Goal: Task Accomplishment & Management: Complete application form

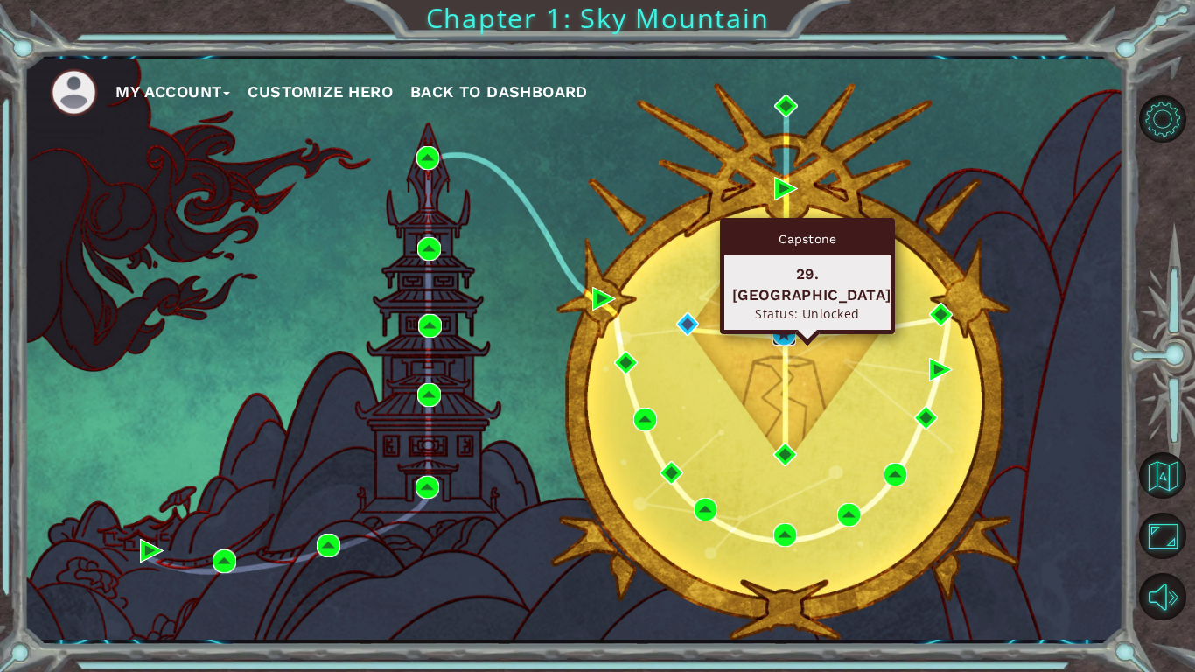
click at [779, 332] on img at bounding box center [784, 334] width 24 height 24
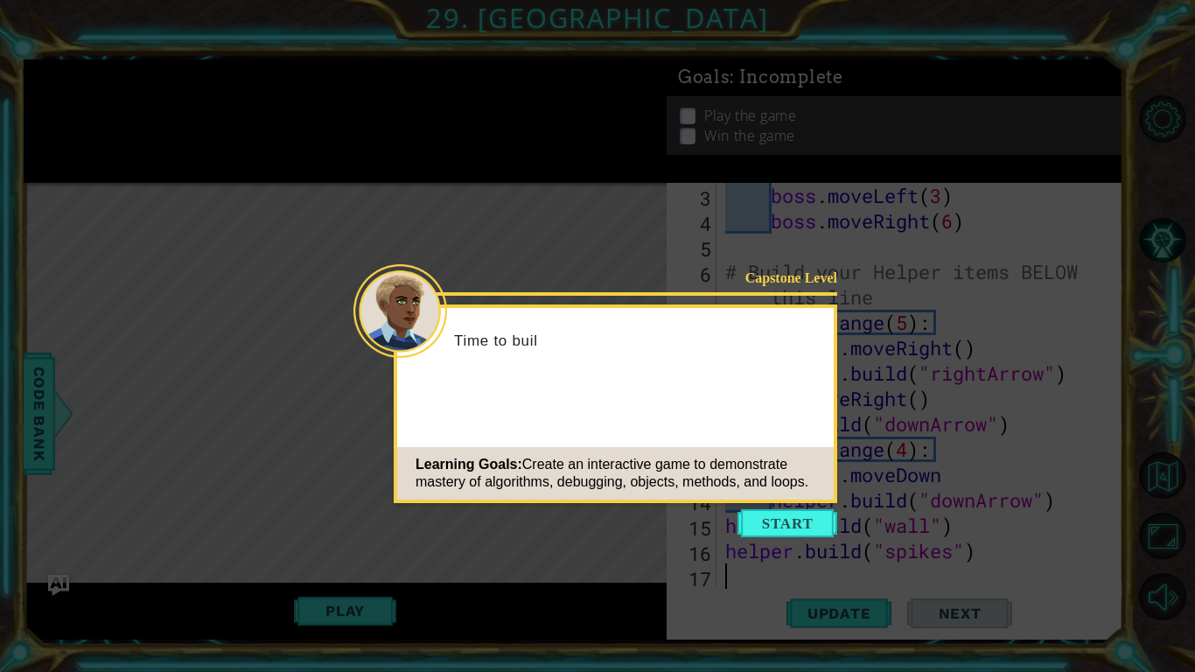
scroll to position [76, 0]
click at [810, 523] on button "Start" at bounding box center [787, 523] width 100 height 28
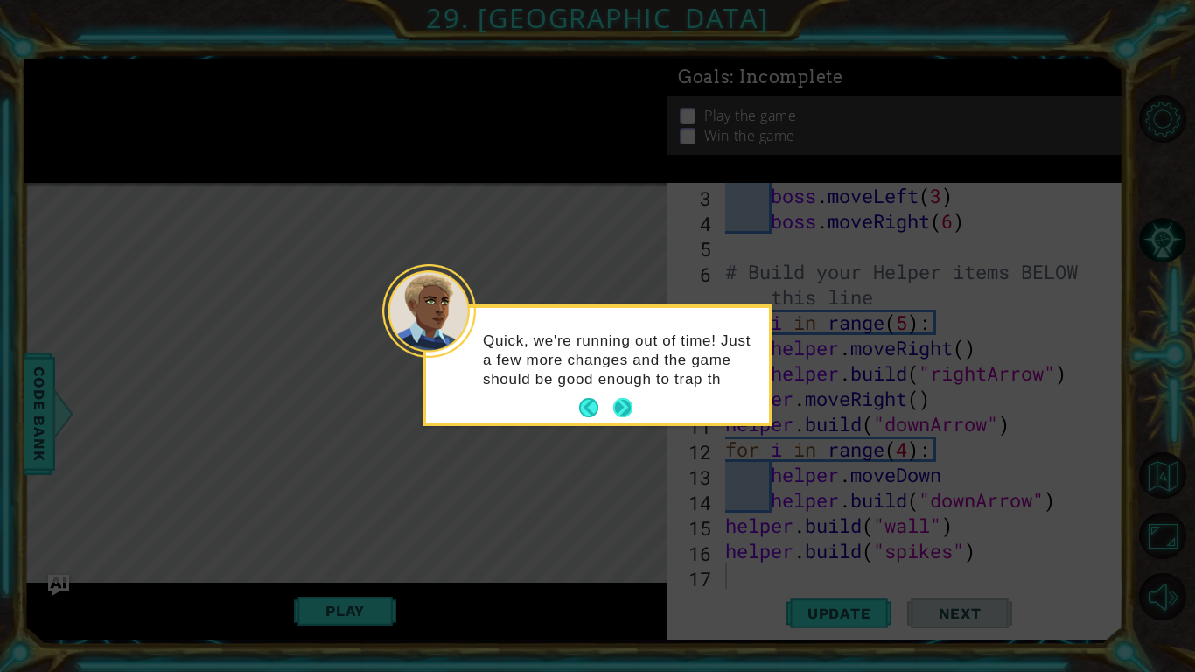
click at [619, 399] on button "Next" at bounding box center [622, 407] width 19 height 19
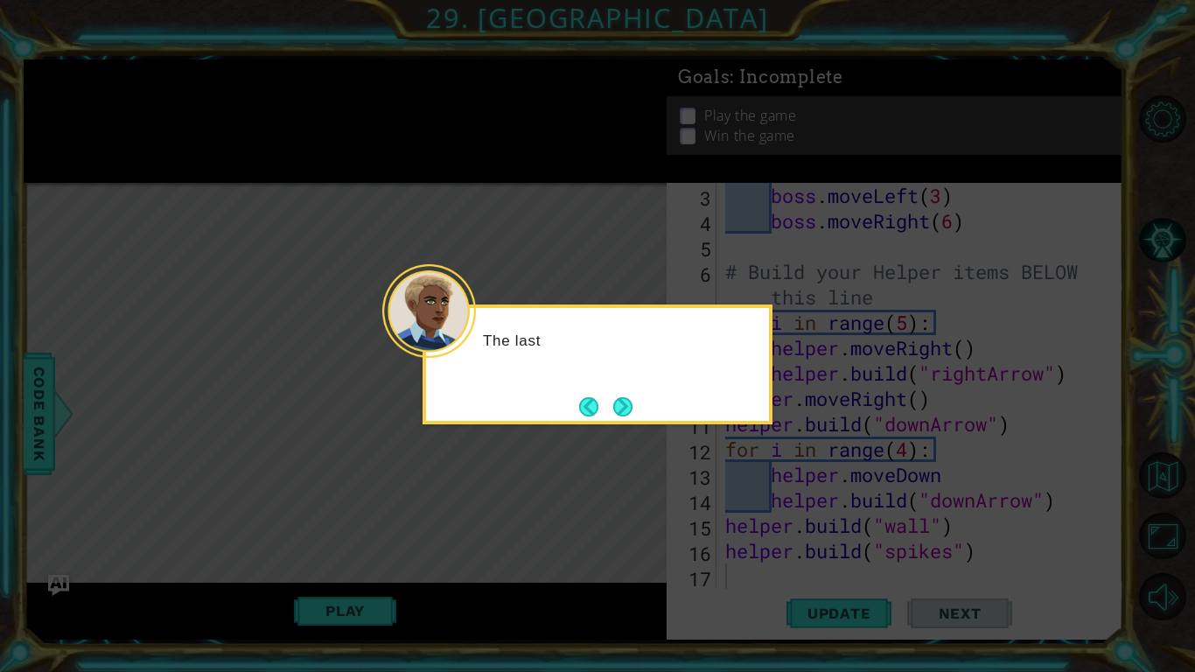
click at [619, 399] on button "Next" at bounding box center [622, 406] width 19 height 19
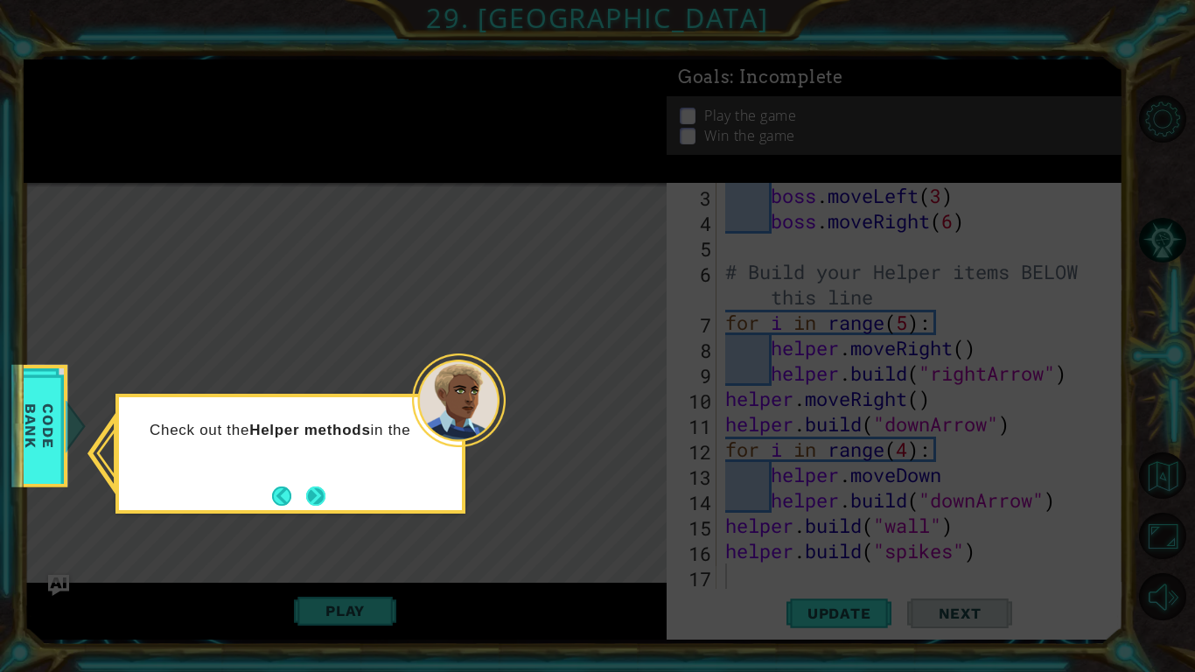
click at [324, 497] on button "Next" at bounding box center [315, 495] width 19 height 19
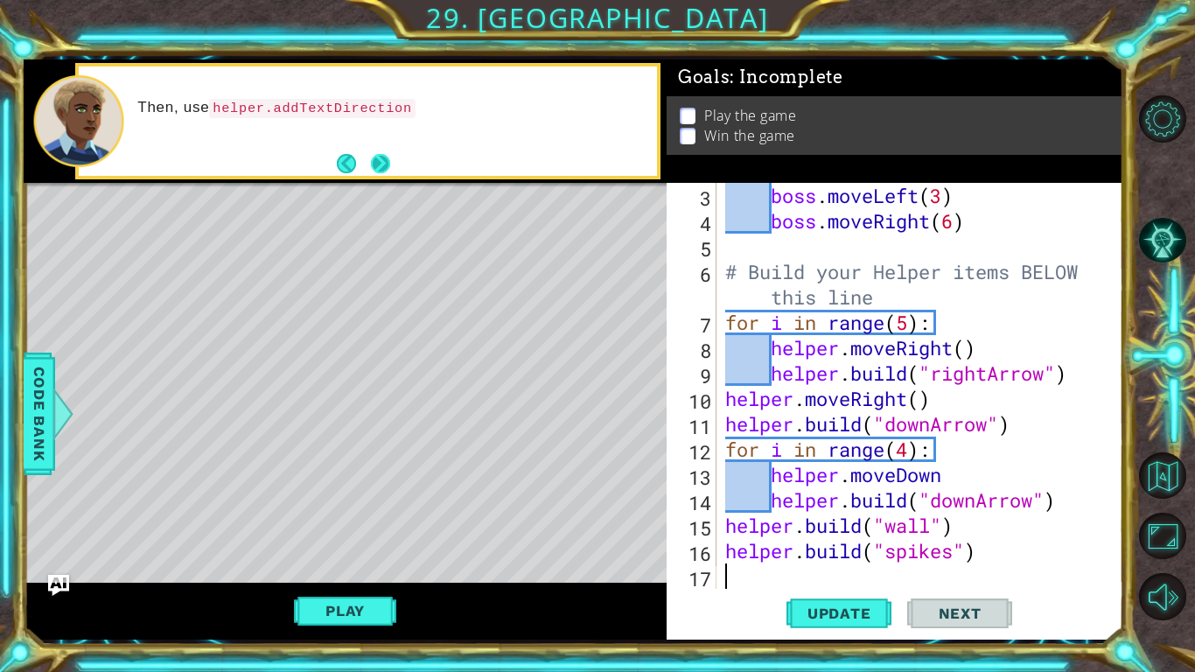
click at [374, 154] on button "Next" at bounding box center [379, 163] width 19 height 19
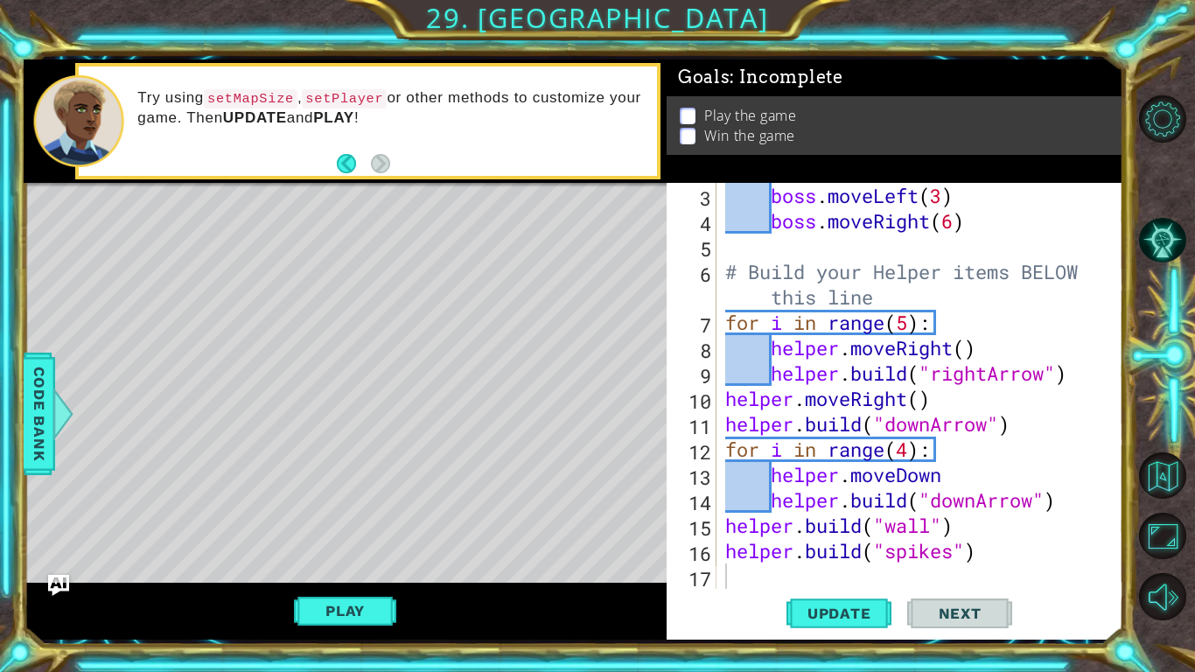
click at [747, 581] on div "boss . moveLeft ( 3 ) boss . moveRight ( 6 ) # Build your Helper items BELOW th…" at bounding box center [925, 411] width 406 height 457
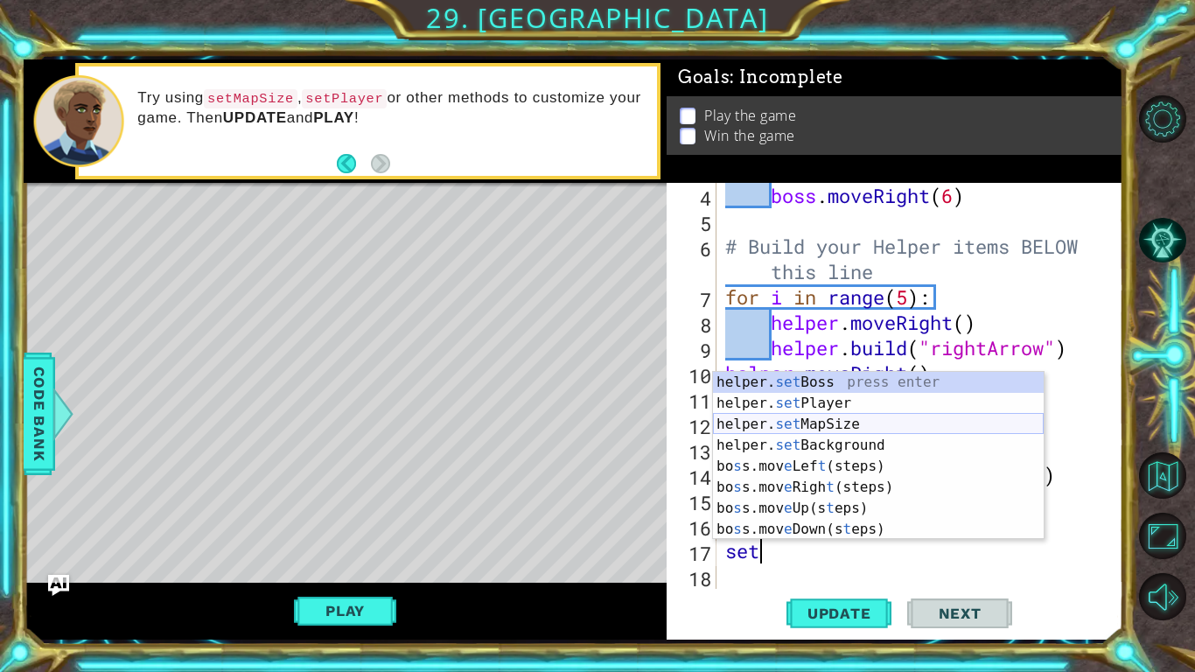
click at [780, 431] on div "helper. set Boss press enter helper. set Player press enter helper. set MapSize…" at bounding box center [878, 477] width 331 height 210
type textarea "helper.setMapSize("middle")"
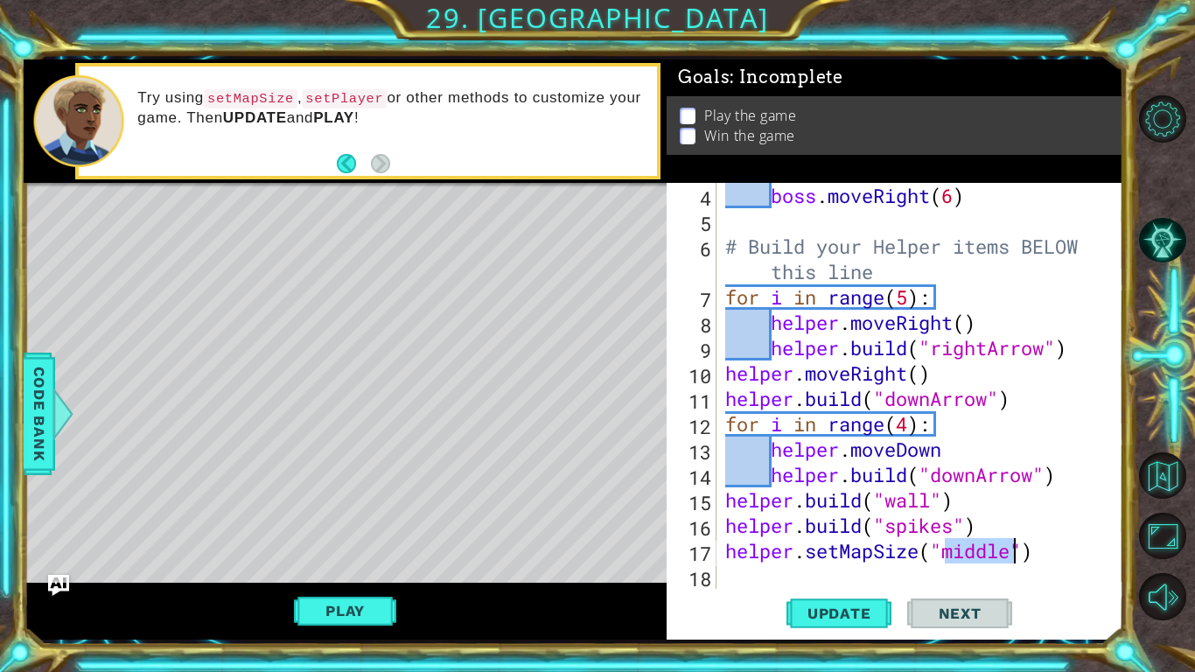
click at [759, 574] on div "boss . moveRight ( 6 ) # Build your Helper items BELOW this line for i in range…" at bounding box center [925, 411] width 406 height 457
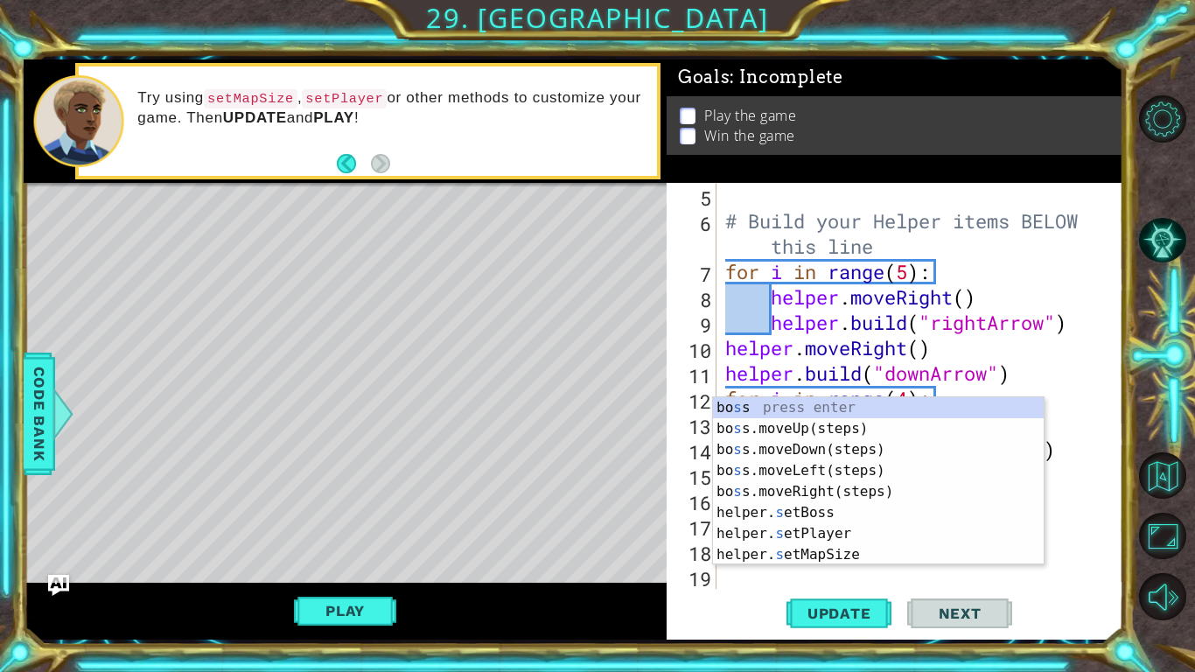
scroll to position [127, 0]
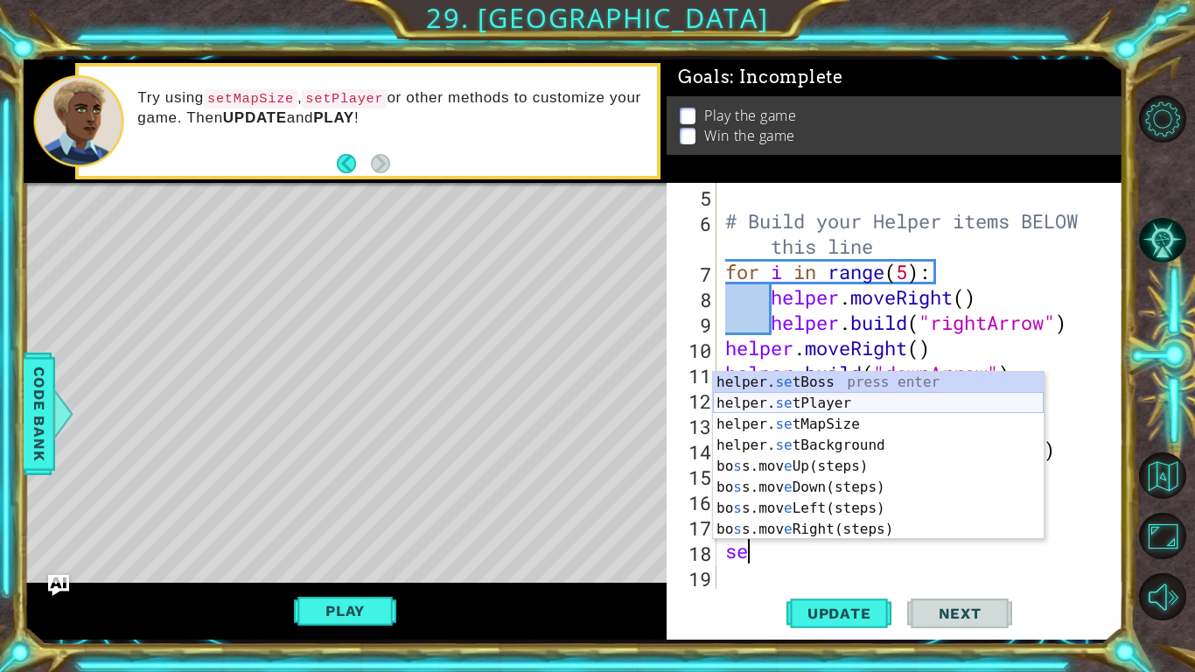
click at [814, 402] on div "helper. se tBoss press enter helper. se tPlayer press enter helper. se tMapSize…" at bounding box center [878, 477] width 331 height 210
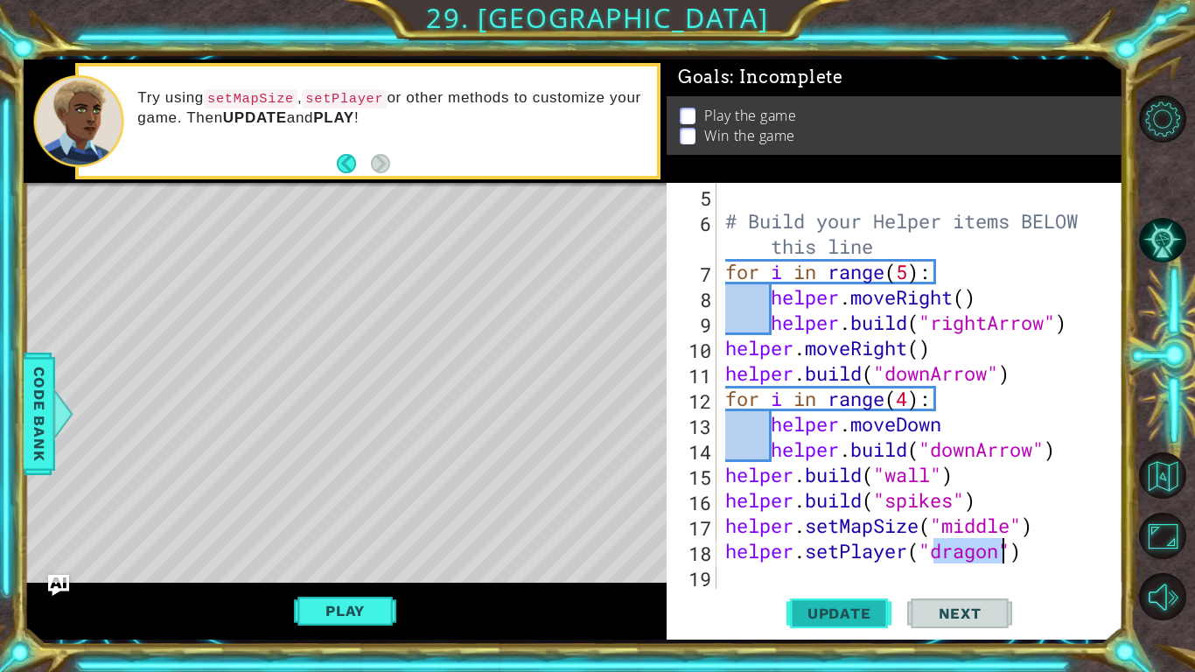
type textarea "helper.setPlayer("dragon")"
click at [807, 617] on span "Update" at bounding box center [839, 612] width 99 height 17
click at [339, 622] on button "Play" at bounding box center [345, 610] width 102 height 33
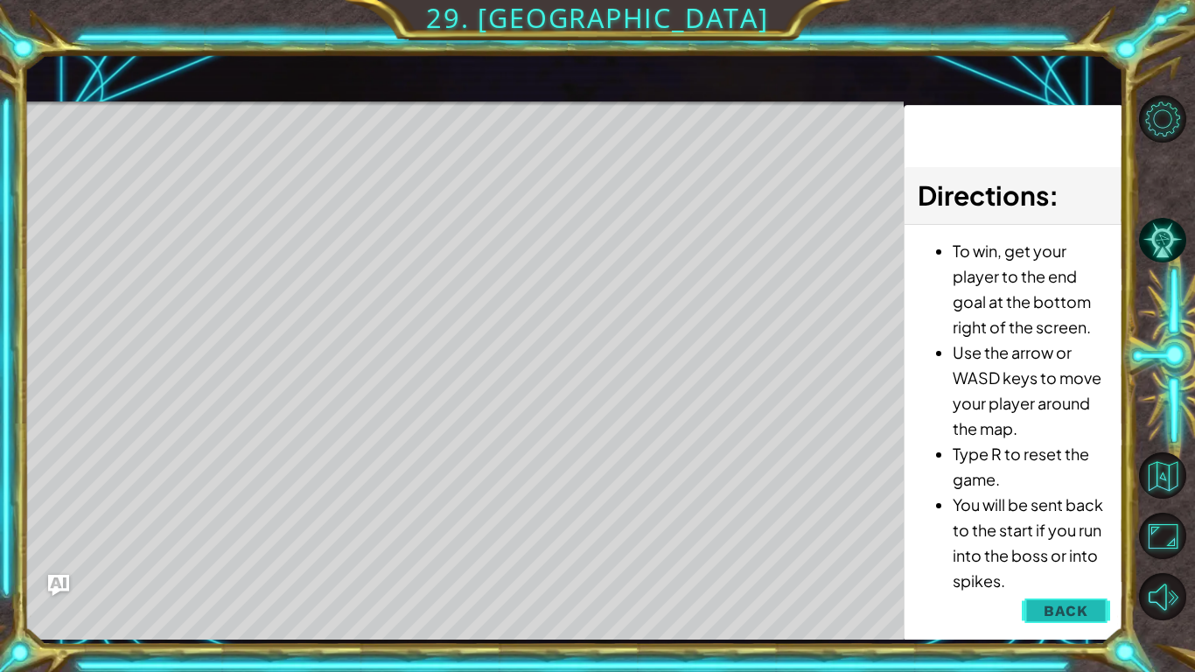
click at [1047, 606] on span "Back" at bounding box center [1066, 610] width 45 height 17
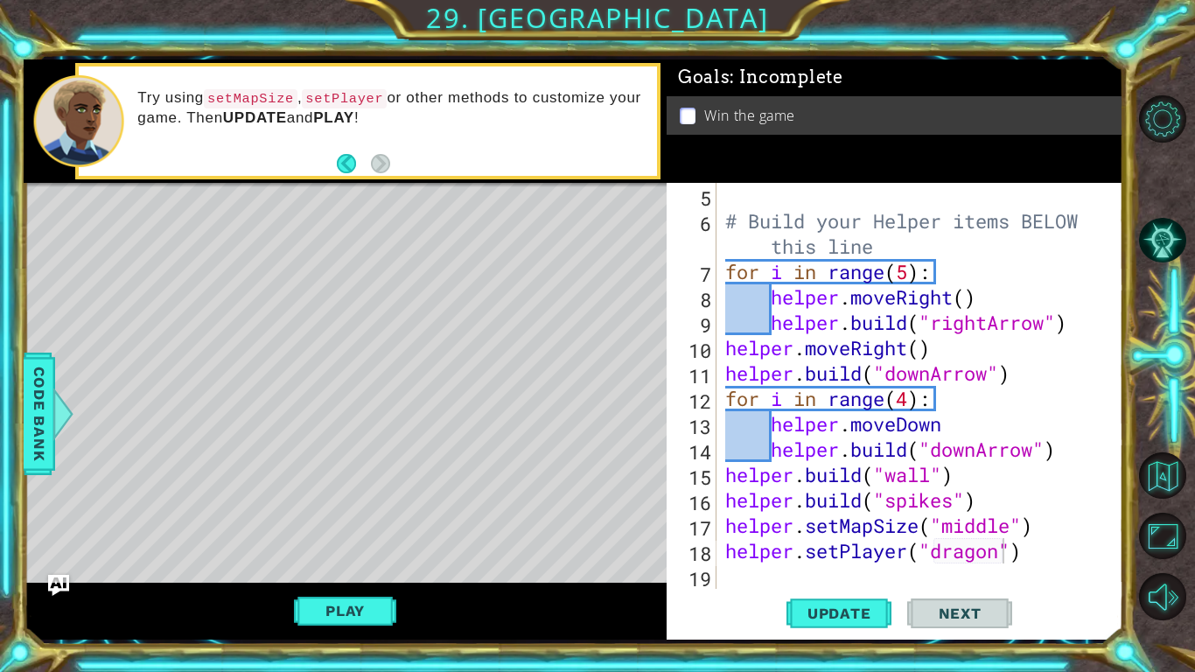
click at [522, 351] on div "Level Map" at bounding box center [428, 440] width 808 height 515
click at [330, 618] on button "Play" at bounding box center [345, 610] width 102 height 33
click at [969, 618] on span "Next" at bounding box center [960, 613] width 78 height 17
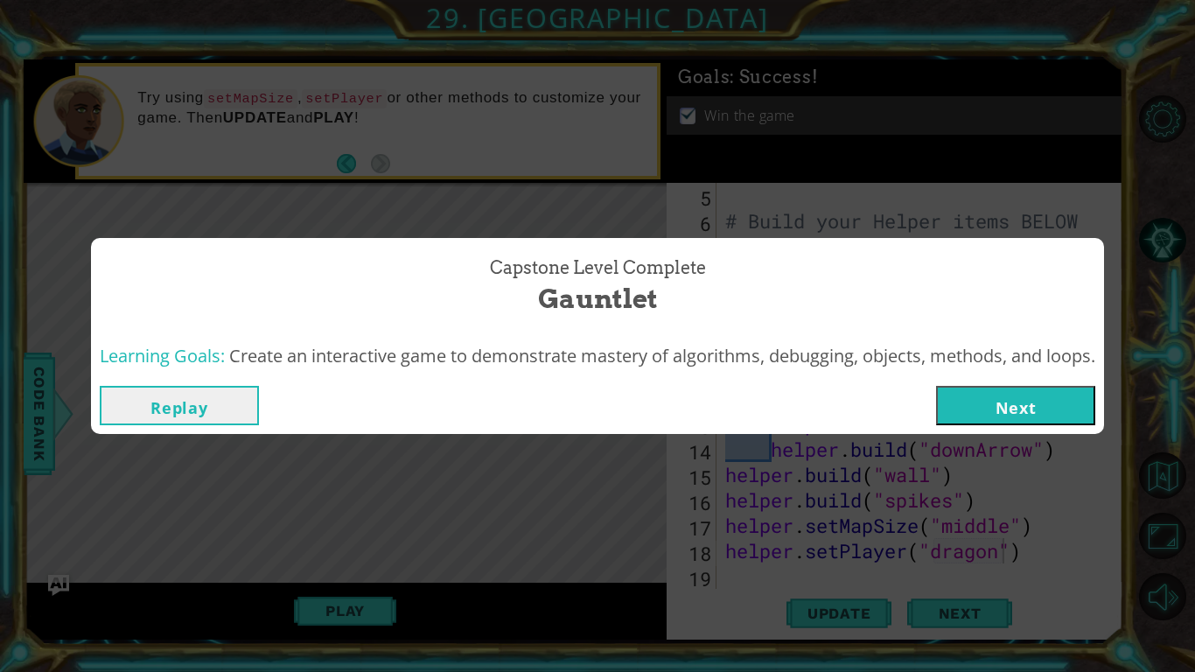
click at [995, 394] on button "Next" at bounding box center [1015, 405] width 159 height 39
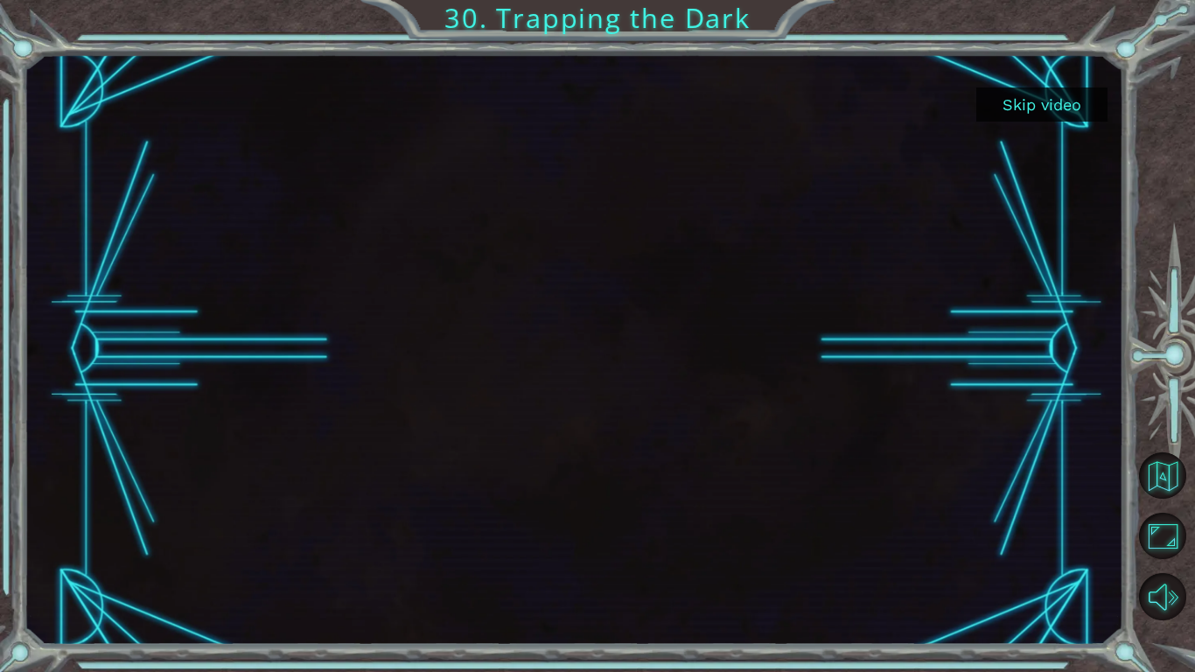
click at [1031, 102] on button "Skip video" at bounding box center [1041, 104] width 131 height 34
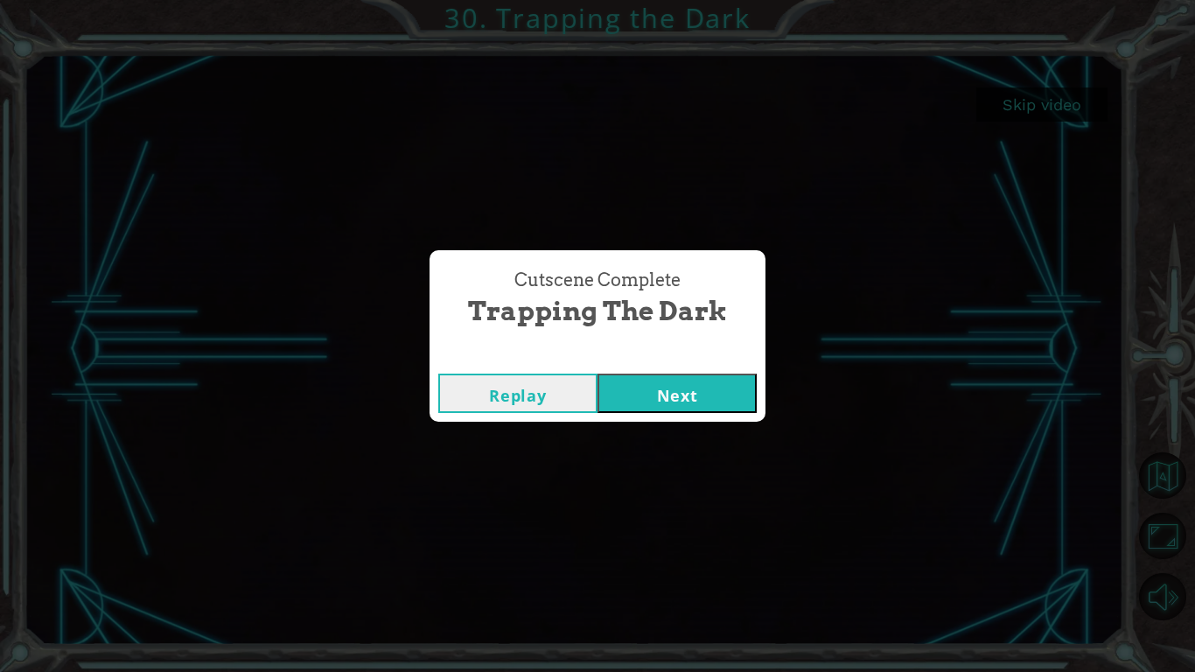
click at [674, 388] on button "Next" at bounding box center [676, 393] width 159 height 39
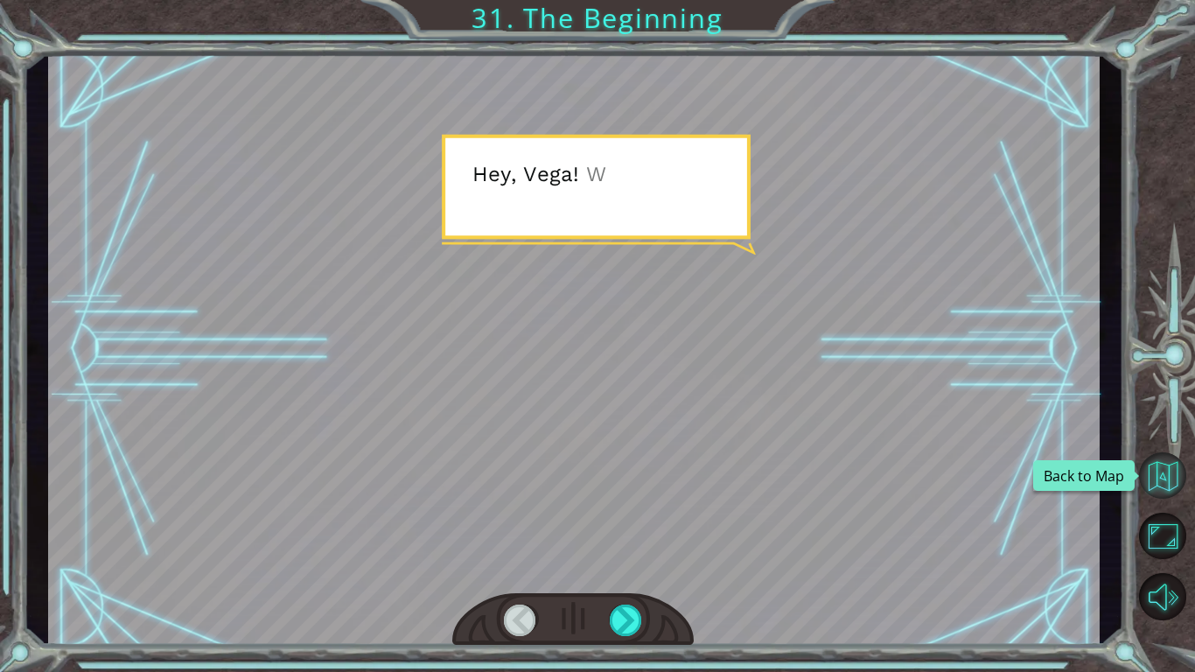
click at [1156, 471] on button "Back to Map" at bounding box center [1162, 475] width 47 height 47
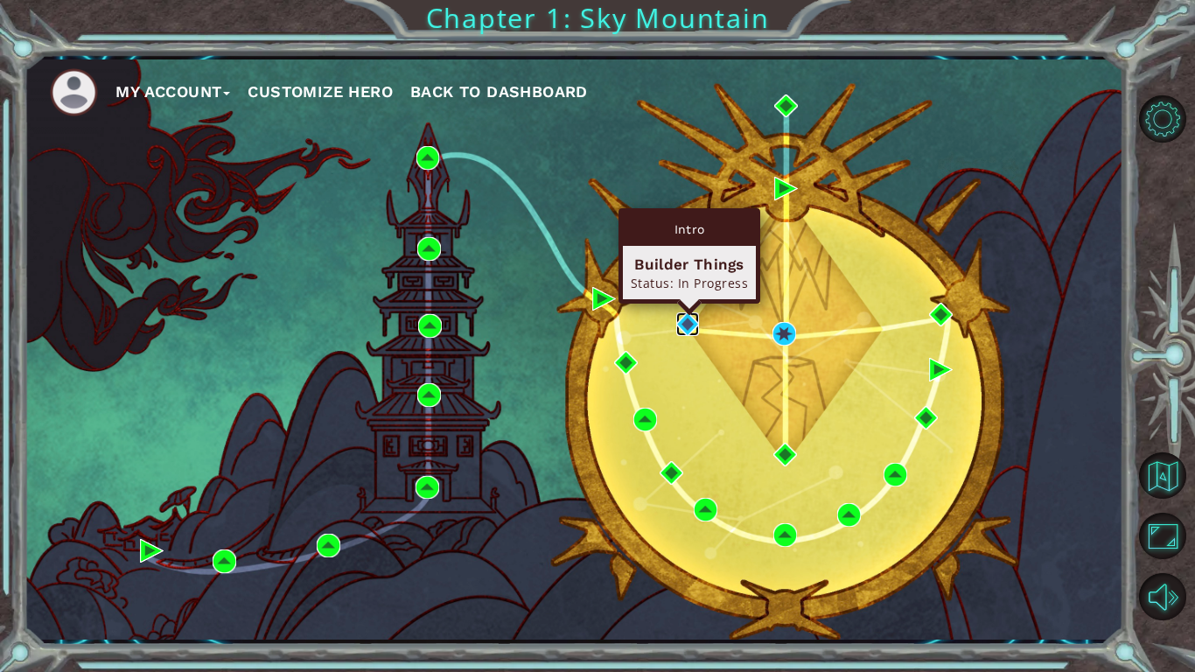
click at [688, 327] on img at bounding box center [688, 324] width 24 height 24
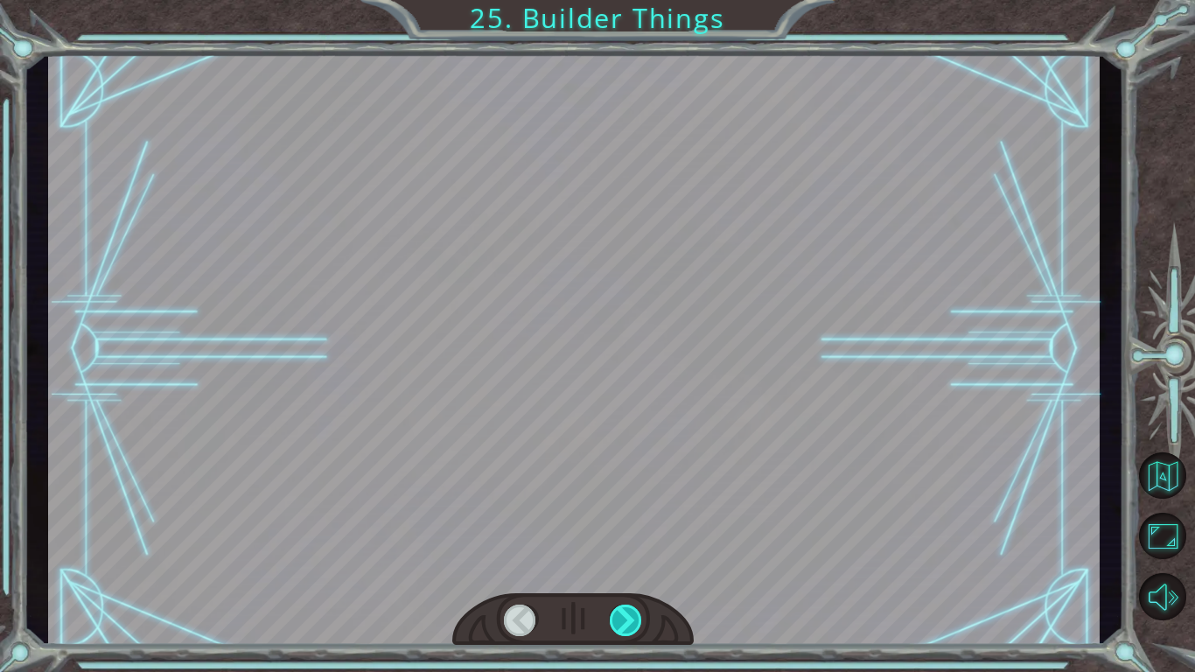
click at [638, 615] on div at bounding box center [626, 619] width 33 height 31
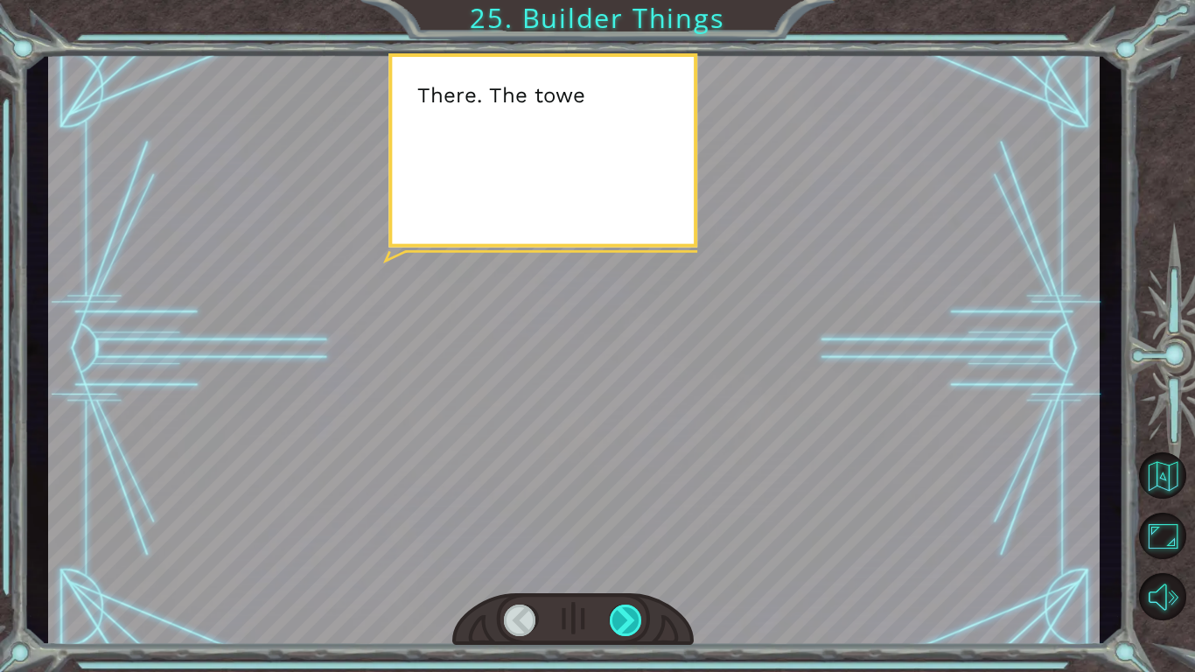
click at [638, 615] on div at bounding box center [626, 619] width 33 height 31
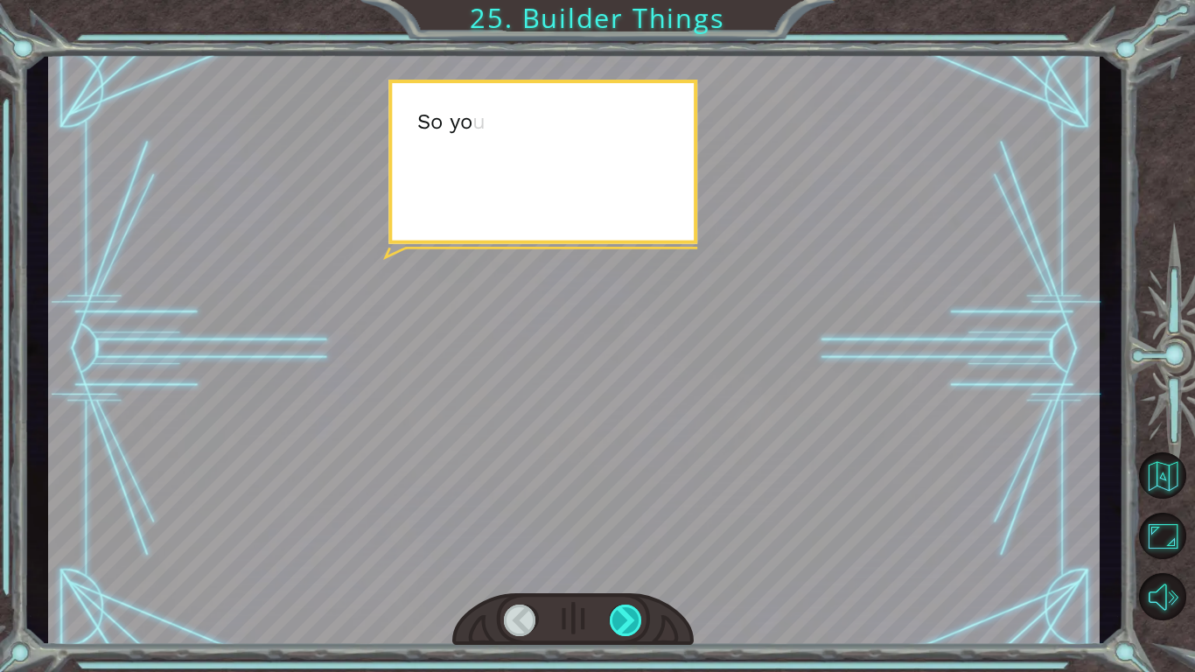
click at [638, 615] on div at bounding box center [626, 619] width 33 height 31
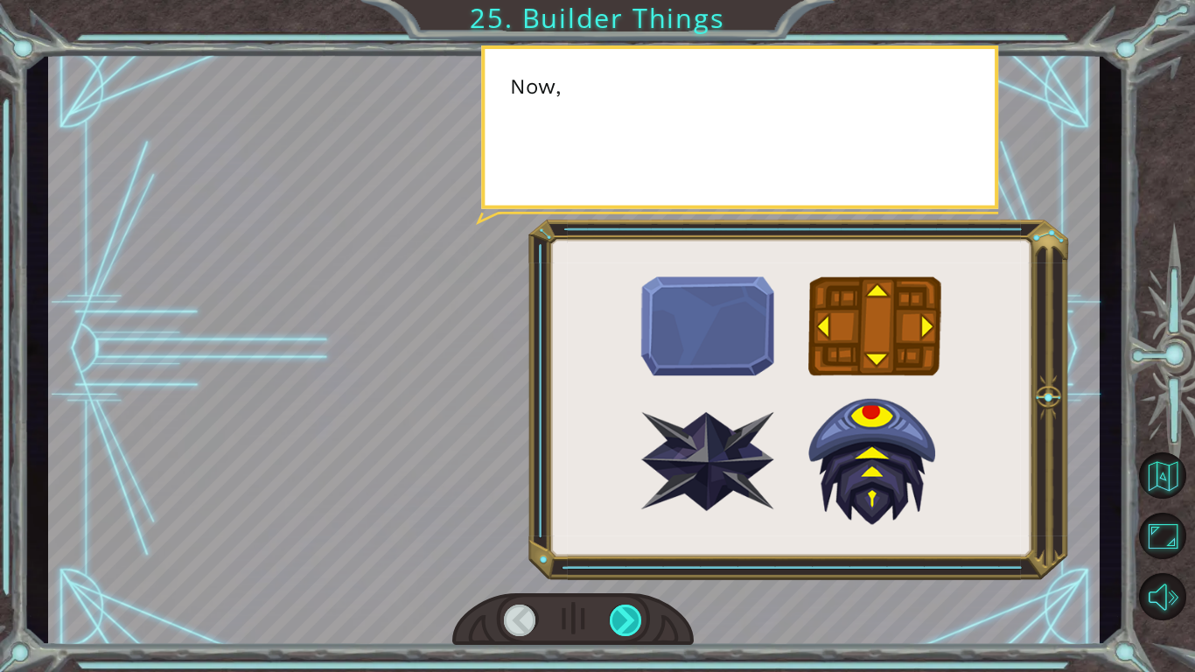
click at [638, 615] on div at bounding box center [626, 619] width 33 height 31
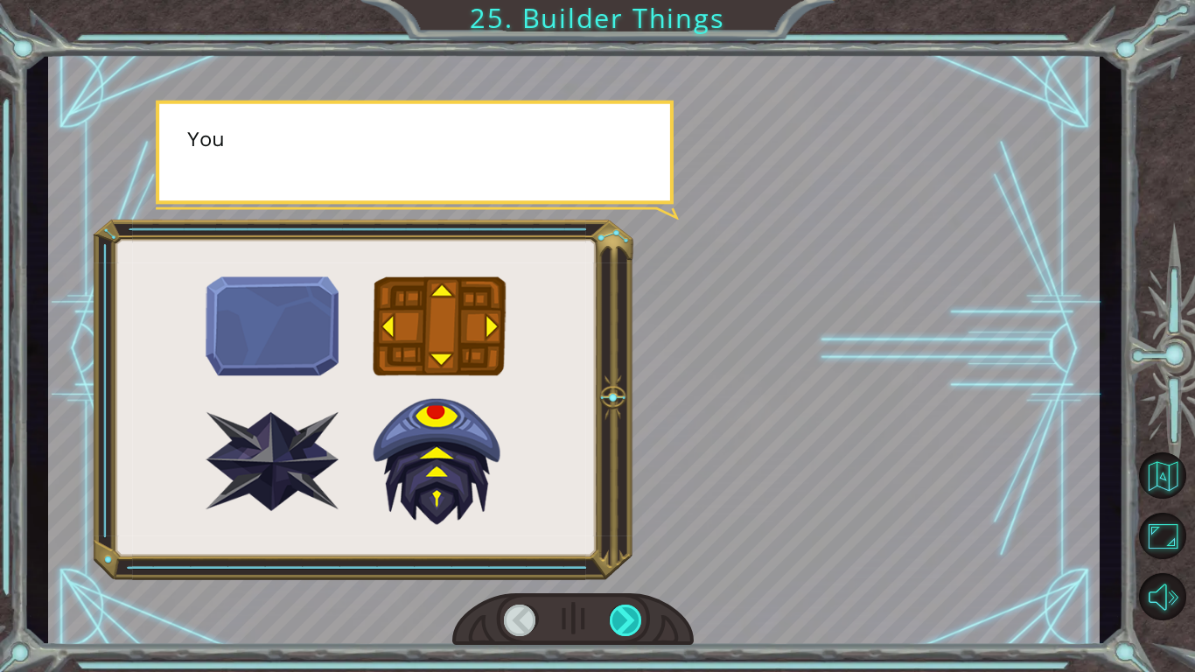
click at [638, 615] on div at bounding box center [626, 619] width 33 height 31
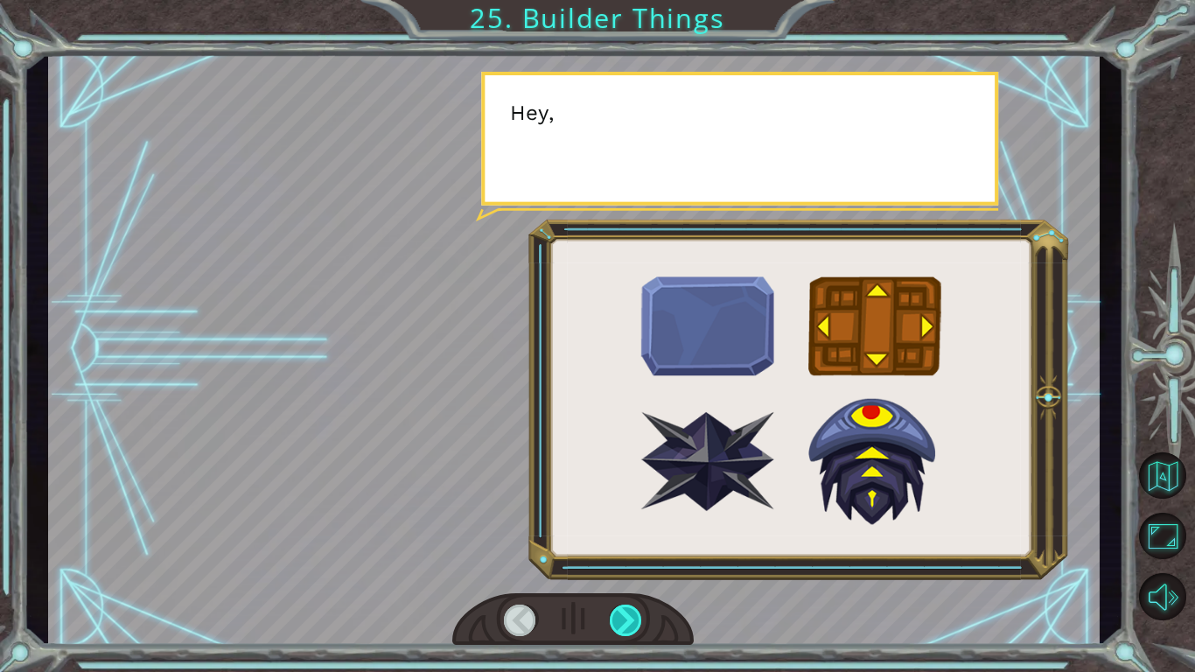
click at [638, 615] on div at bounding box center [626, 619] width 33 height 31
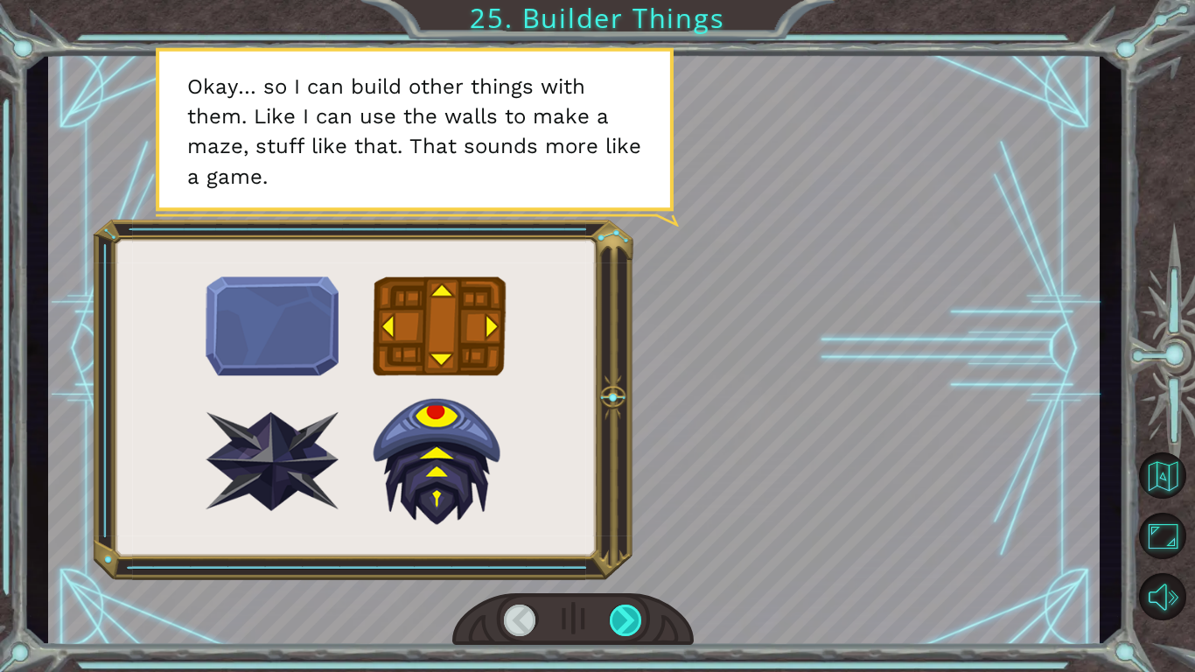
click at [638, 615] on div at bounding box center [626, 619] width 33 height 31
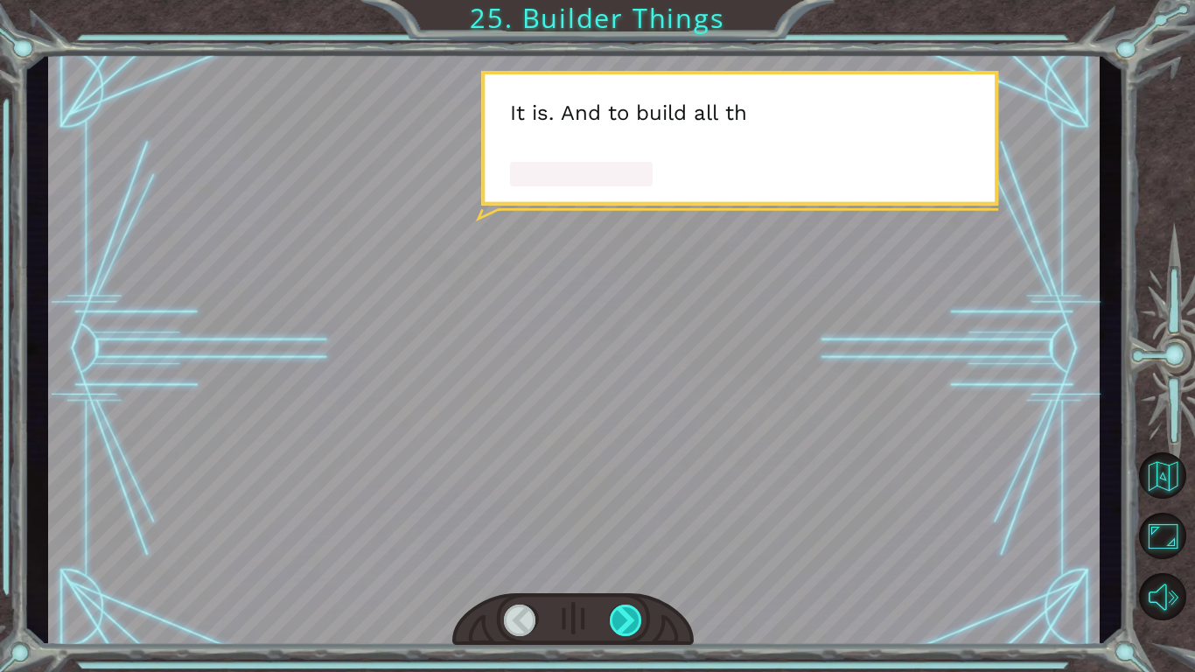
click at [638, 615] on div at bounding box center [626, 619] width 33 height 31
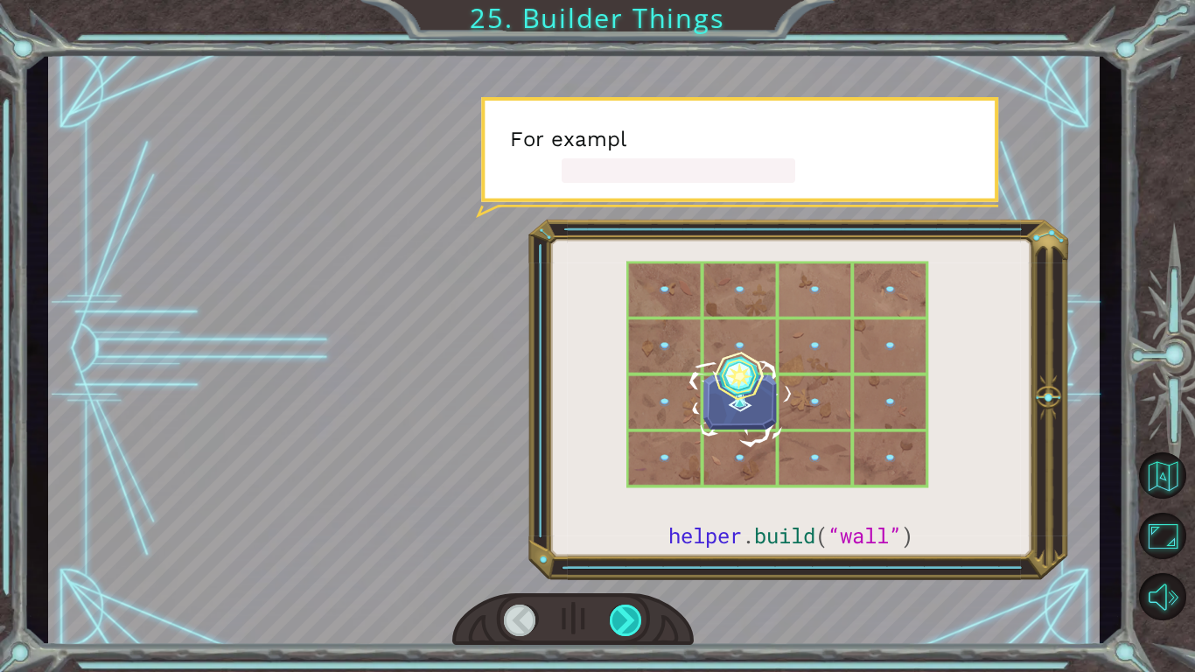
click at [638, 615] on div at bounding box center [626, 619] width 33 height 31
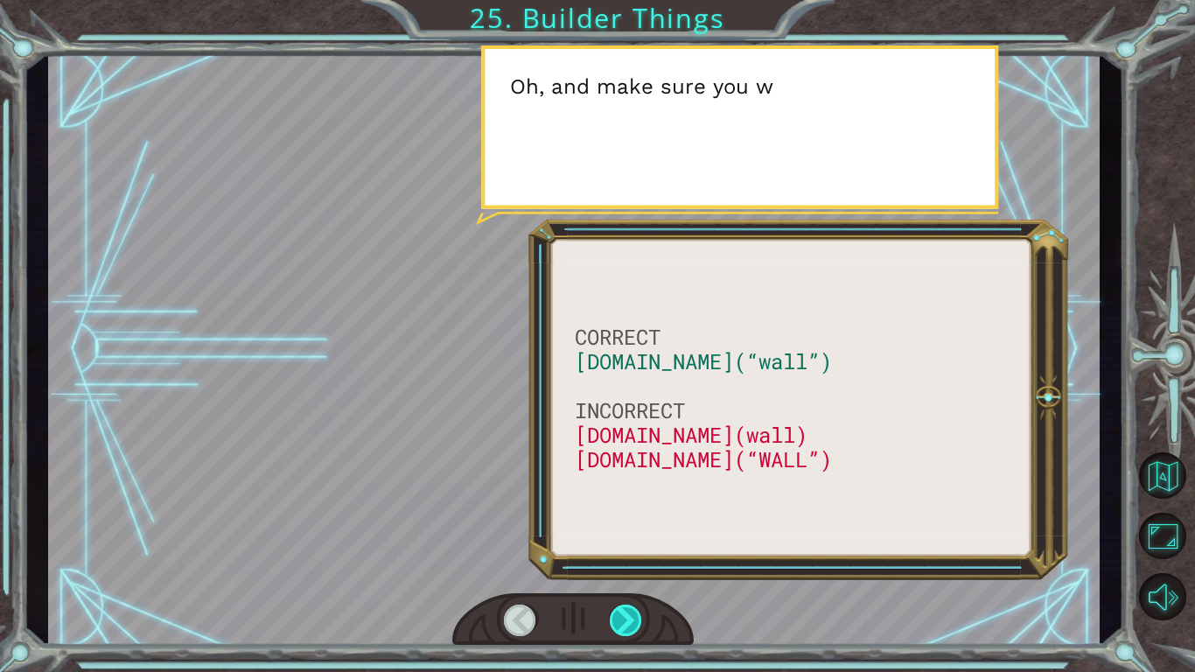
click at [638, 615] on div at bounding box center [626, 619] width 33 height 31
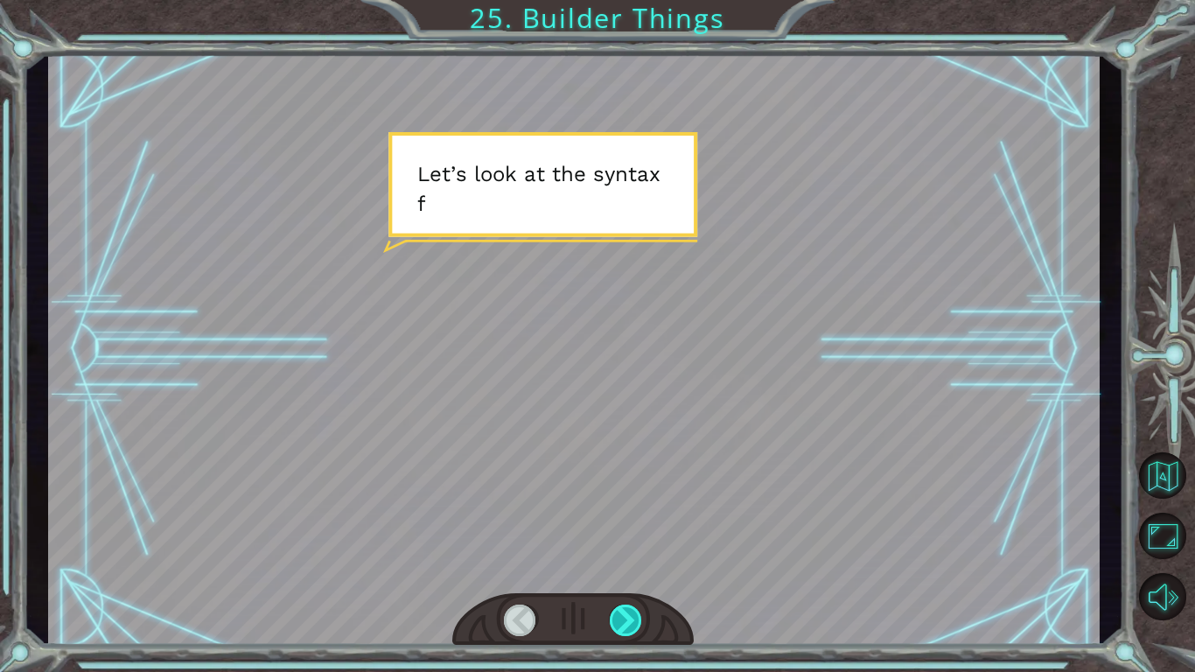
click at [638, 615] on div at bounding box center [626, 619] width 33 height 31
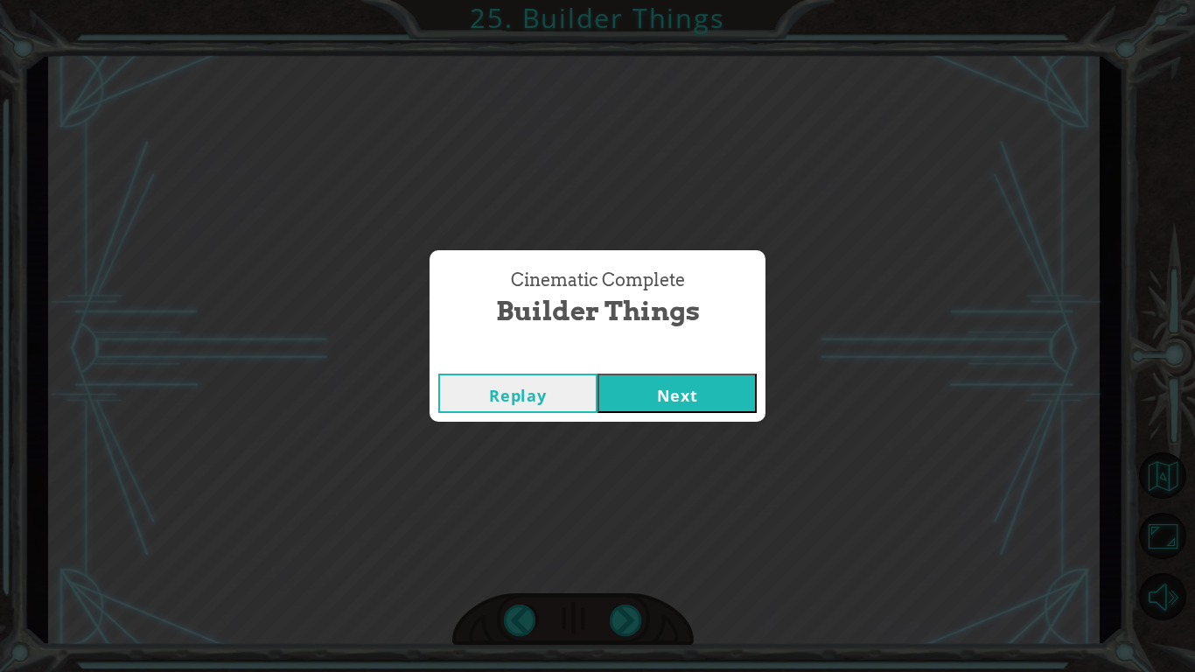
click at [690, 395] on button "Next" at bounding box center [676, 393] width 159 height 39
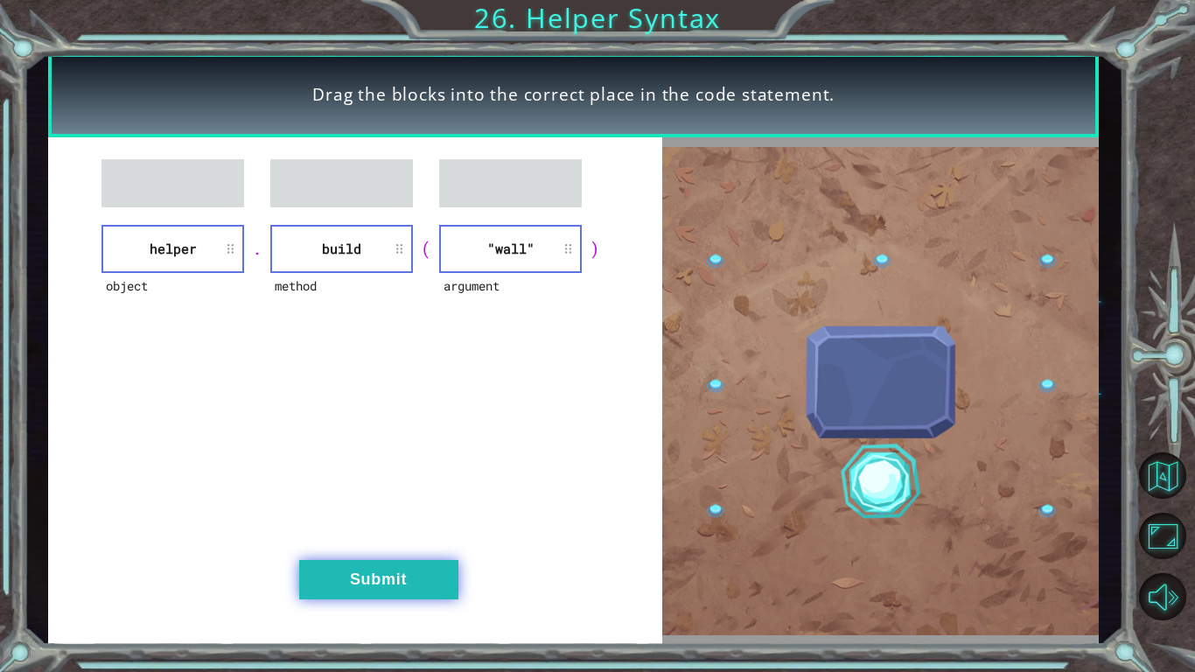
click at [346, 584] on button "Submit" at bounding box center [378, 579] width 159 height 39
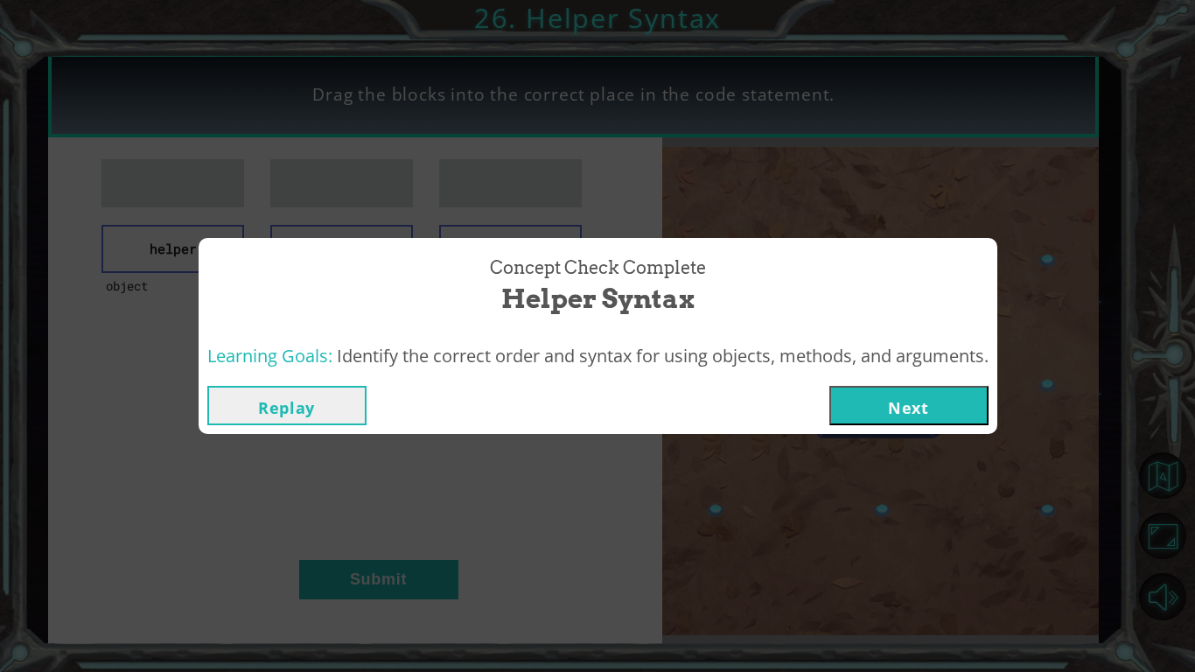
click at [918, 420] on button "Next" at bounding box center [908, 405] width 159 height 39
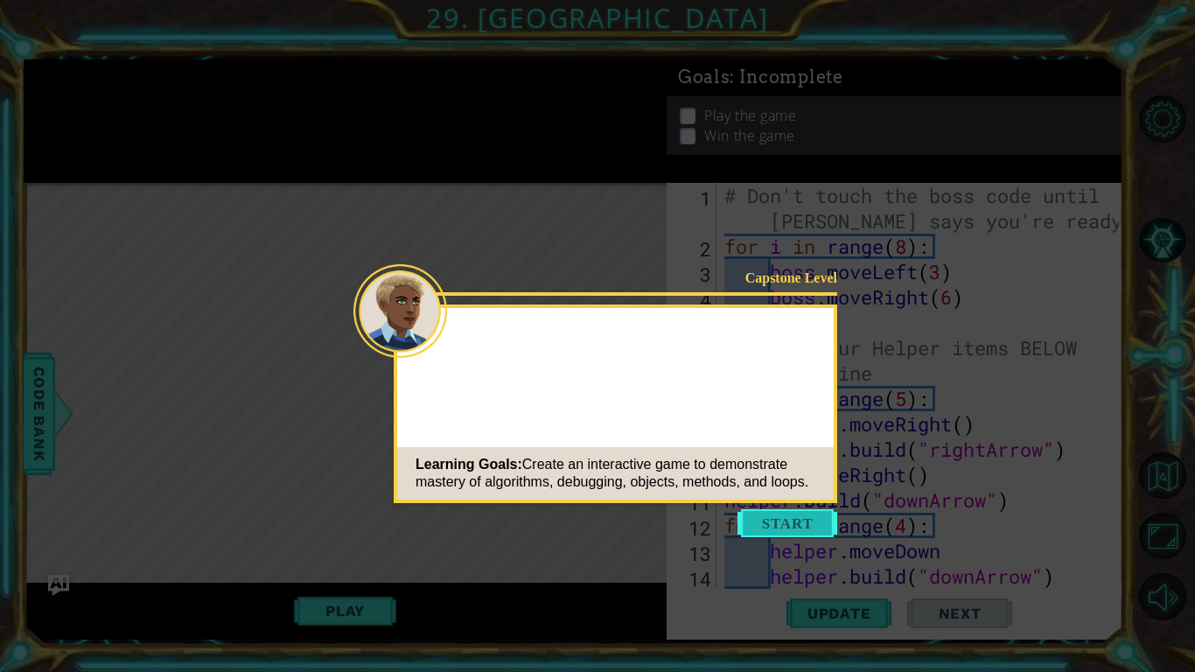
click at [770, 514] on button "Start" at bounding box center [787, 523] width 100 height 28
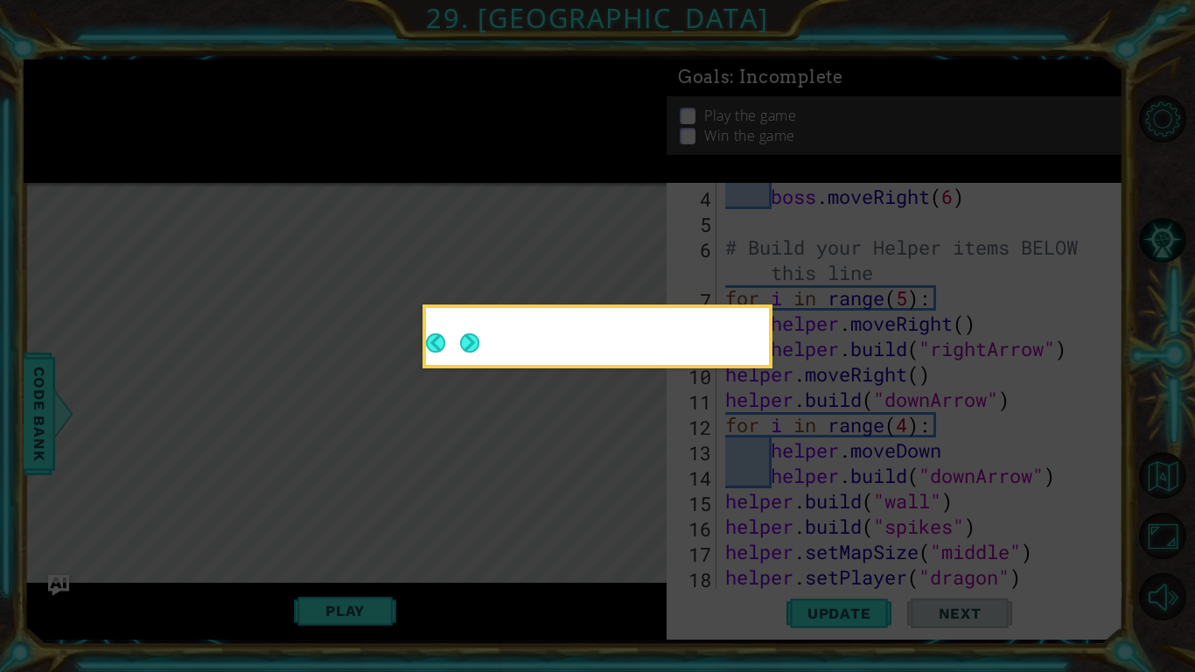
scroll to position [127, 0]
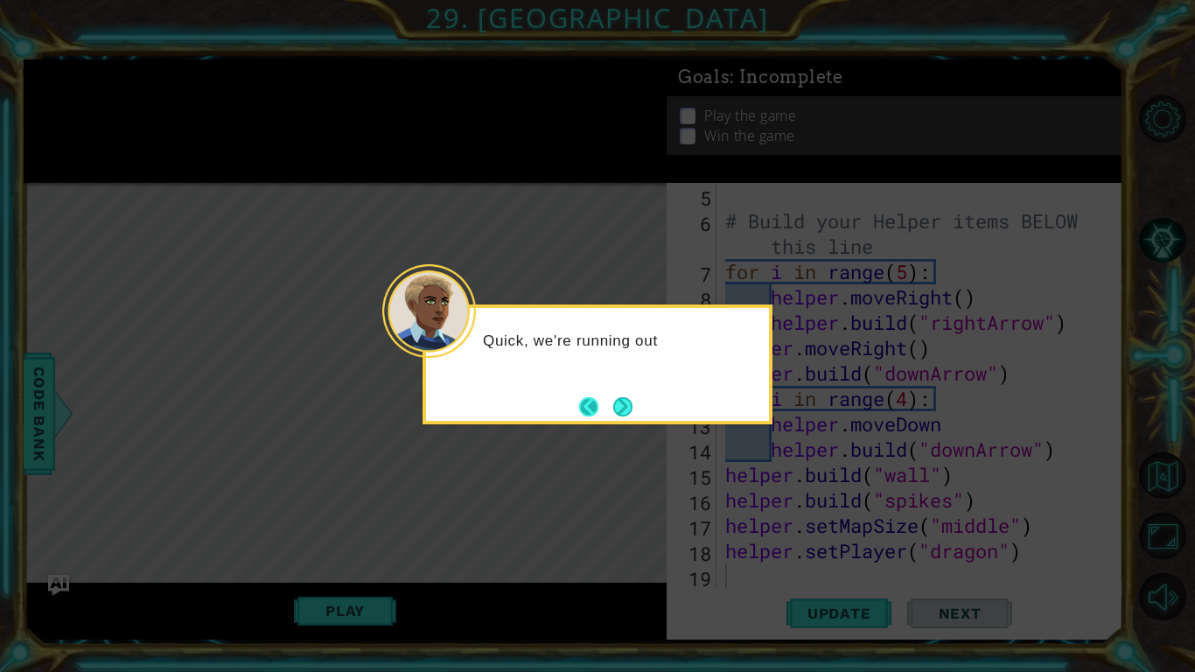
click at [604, 403] on button "Back" at bounding box center [596, 406] width 34 height 19
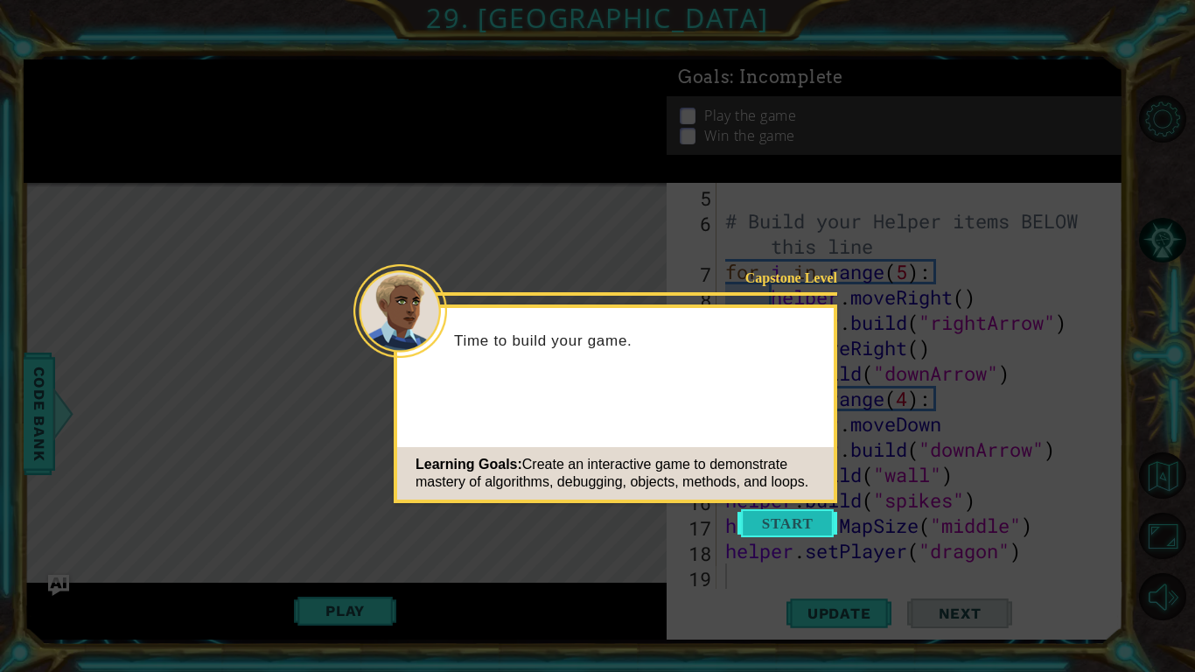
click at [785, 521] on button "Start" at bounding box center [787, 523] width 100 height 28
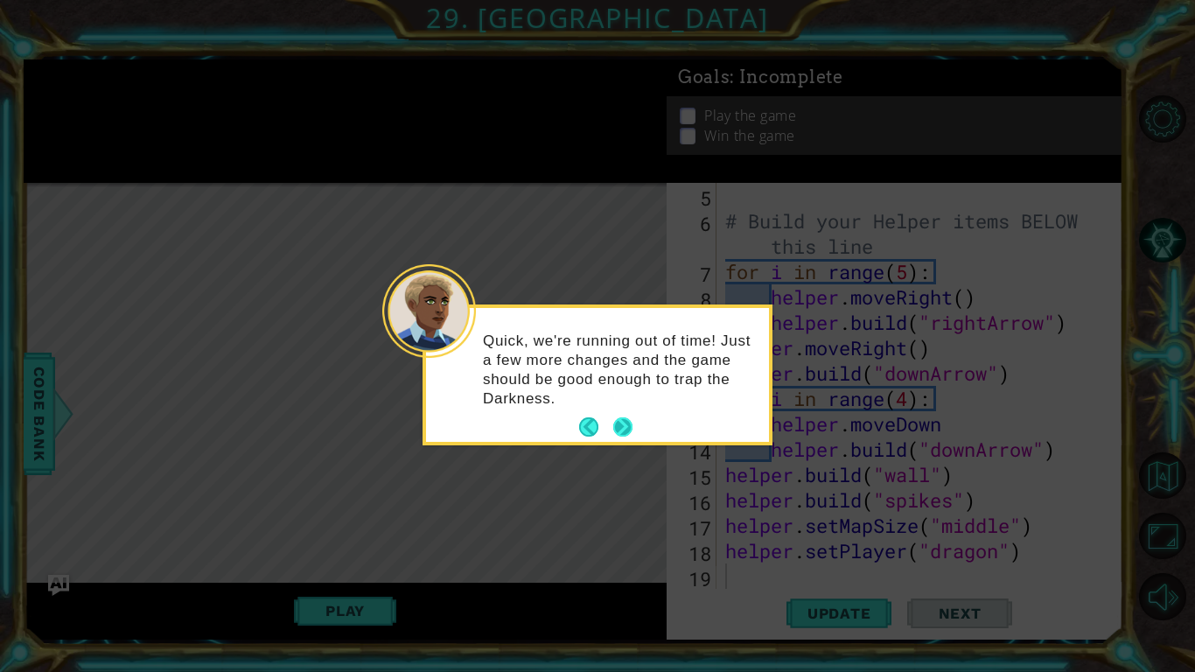
click at [621, 428] on button "Next" at bounding box center [622, 426] width 19 height 19
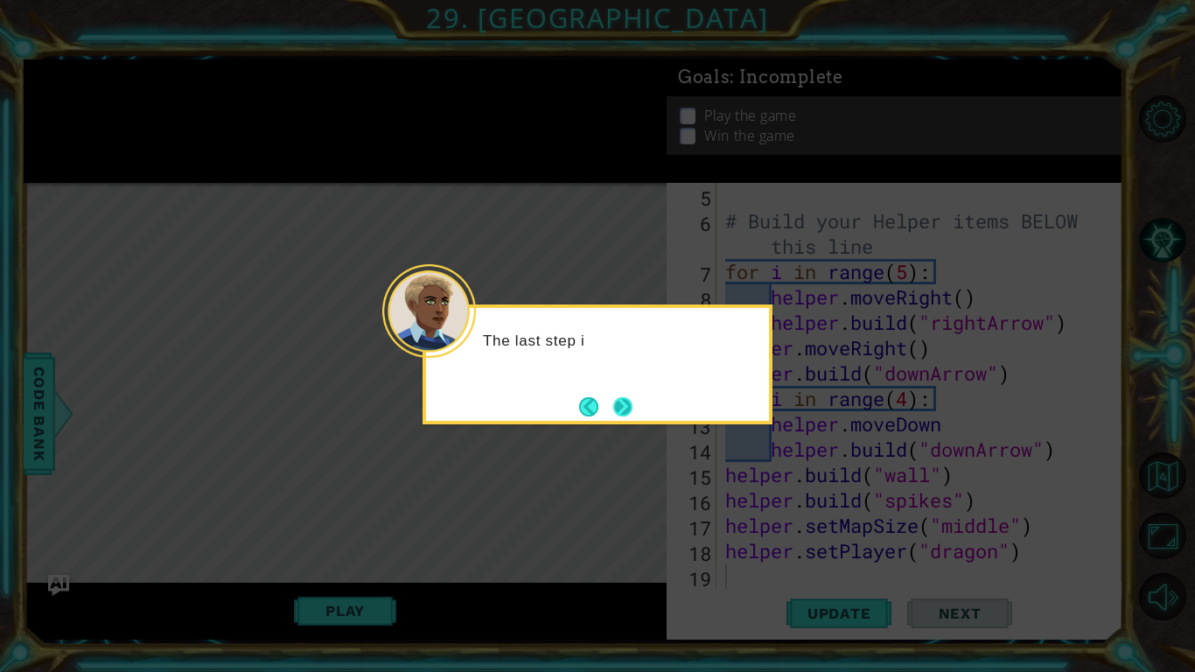
click at [613, 416] on button "Next" at bounding box center [622, 406] width 19 height 19
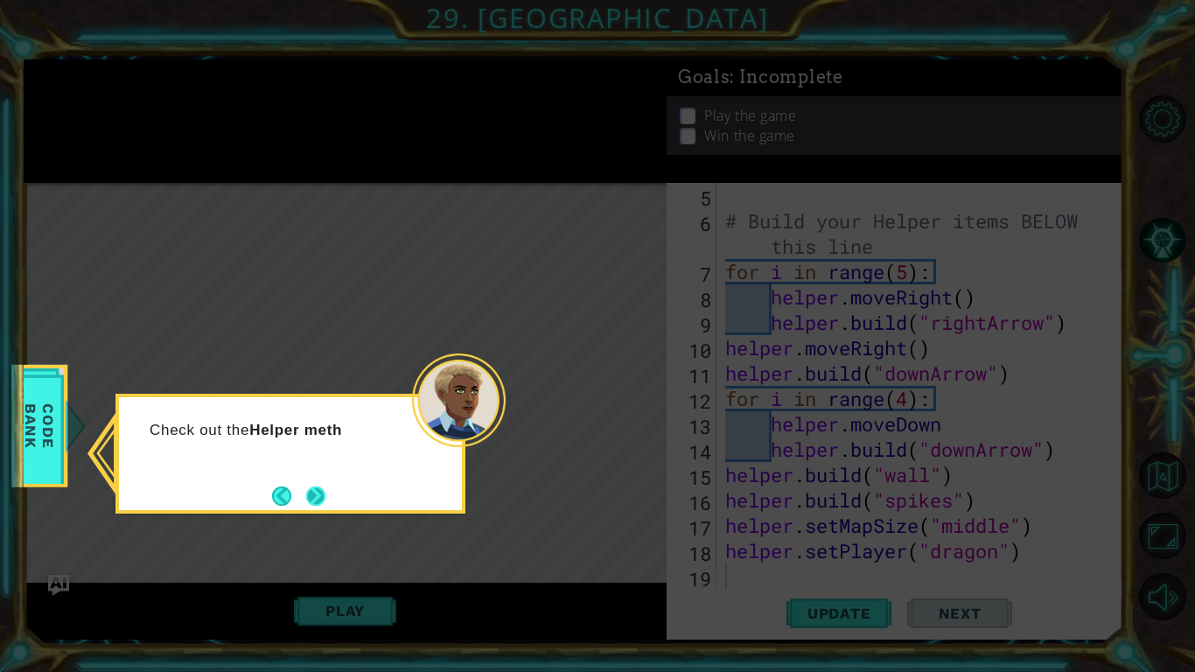
click at [301, 506] on button "Next" at bounding box center [316, 495] width 31 height 31
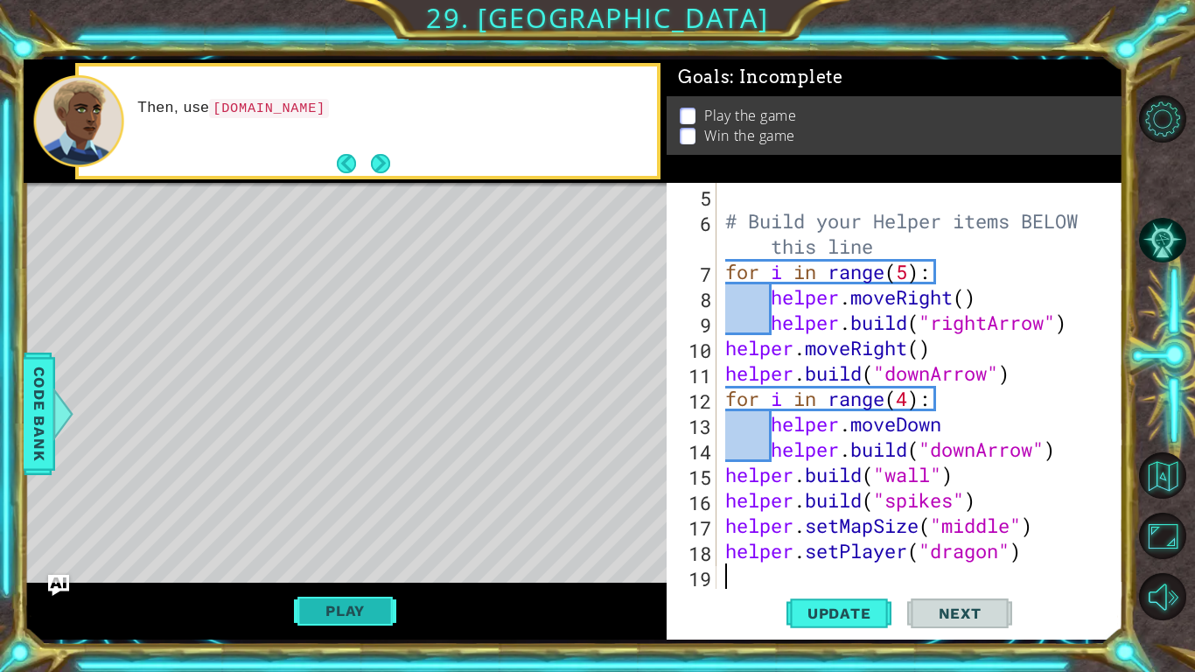
click at [336, 594] on button "Play" at bounding box center [345, 610] width 102 height 33
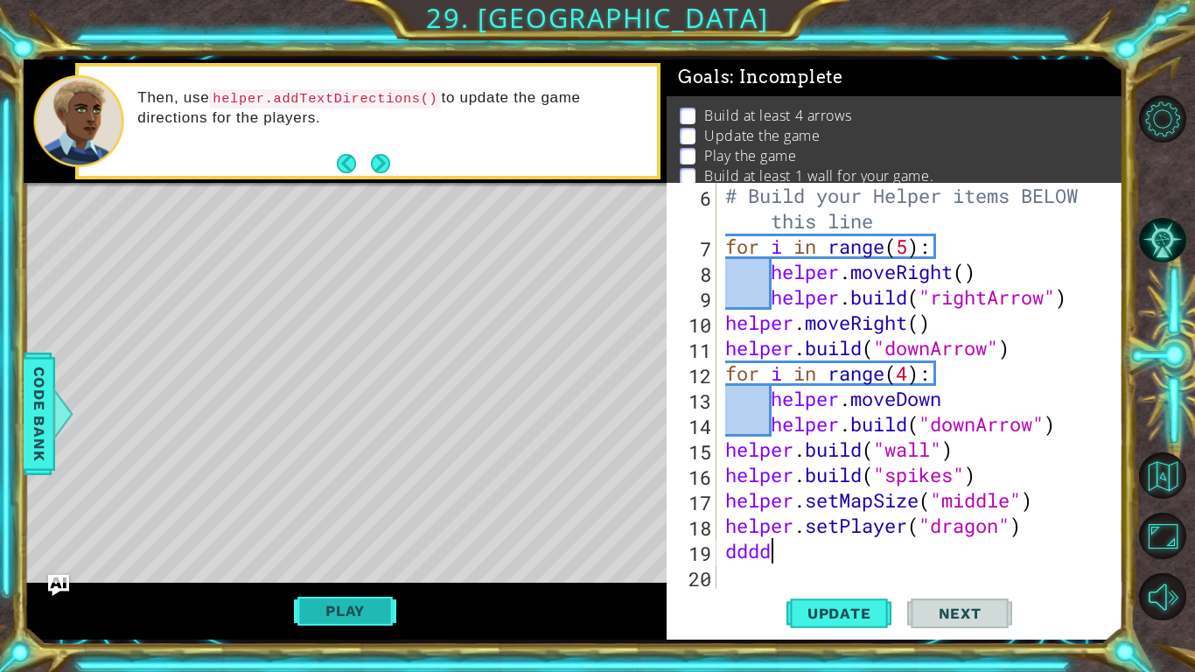
scroll to position [0, 1]
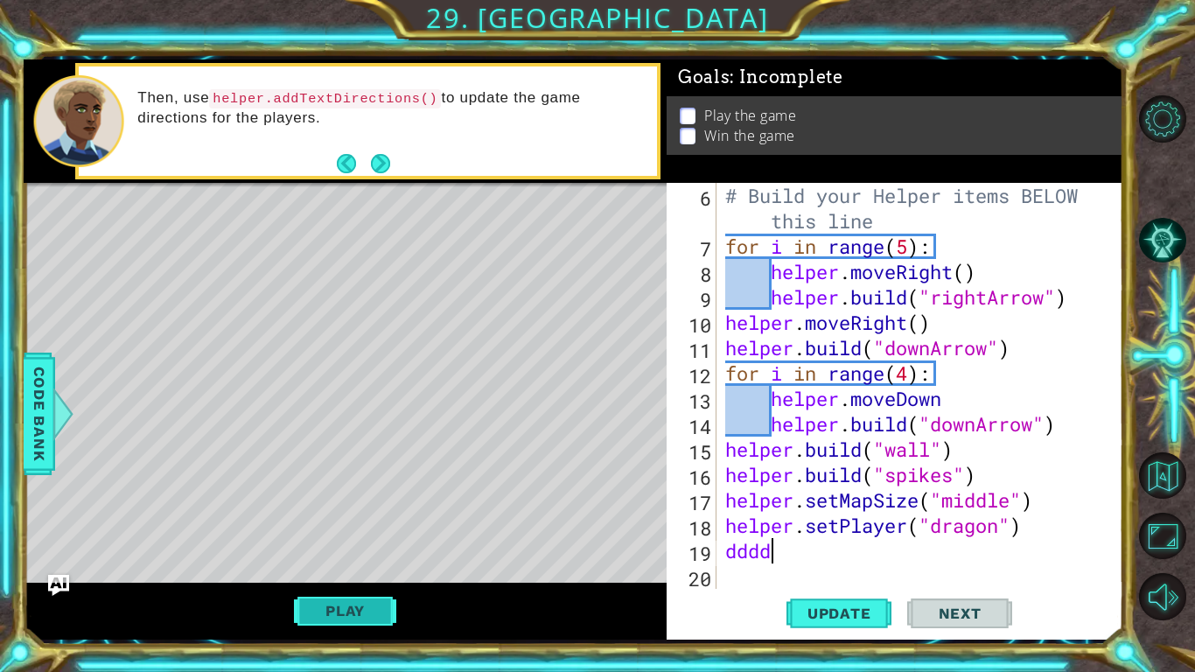
click at [358, 617] on button "Play" at bounding box center [345, 610] width 102 height 33
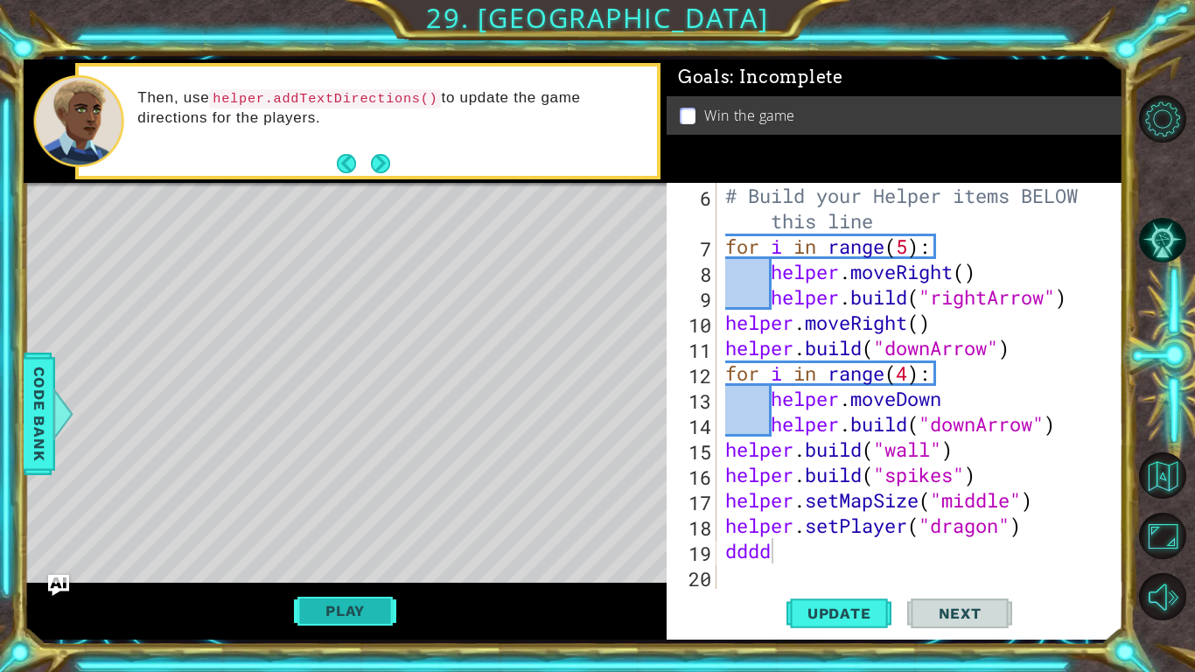
click at [339, 605] on button "Play" at bounding box center [345, 610] width 102 height 33
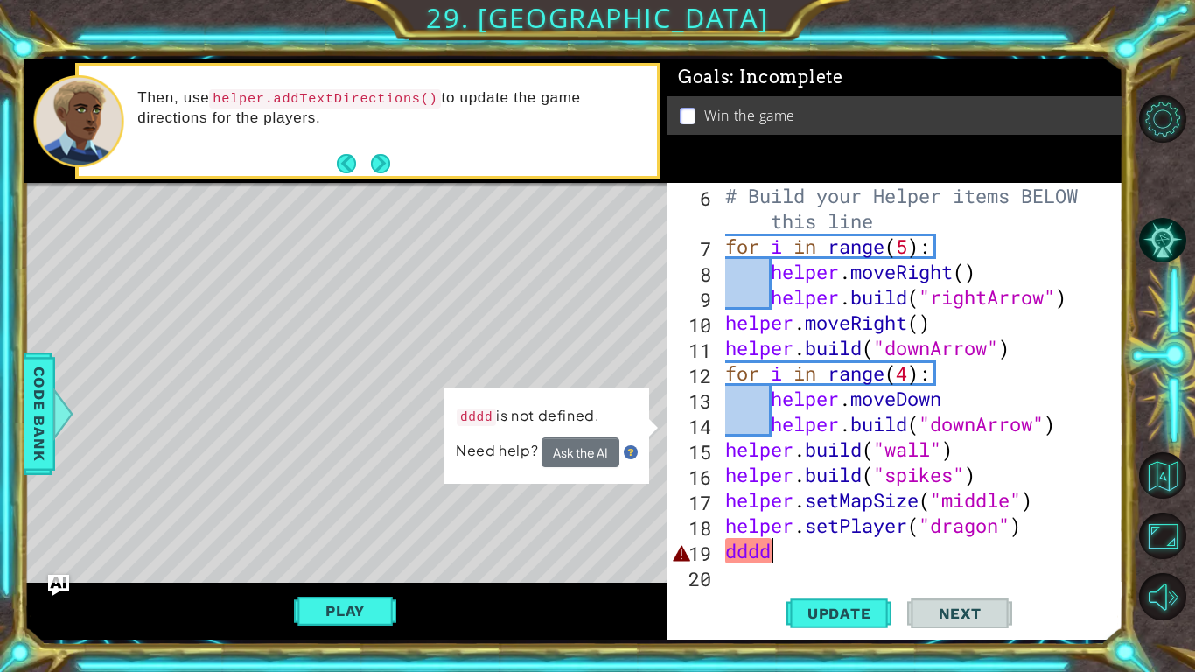
click at [776, 550] on div "# Build your Helper items BELOW this line for i in range ( 5 ) : helper . moveR…" at bounding box center [925, 424] width 406 height 482
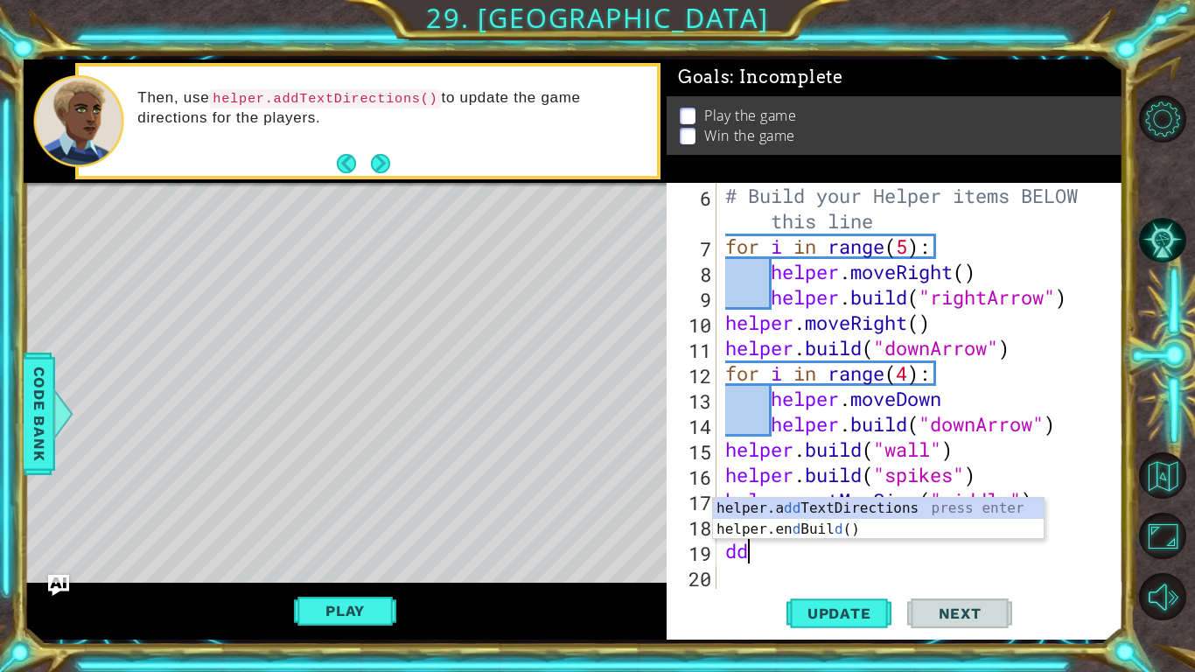
scroll to position [0, 0]
type textarea "d"
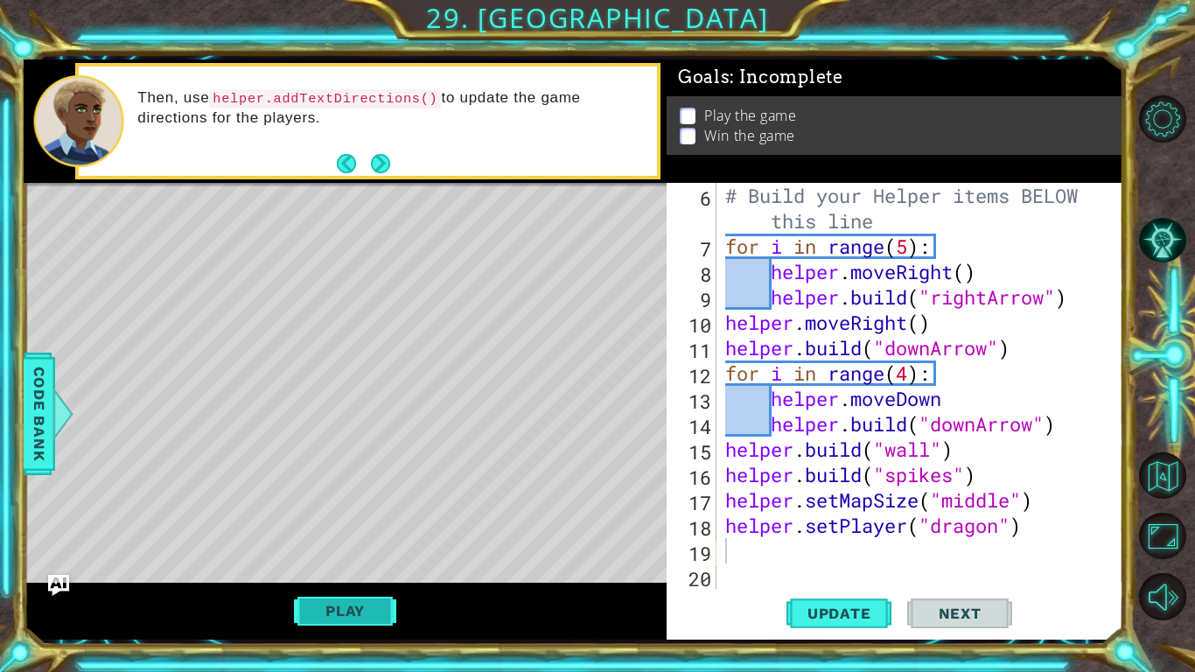
click at [320, 612] on button "Play" at bounding box center [345, 610] width 102 height 33
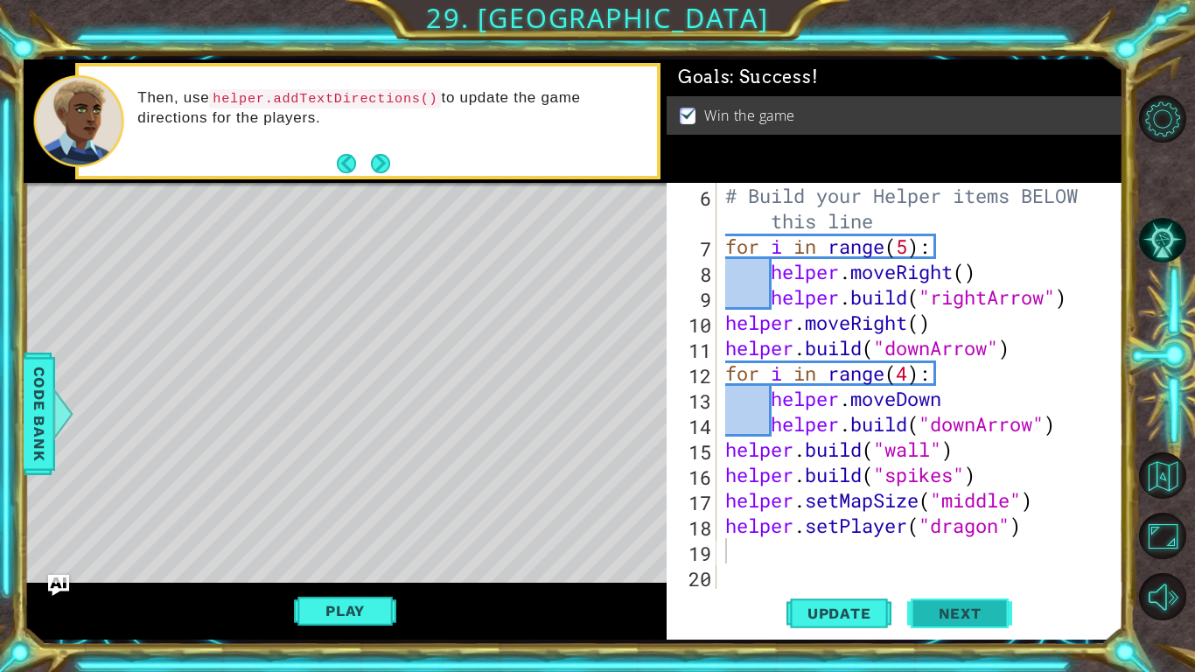
click at [921, 609] on span "Next" at bounding box center [960, 612] width 78 height 17
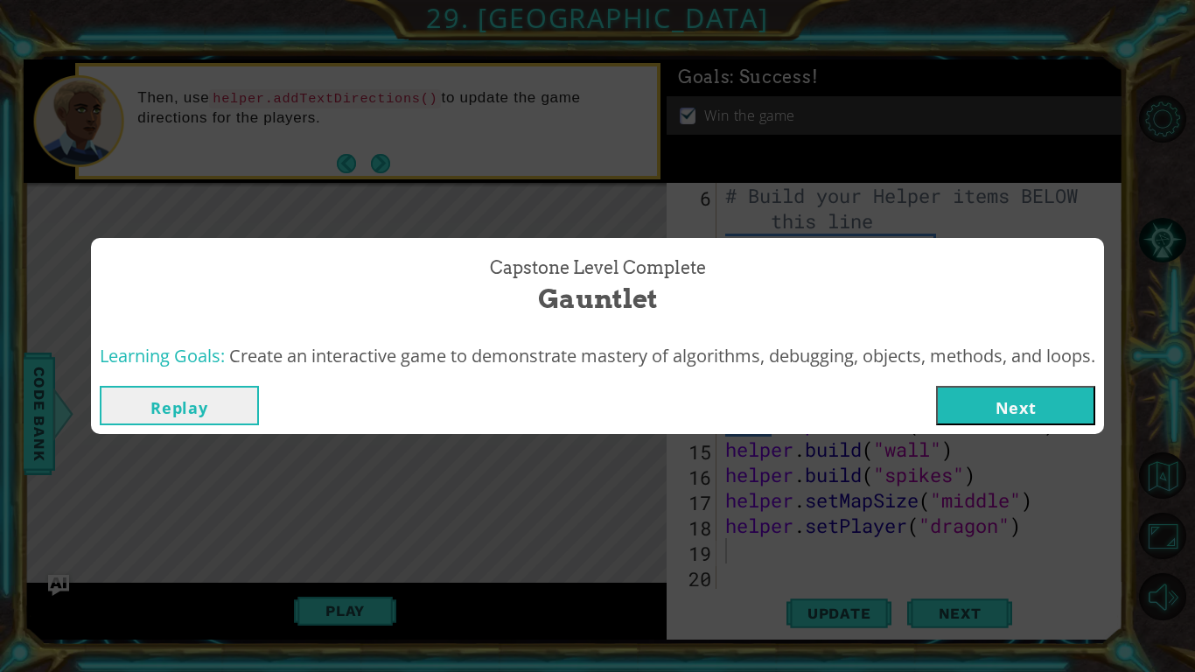
click at [983, 395] on button "Next" at bounding box center [1015, 405] width 159 height 39
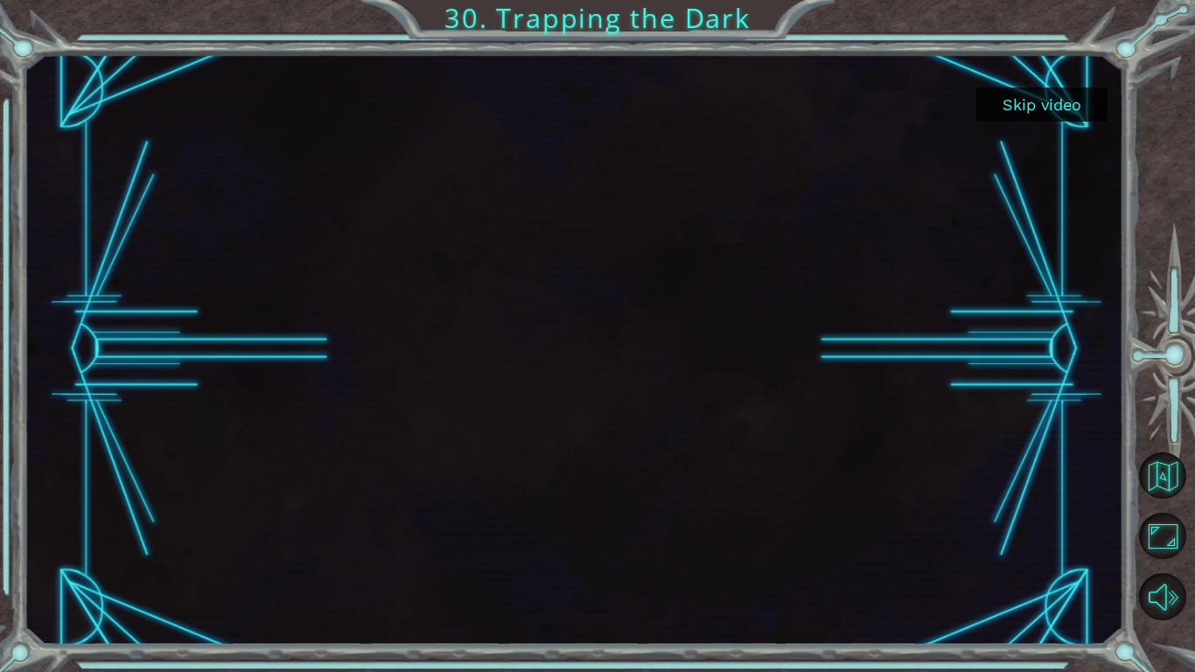
click at [1086, 95] on button "Skip video" at bounding box center [1041, 104] width 131 height 34
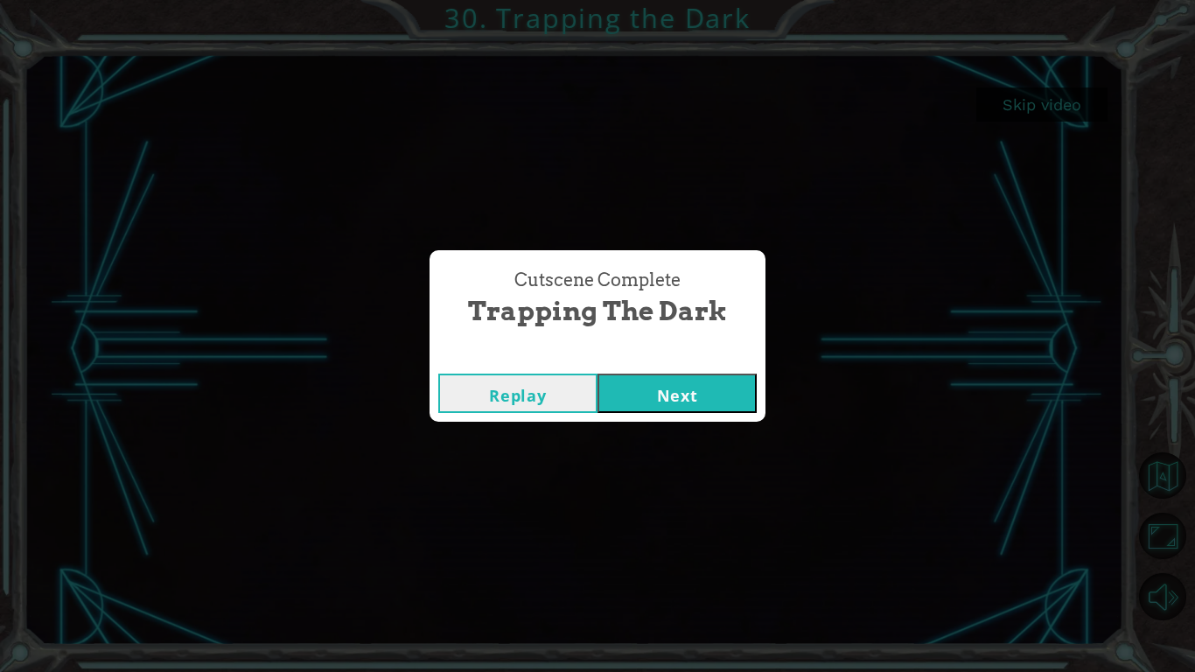
click at [677, 388] on button "Next" at bounding box center [676, 393] width 159 height 39
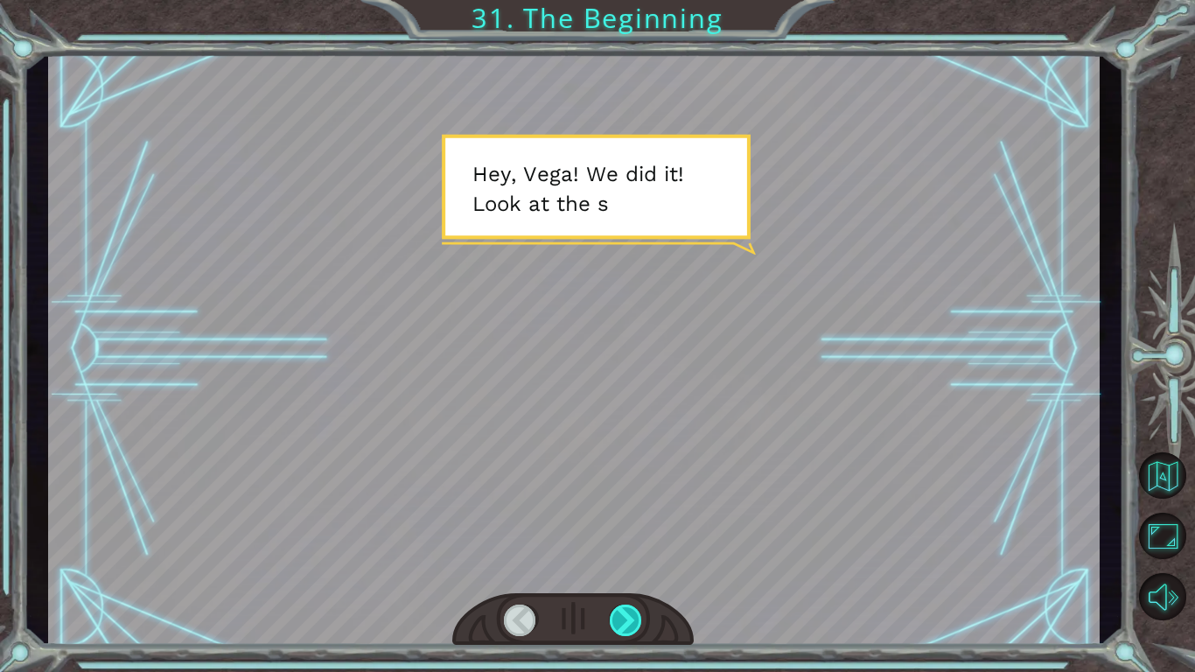
click at [622, 624] on div at bounding box center [626, 619] width 33 height 31
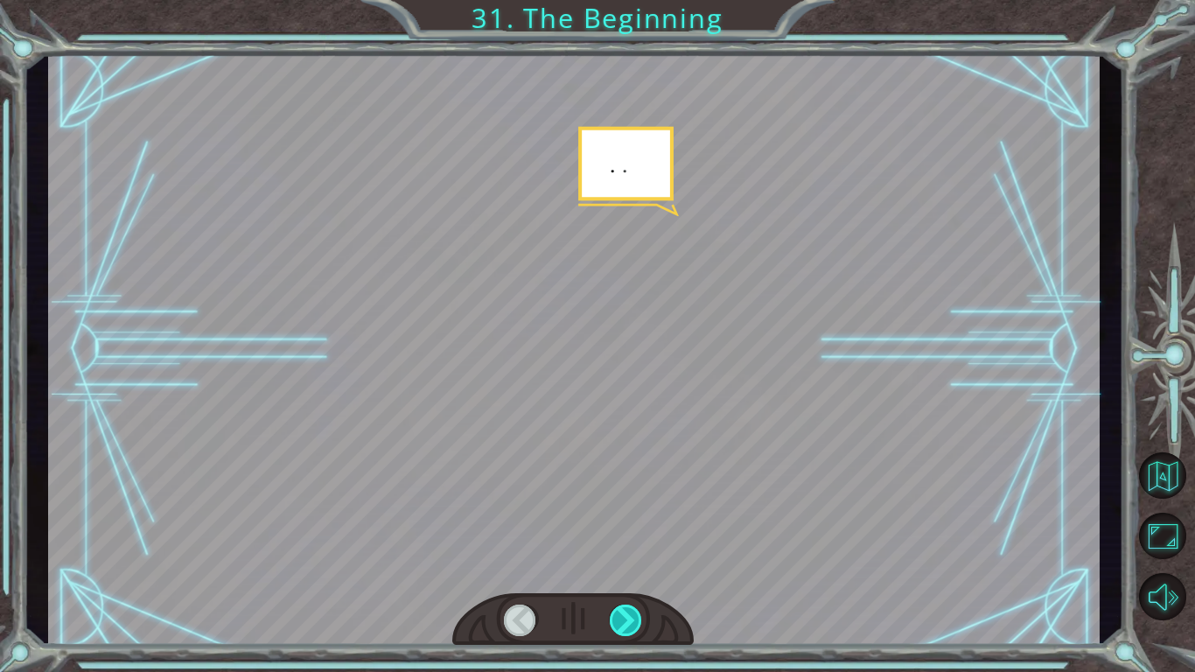
click at [622, 624] on div at bounding box center [626, 619] width 33 height 31
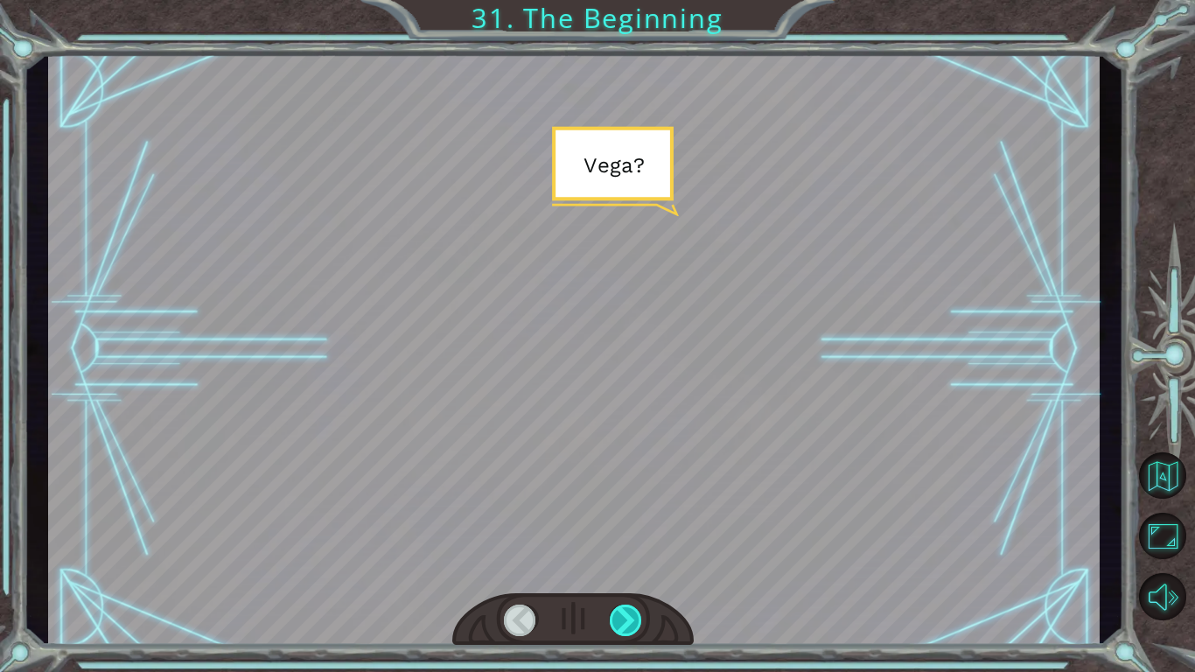
click at [622, 624] on div at bounding box center [626, 619] width 33 height 31
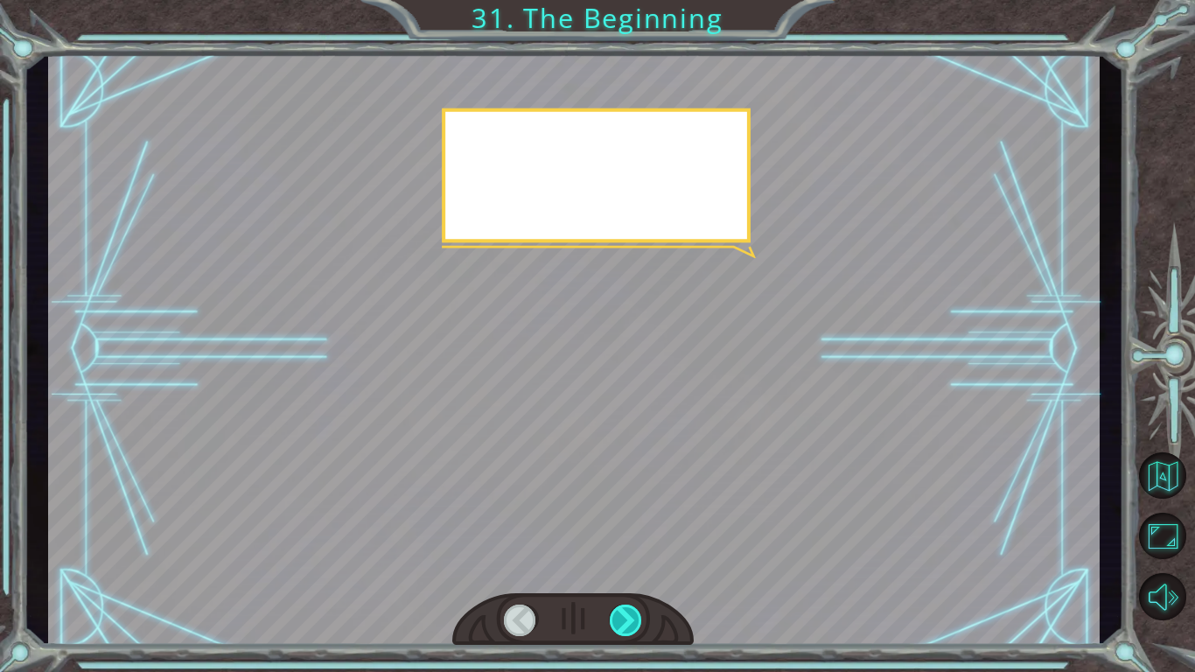
click at [622, 624] on div at bounding box center [626, 619] width 33 height 31
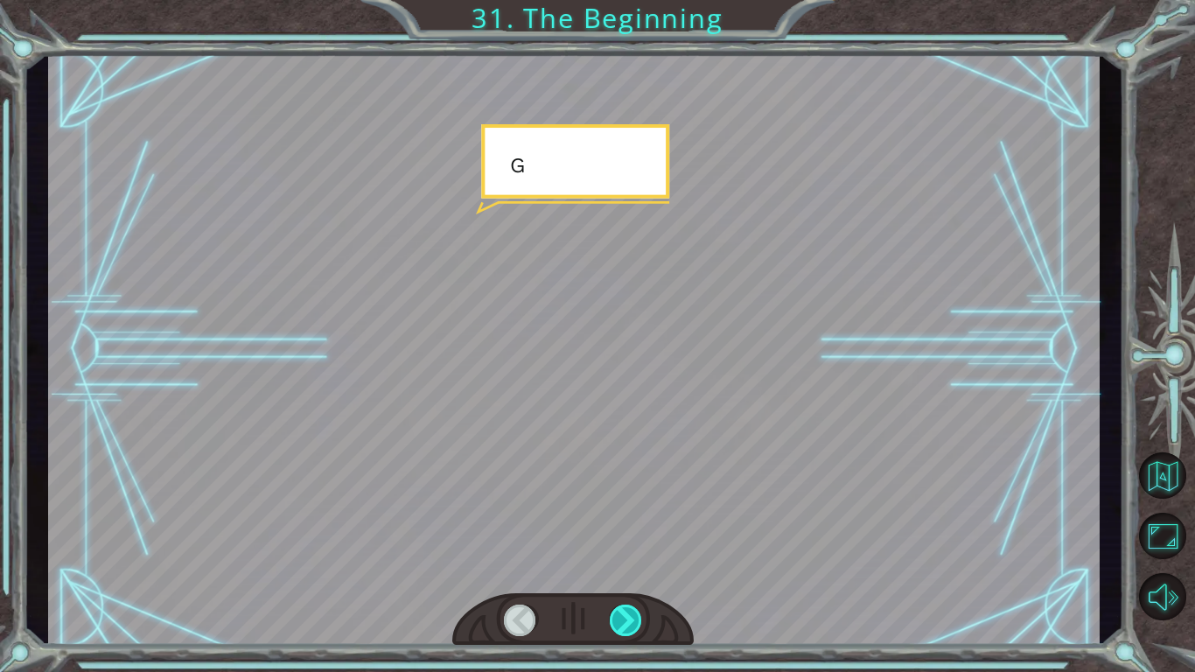
click at [622, 624] on div at bounding box center [626, 619] width 33 height 31
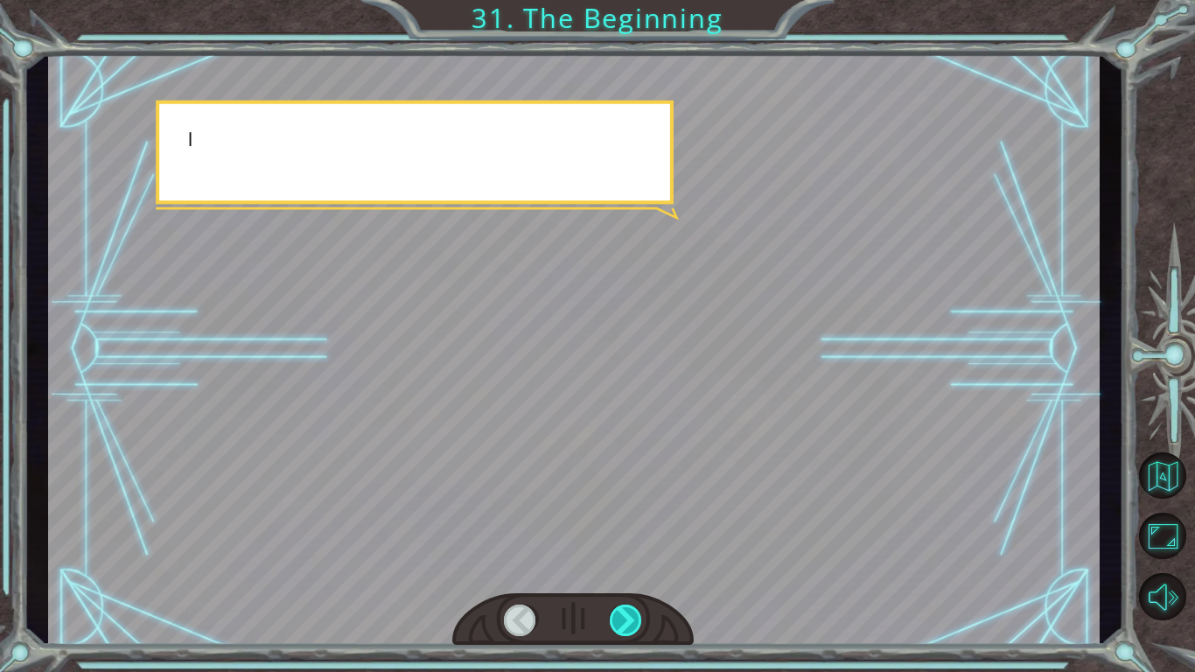
click at [622, 624] on div at bounding box center [626, 619] width 33 height 31
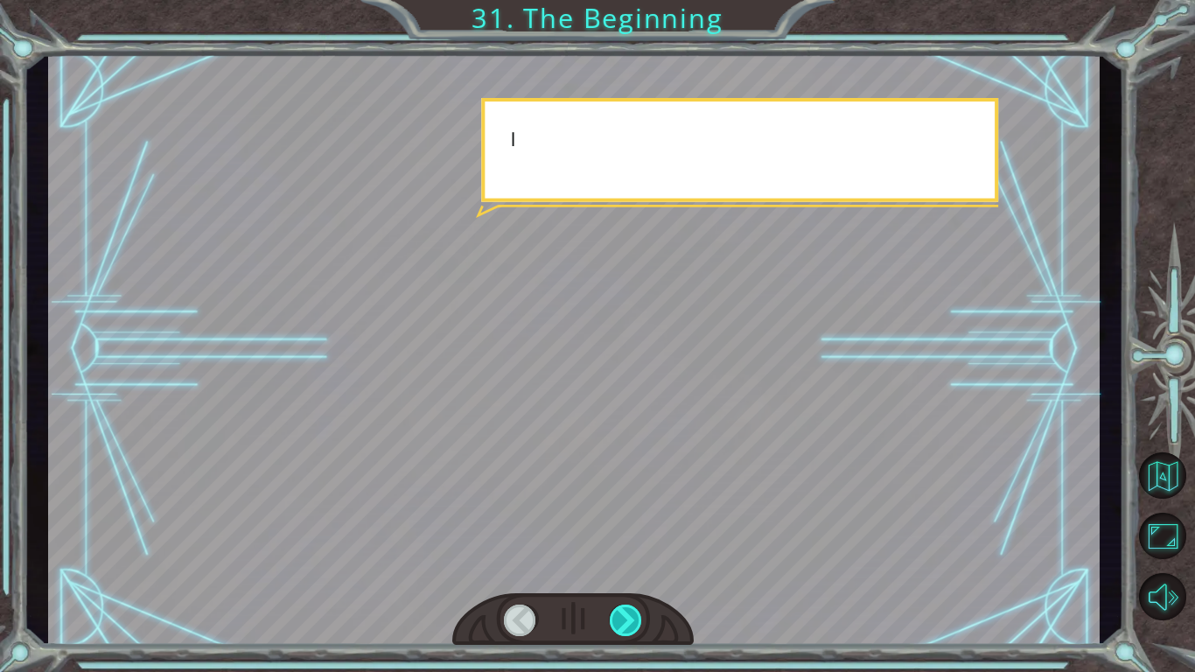
click at [622, 624] on div at bounding box center [626, 619] width 33 height 31
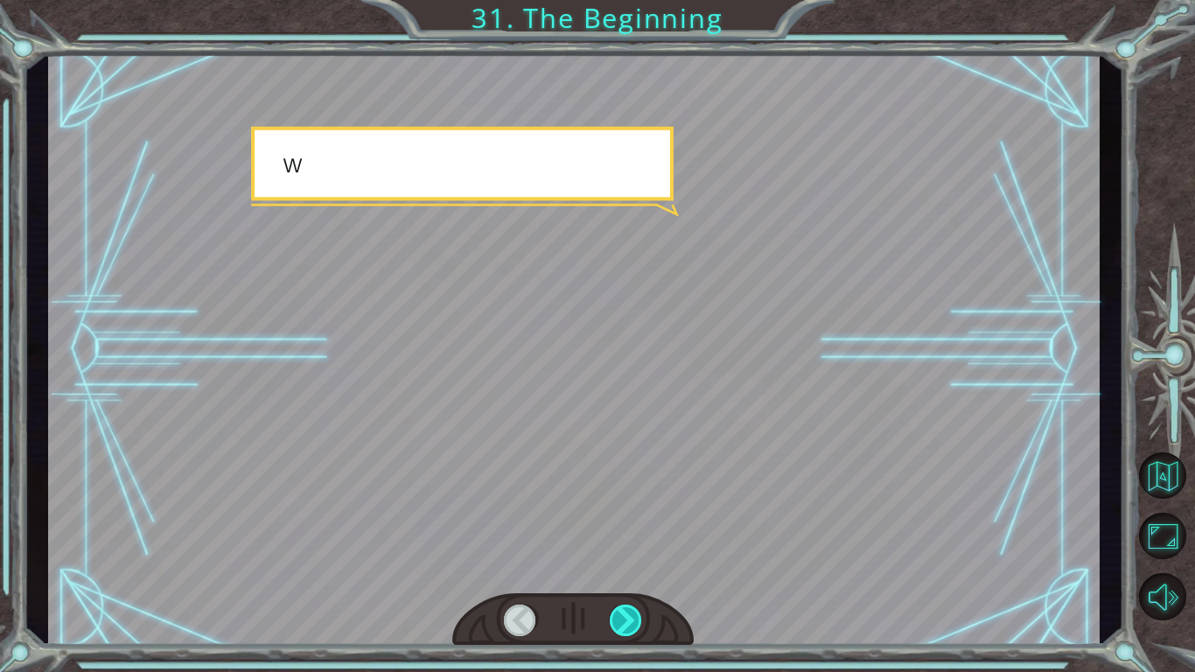
click at [622, 624] on div at bounding box center [626, 619] width 33 height 31
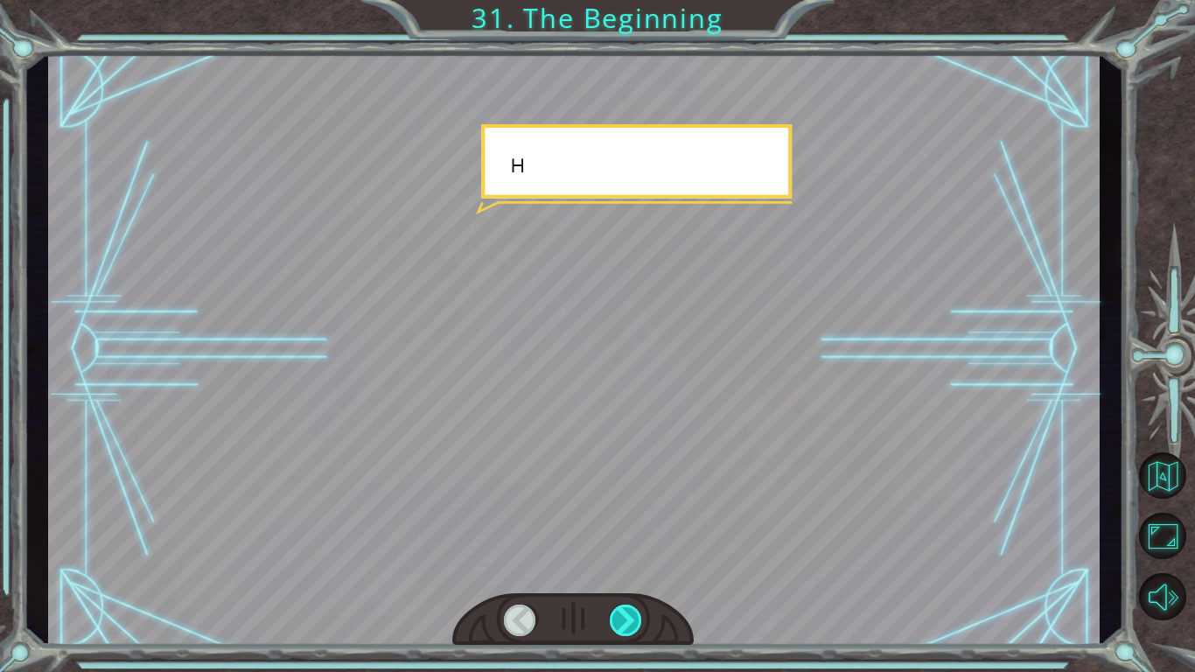
click at [622, 624] on div at bounding box center [626, 619] width 33 height 31
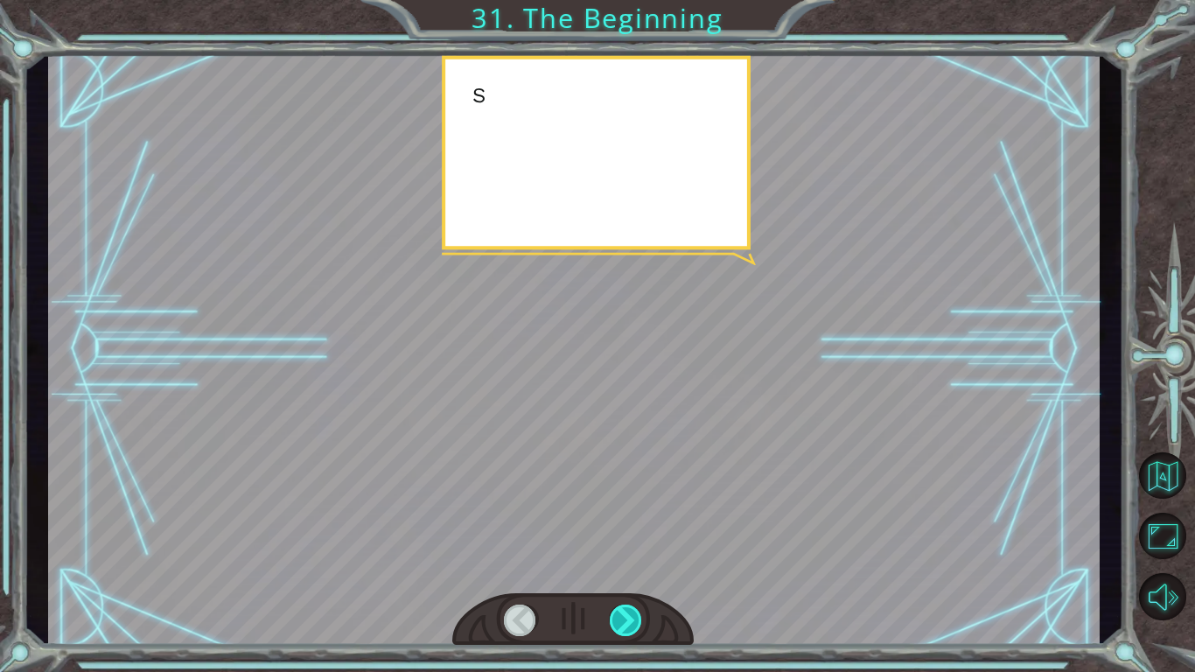
click at [622, 624] on div at bounding box center [626, 619] width 33 height 31
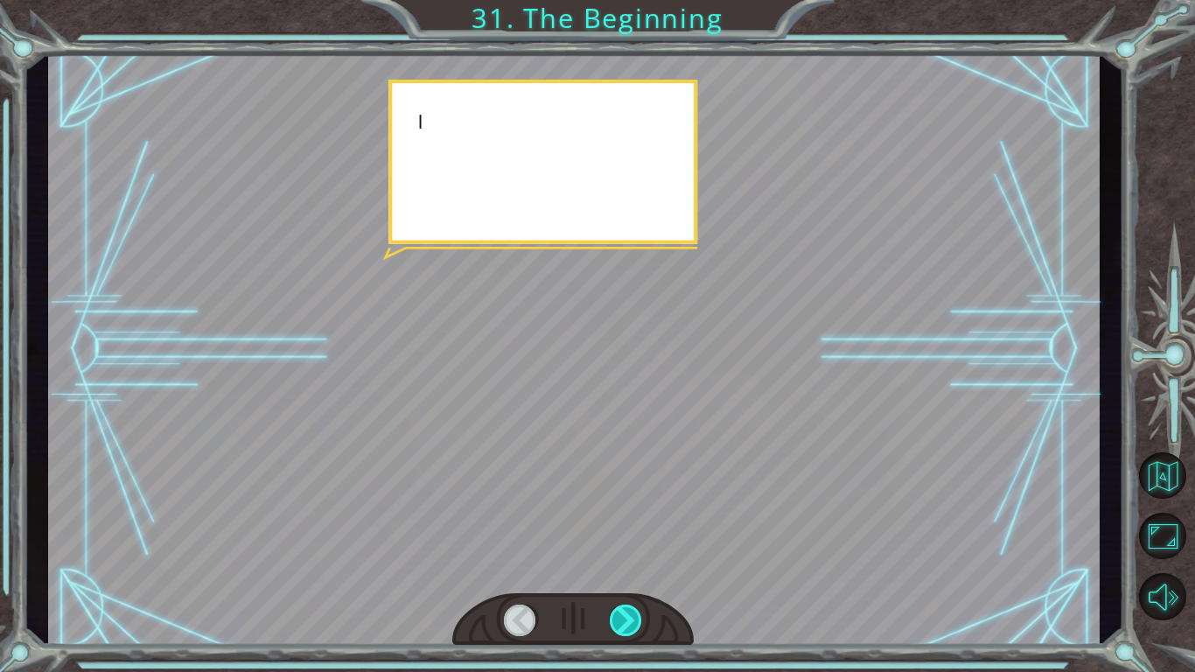
click at [622, 624] on div at bounding box center [626, 619] width 33 height 31
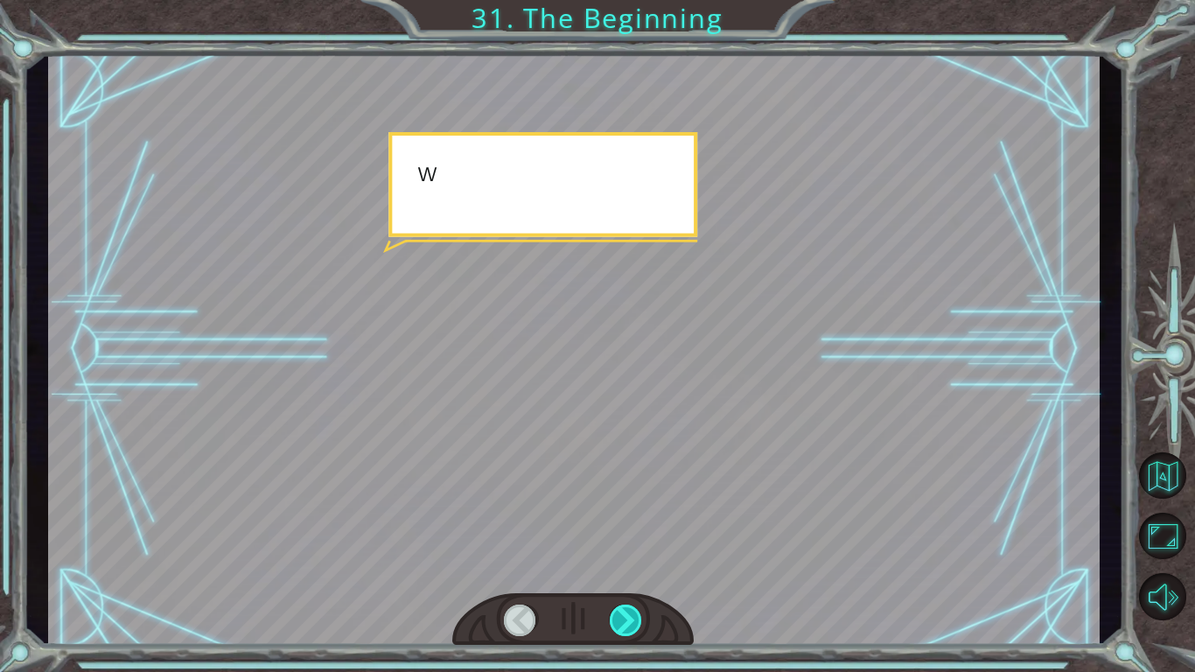
click at [622, 624] on div at bounding box center [626, 619] width 33 height 31
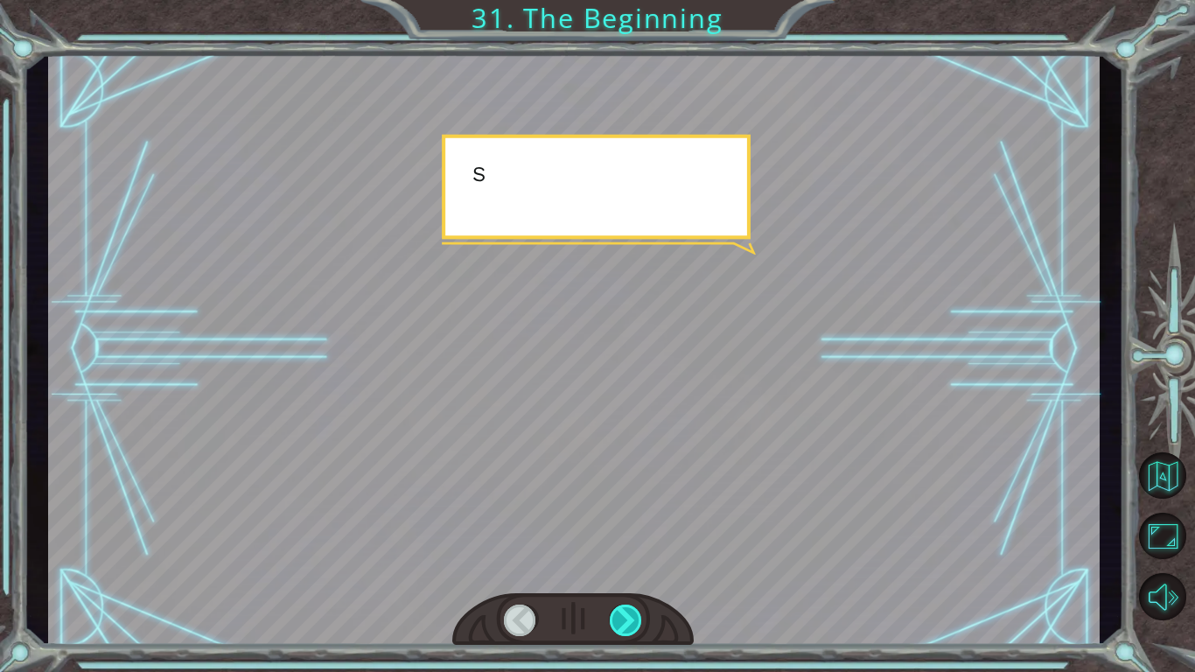
click at [622, 624] on div at bounding box center [626, 619] width 33 height 31
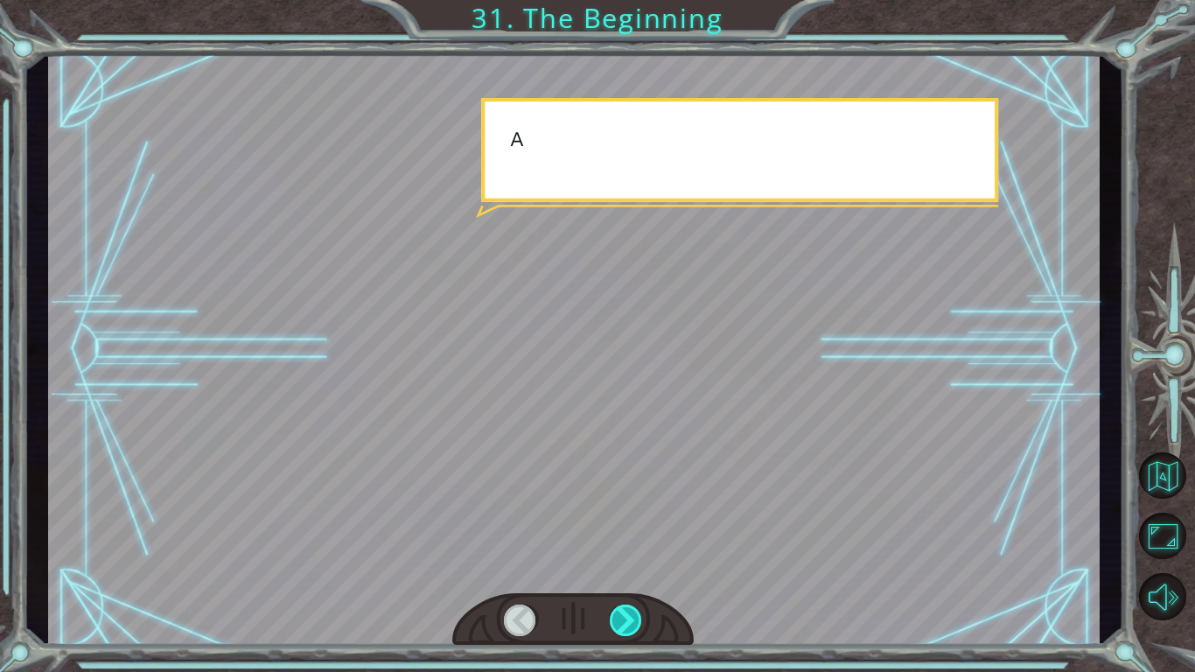
click at [622, 624] on div at bounding box center [626, 619] width 33 height 31
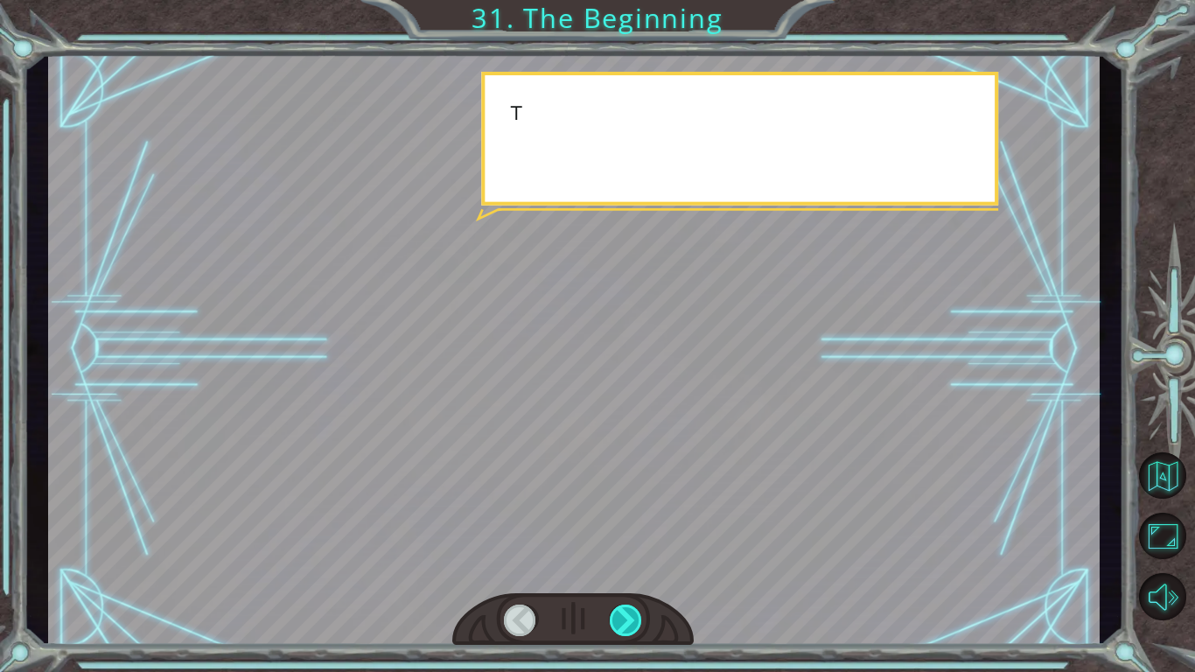
click at [622, 624] on div at bounding box center [626, 619] width 33 height 31
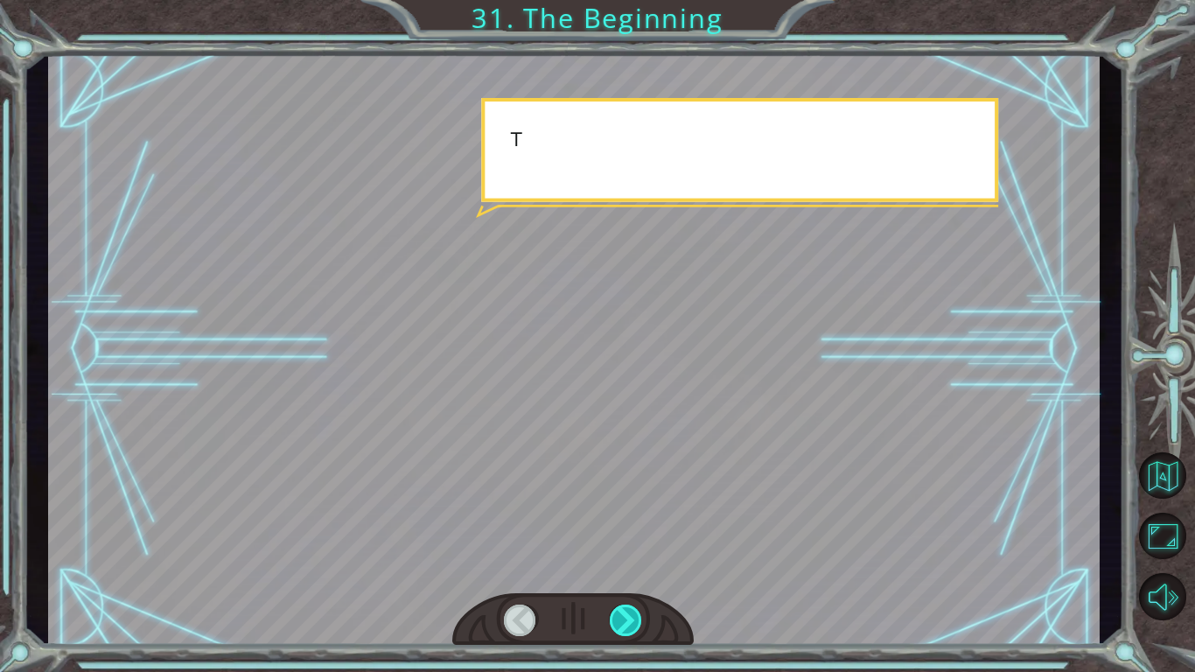
click at [622, 624] on div at bounding box center [626, 619] width 33 height 31
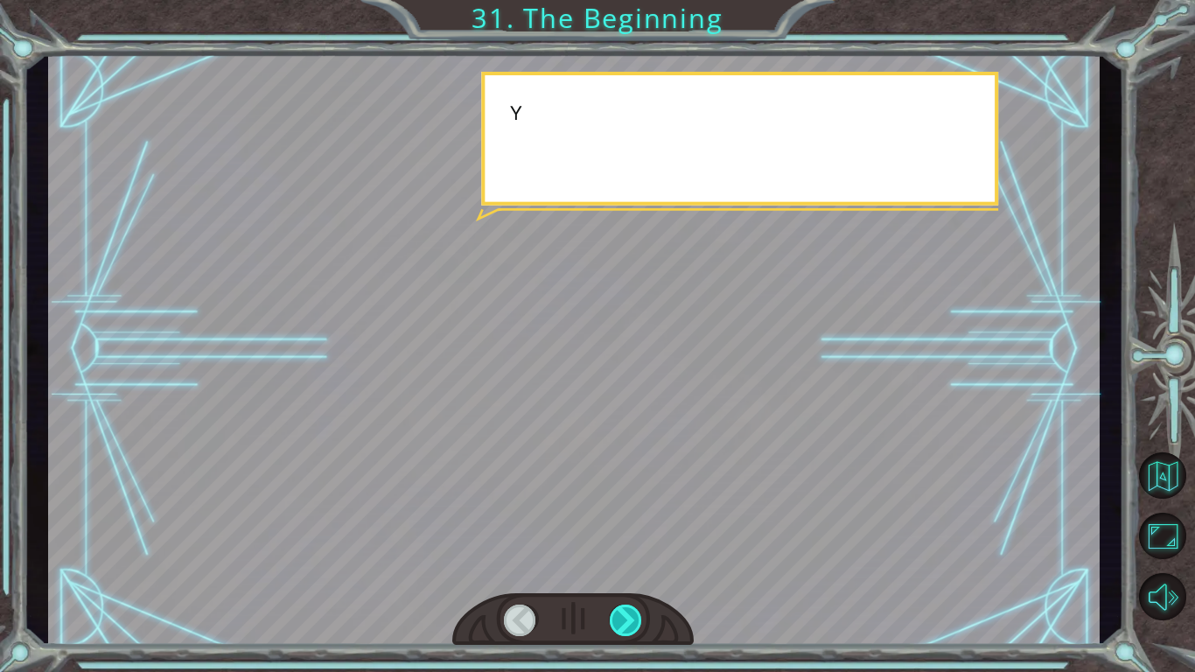
click at [622, 624] on div at bounding box center [626, 619] width 33 height 31
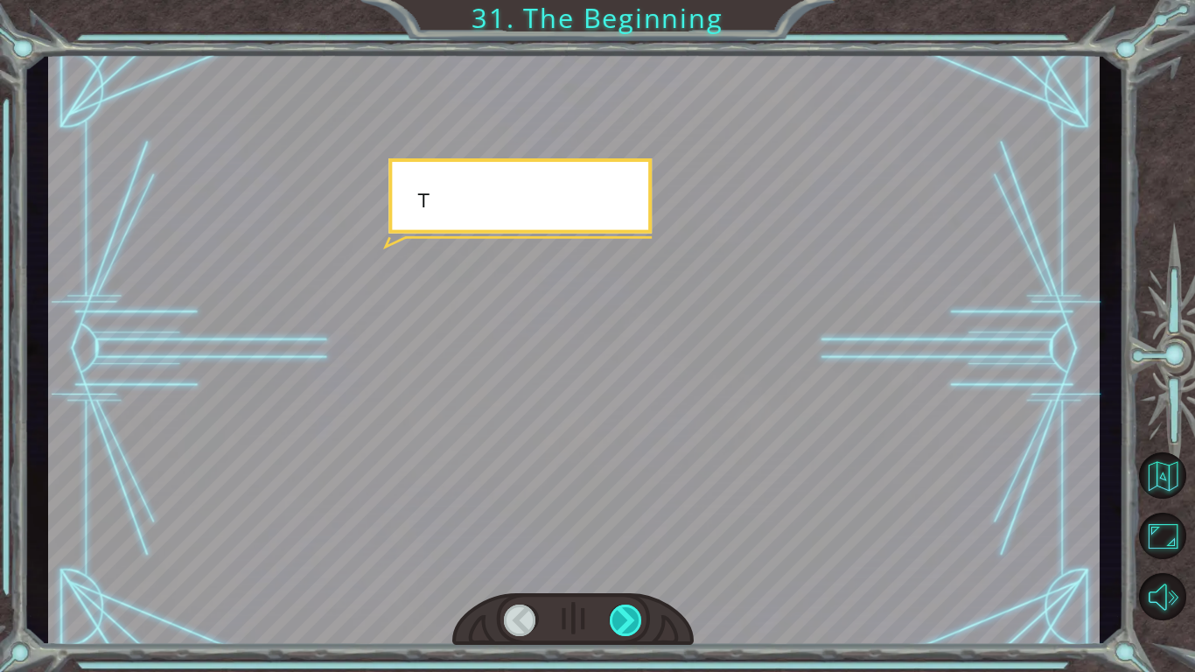
click at [622, 624] on div at bounding box center [626, 619] width 33 height 31
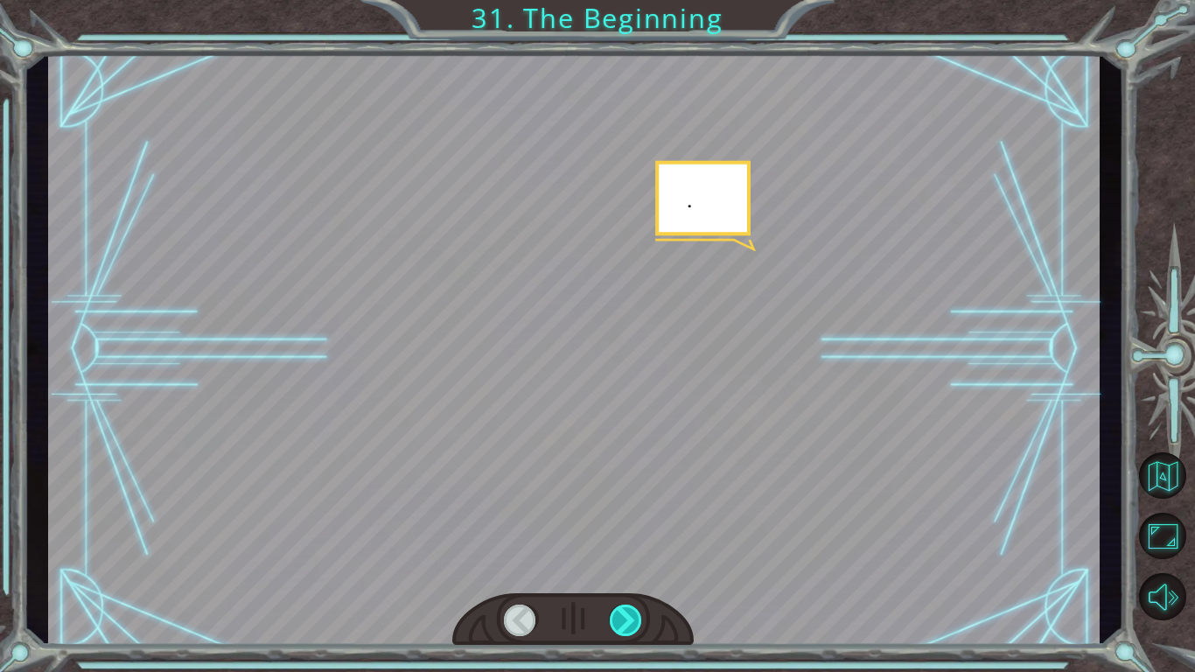
click at [622, 624] on div at bounding box center [626, 619] width 33 height 31
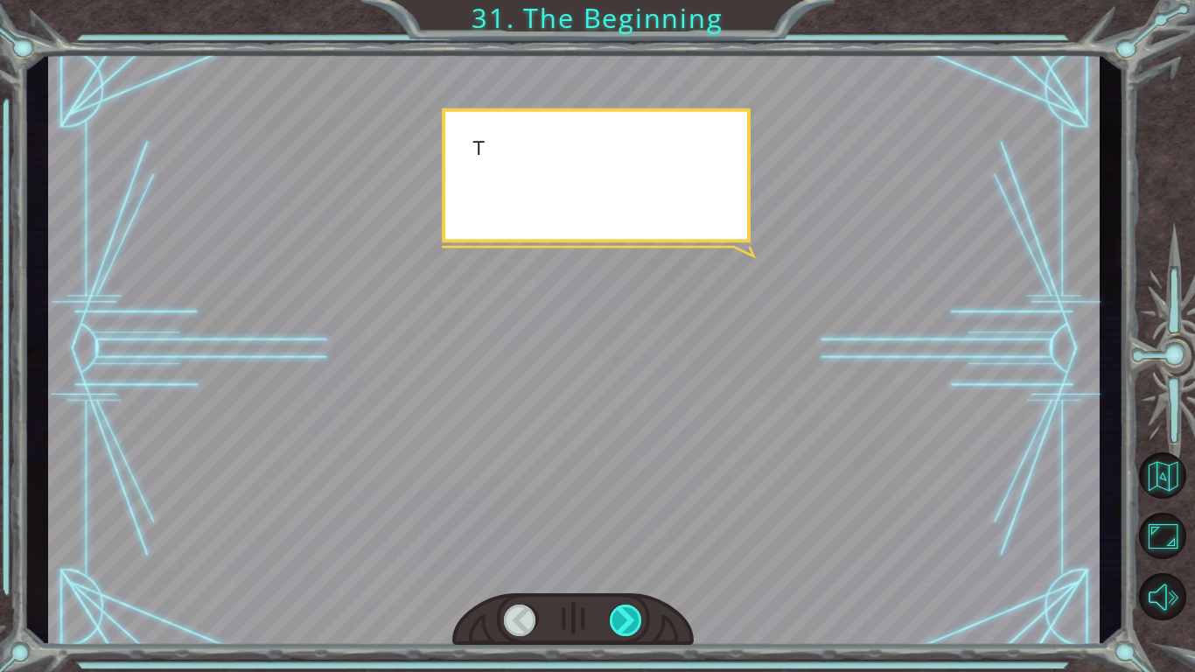
click at [622, 624] on div at bounding box center [626, 619] width 33 height 31
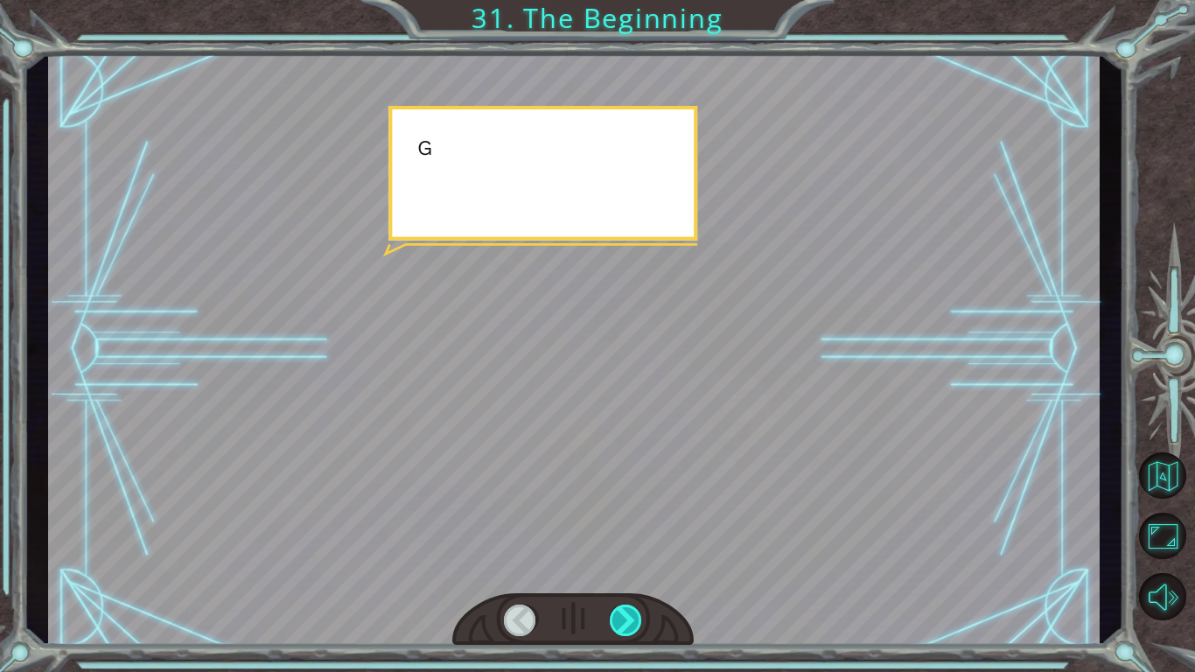
click at [622, 624] on div at bounding box center [626, 619] width 33 height 31
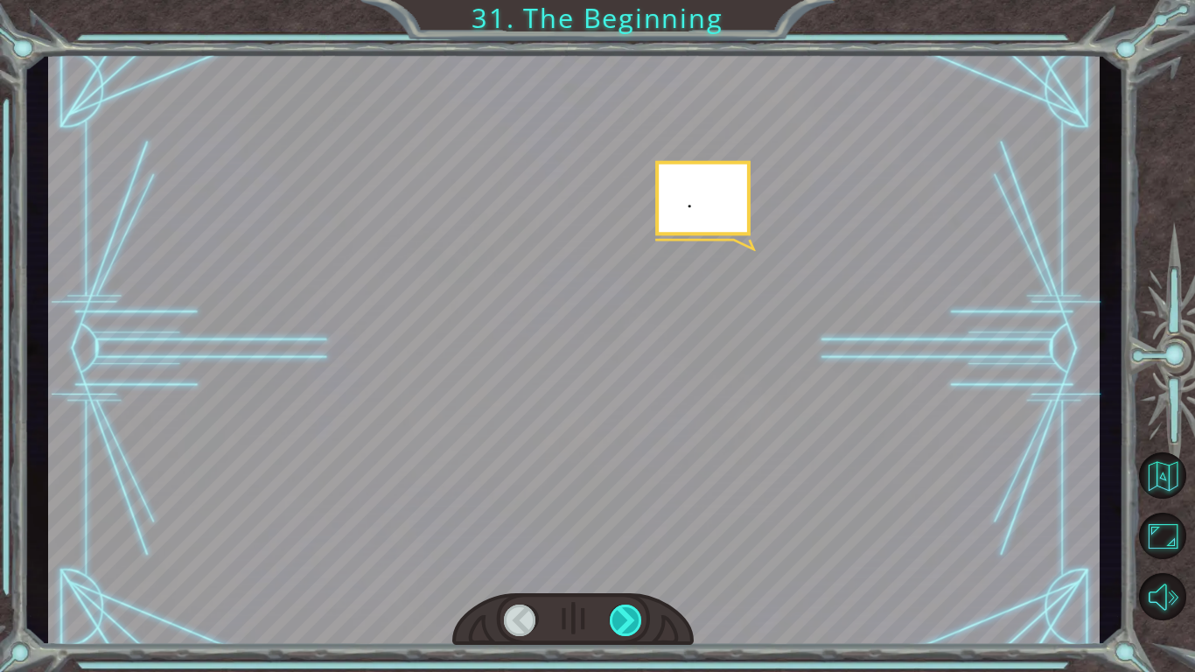
click at [622, 624] on div at bounding box center [626, 619] width 33 height 31
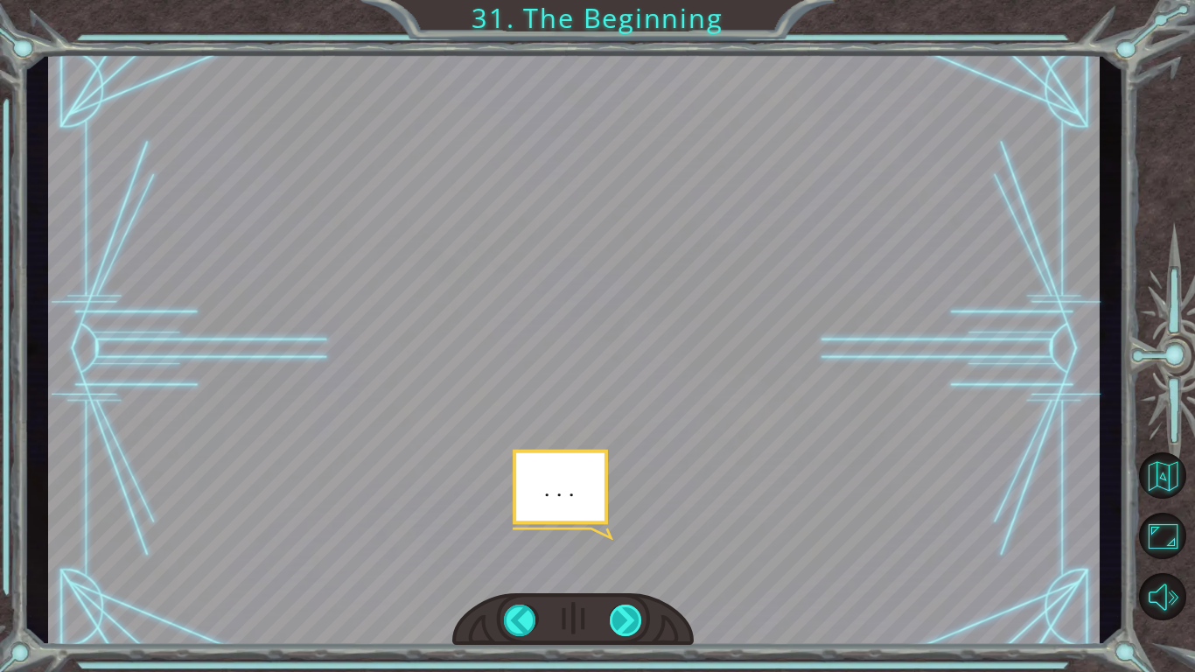
click at [622, 624] on div at bounding box center [626, 619] width 33 height 31
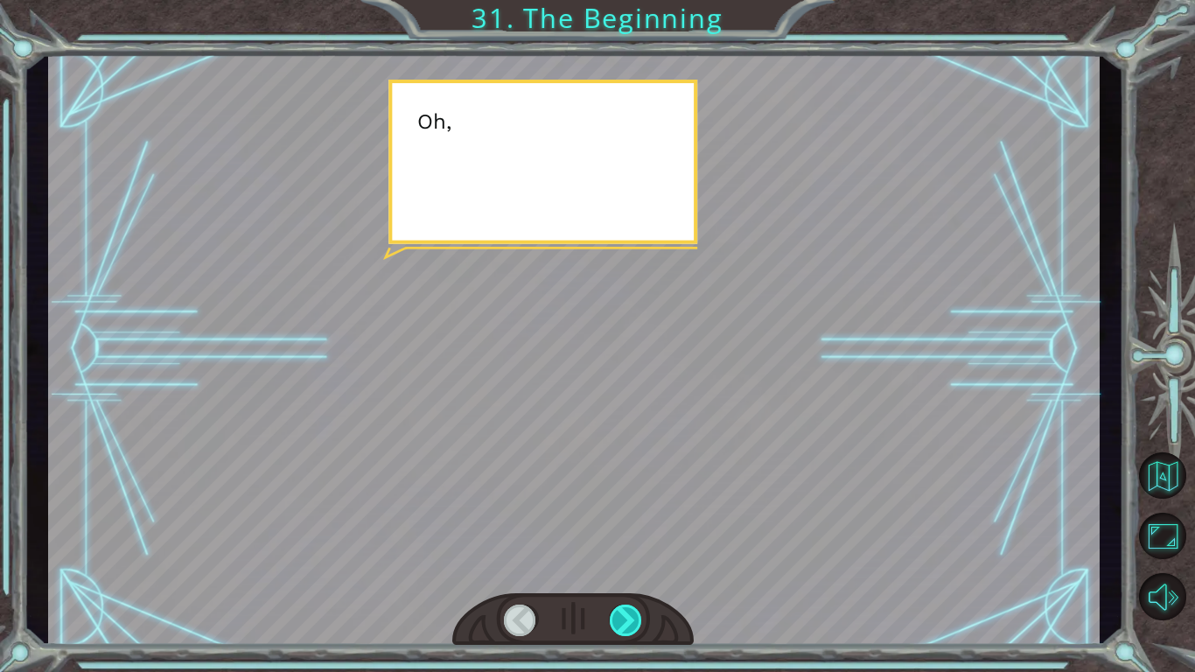
click at [622, 624] on div at bounding box center [626, 619] width 33 height 31
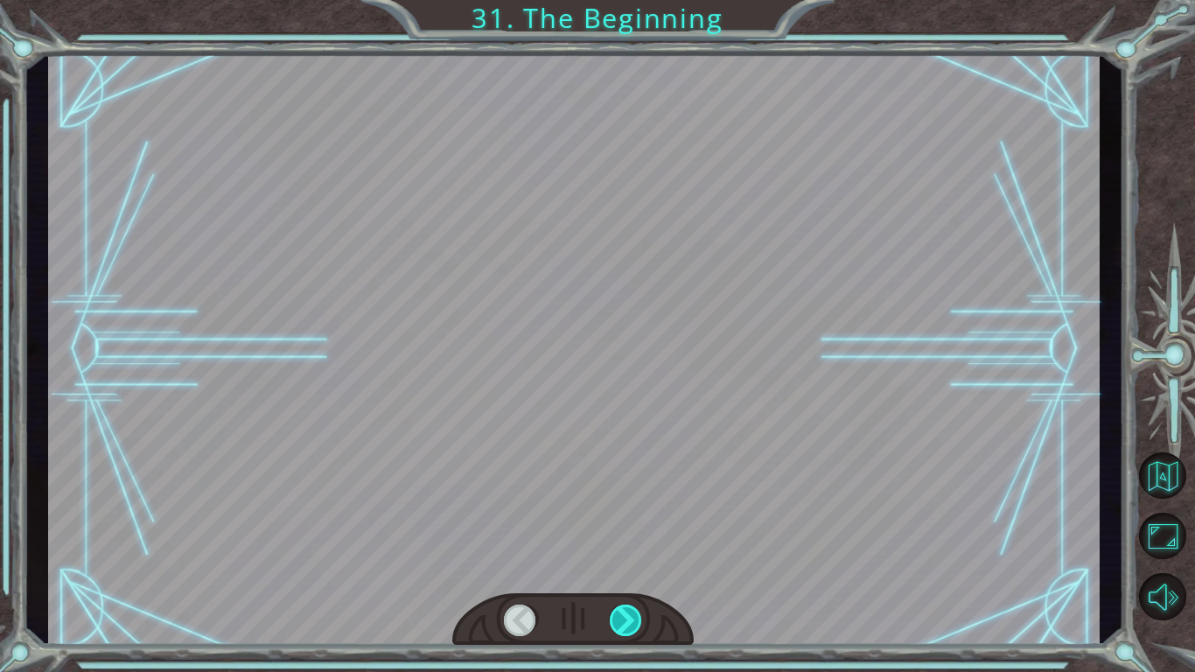
click at [622, 624] on div at bounding box center [626, 619] width 33 height 31
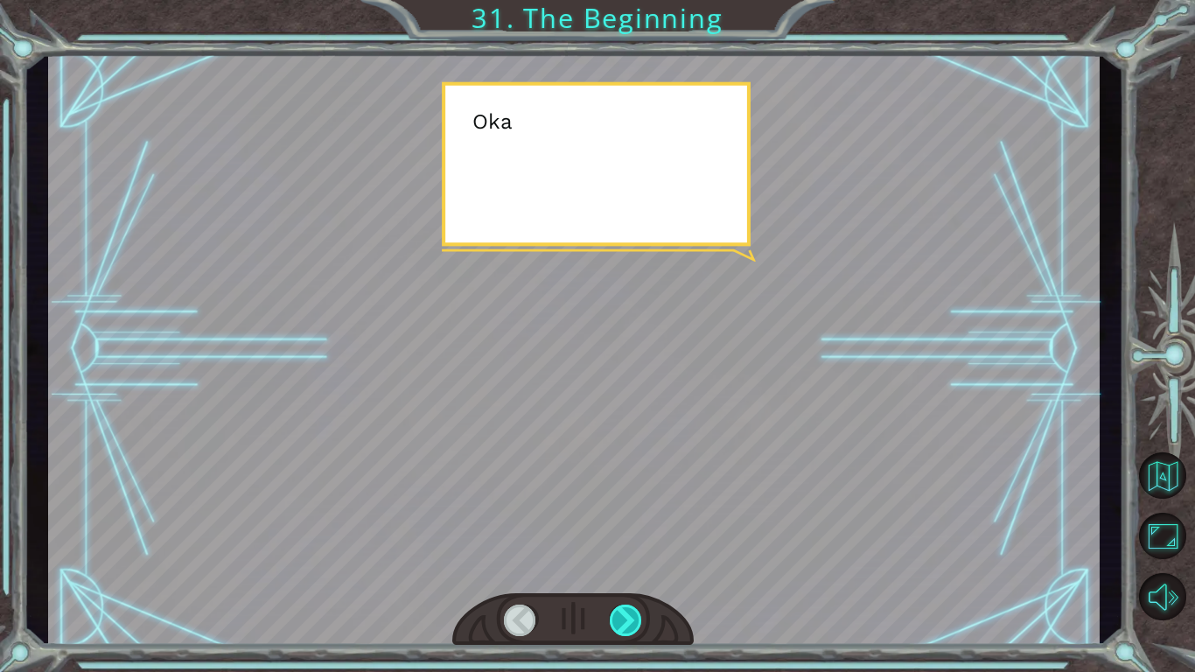
click at [622, 624] on div at bounding box center [626, 619] width 33 height 31
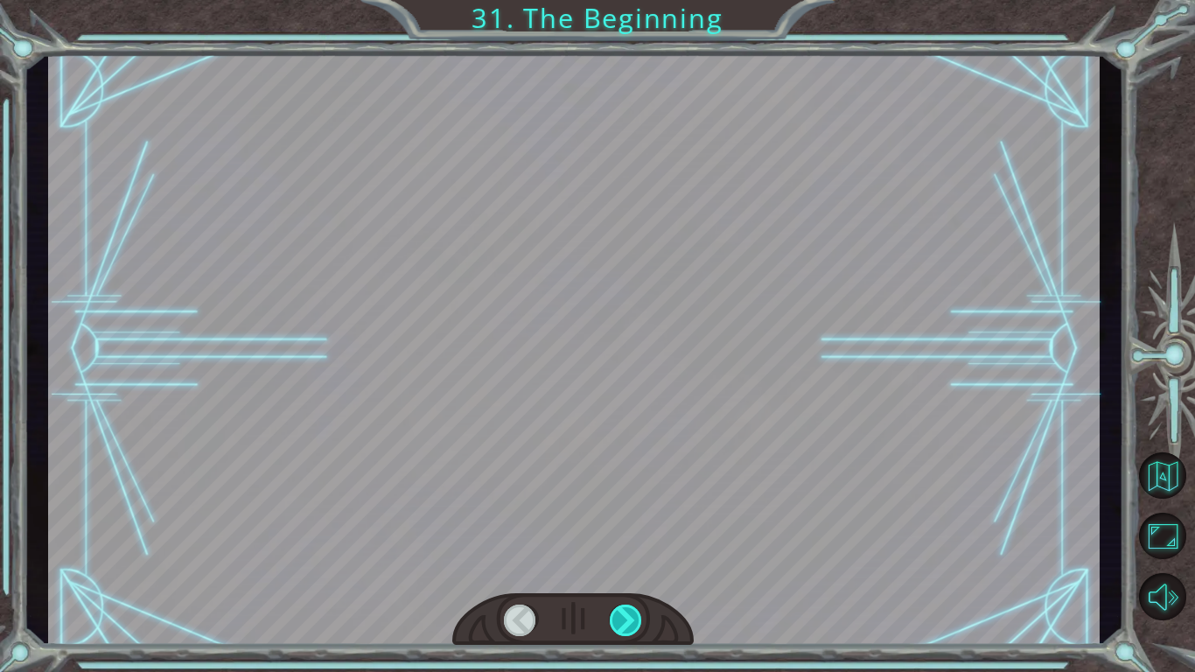
click at [622, 624] on div at bounding box center [626, 619] width 33 height 31
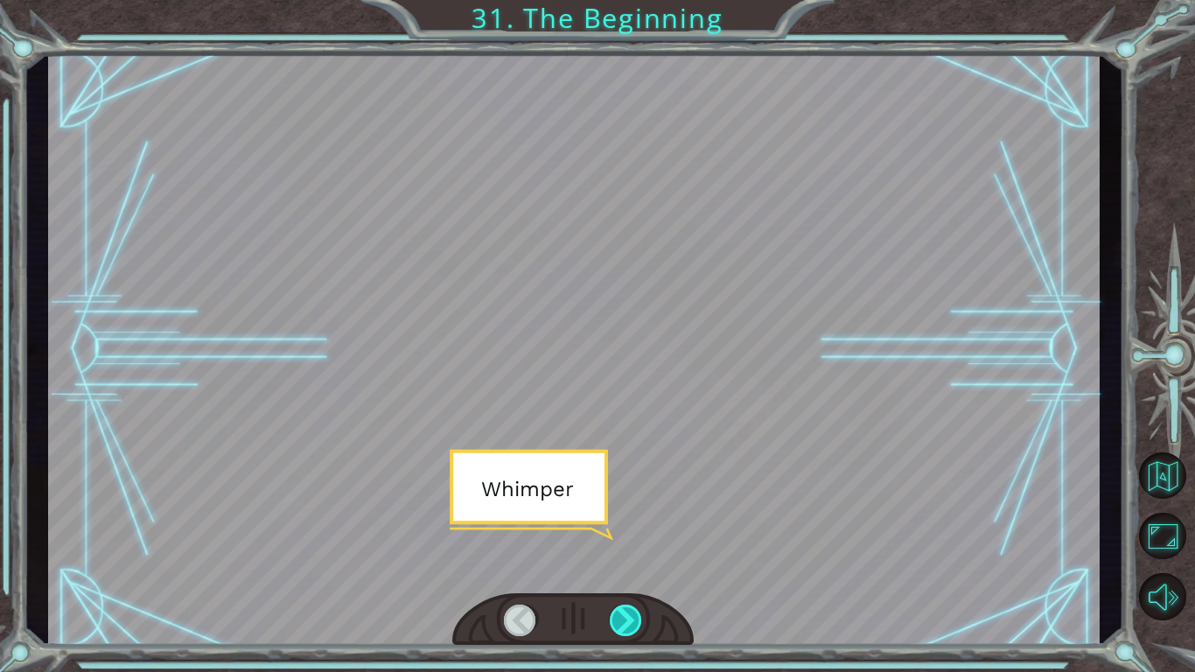
click at [622, 624] on div at bounding box center [626, 619] width 33 height 31
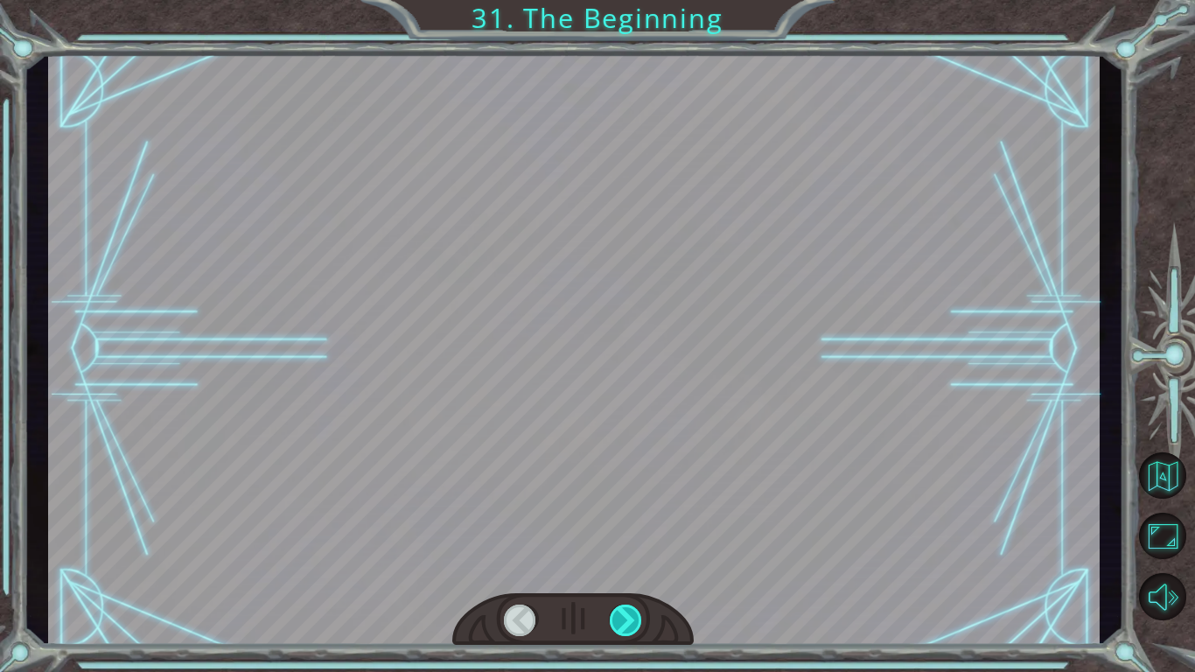
click at [622, 624] on div at bounding box center [626, 619] width 33 height 31
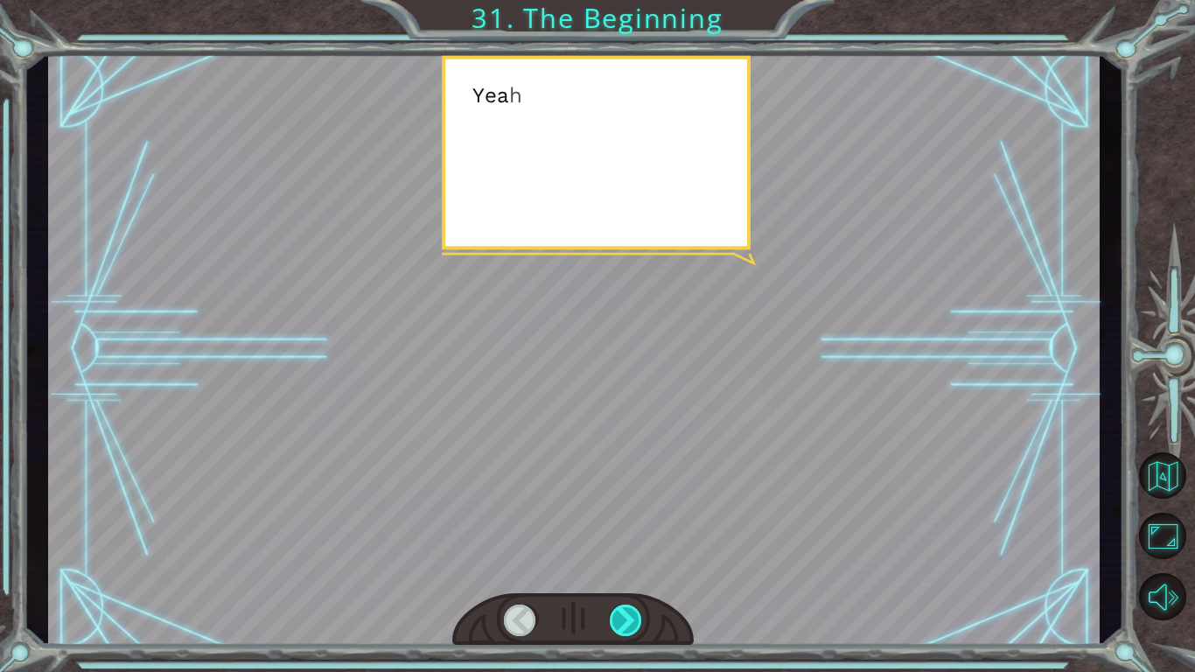
click at [622, 624] on div at bounding box center [626, 619] width 33 height 31
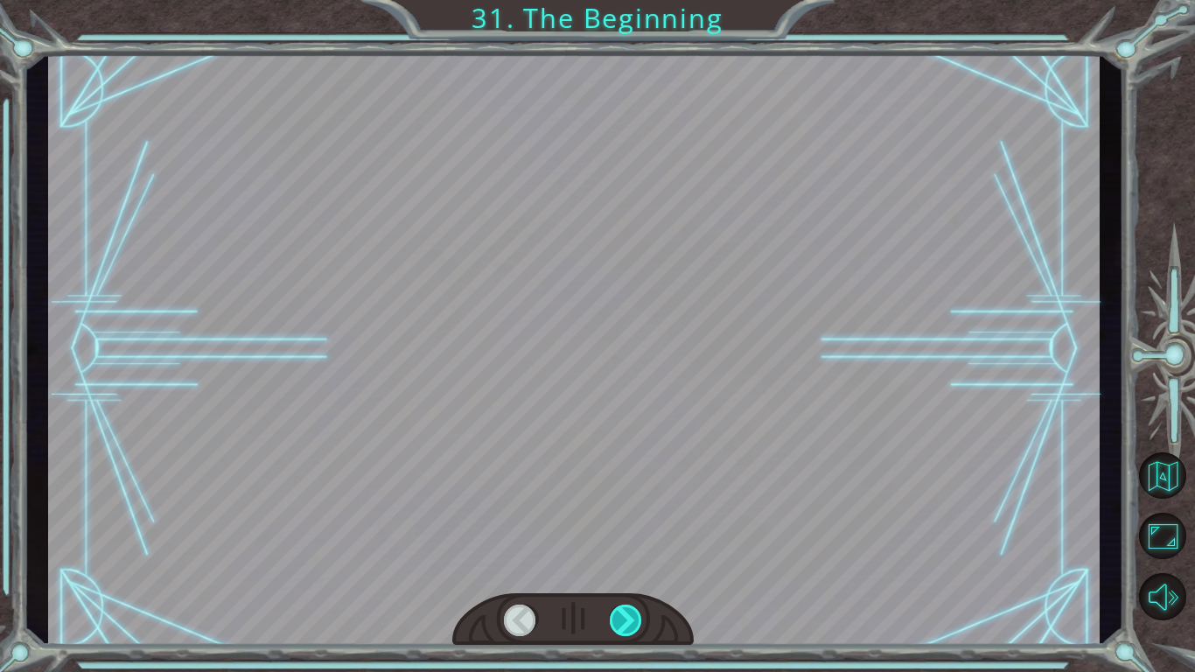
click at [622, 624] on div at bounding box center [626, 619] width 33 height 31
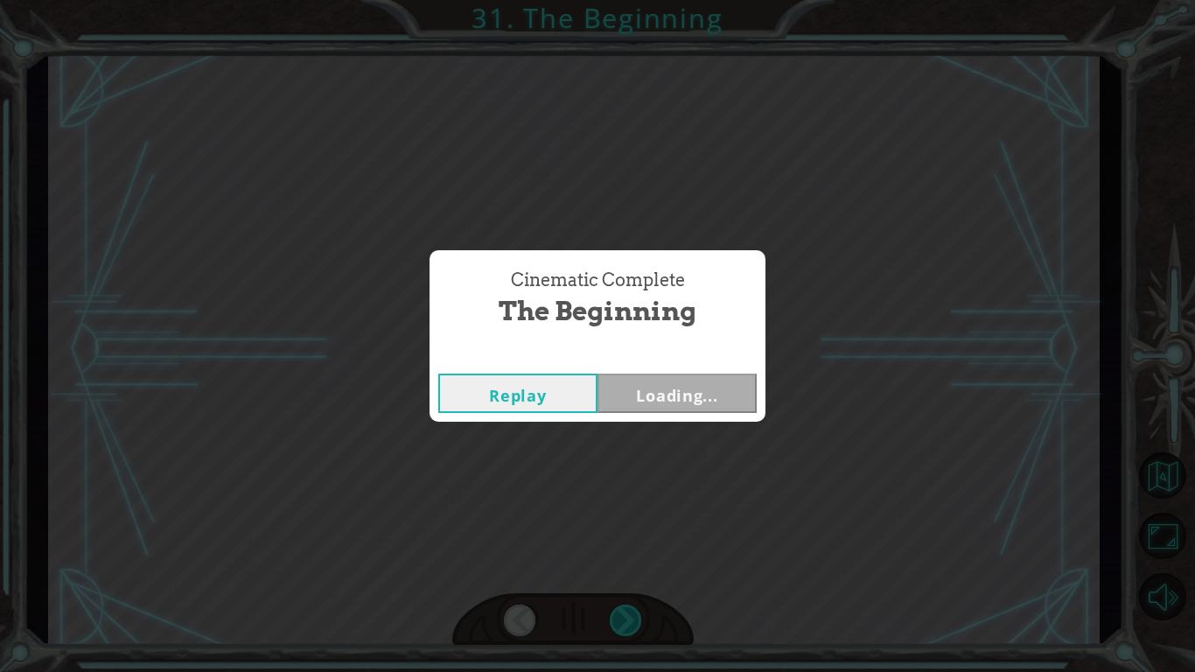
click at [622, 624] on div "Cinematic Complete The Beginning Replay Loading..." at bounding box center [597, 336] width 1195 height 672
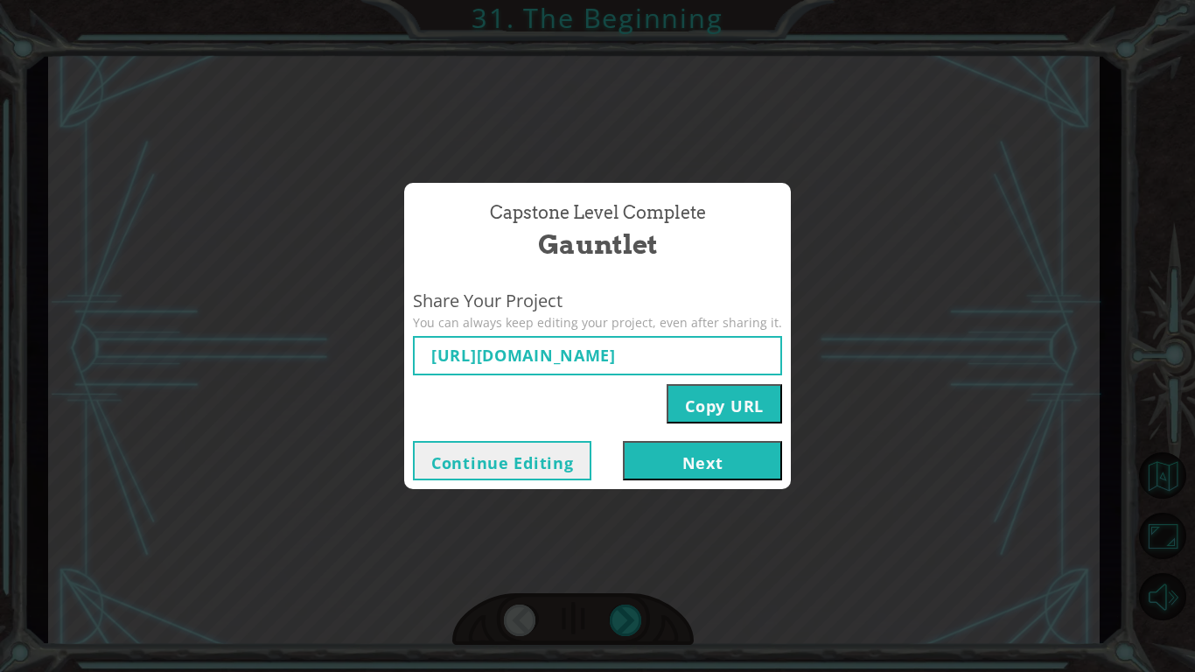
type input "[URL][DOMAIN_NAME]"
click at [564, 453] on button "Continue Editing" at bounding box center [502, 460] width 178 height 39
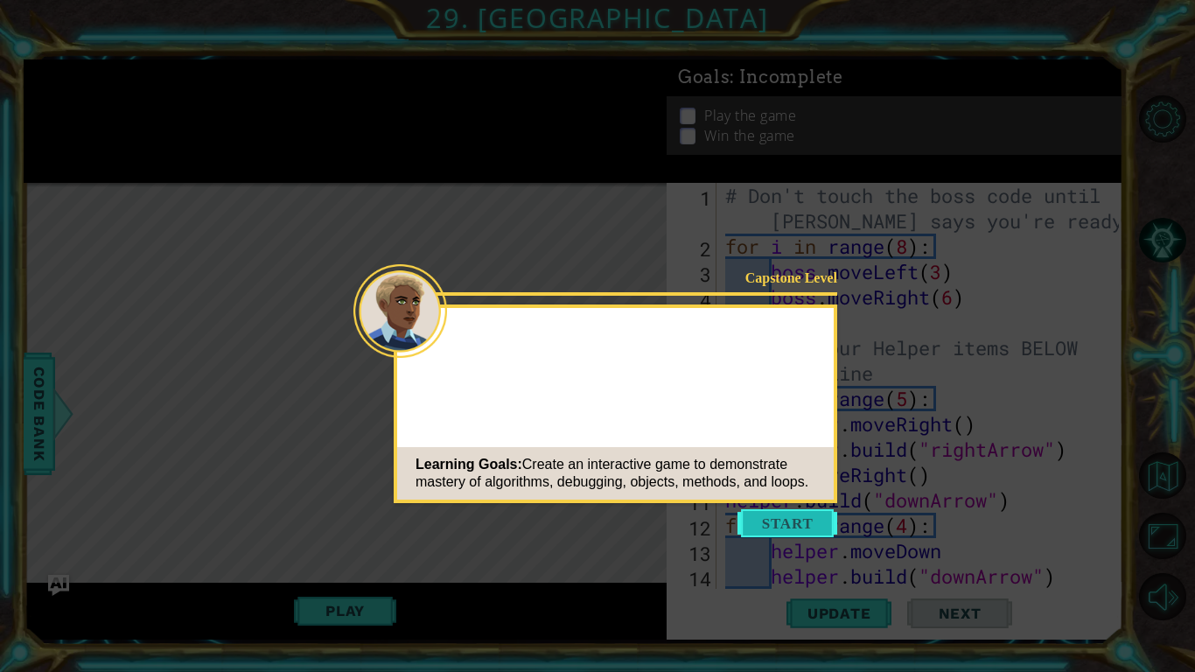
click at [754, 520] on button "Start" at bounding box center [787, 523] width 100 height 28
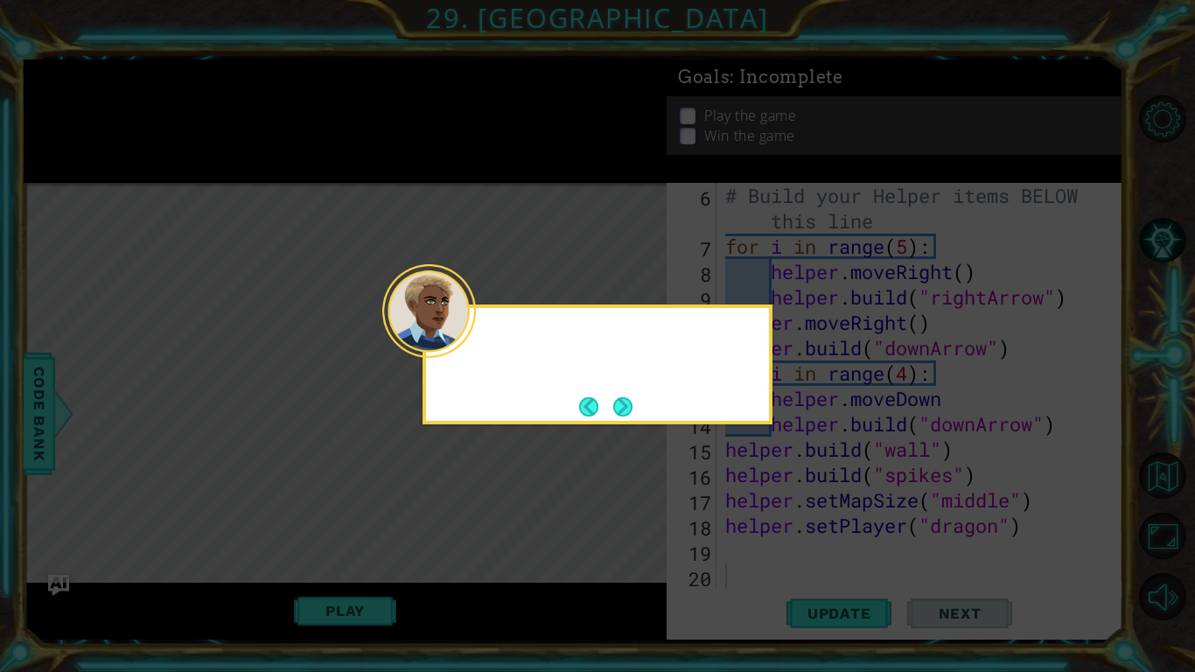
scroll to position [152, 0]
click at [613, 402] on button "Next" at bounding box center [622, 406] width 19 height 19
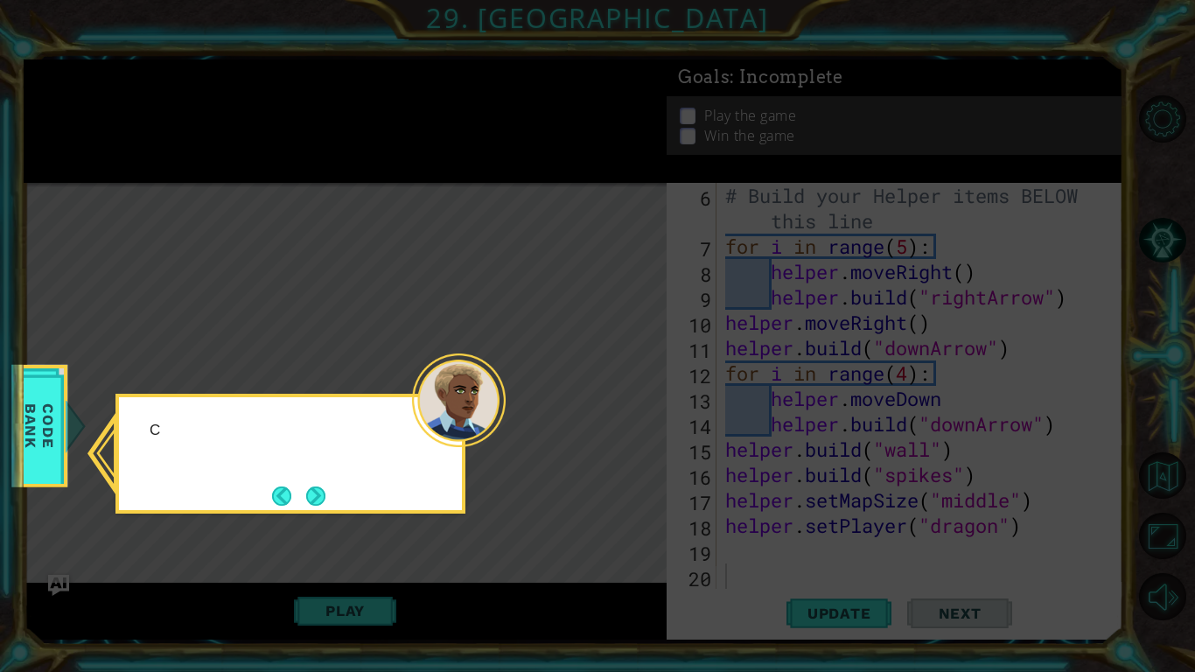
click at [612, 402] on icon at bounding box center [597, 336] width 1195 height 672
click at [325, 505] on button "Next" at bounding box center [315, 495] width 19 height 19
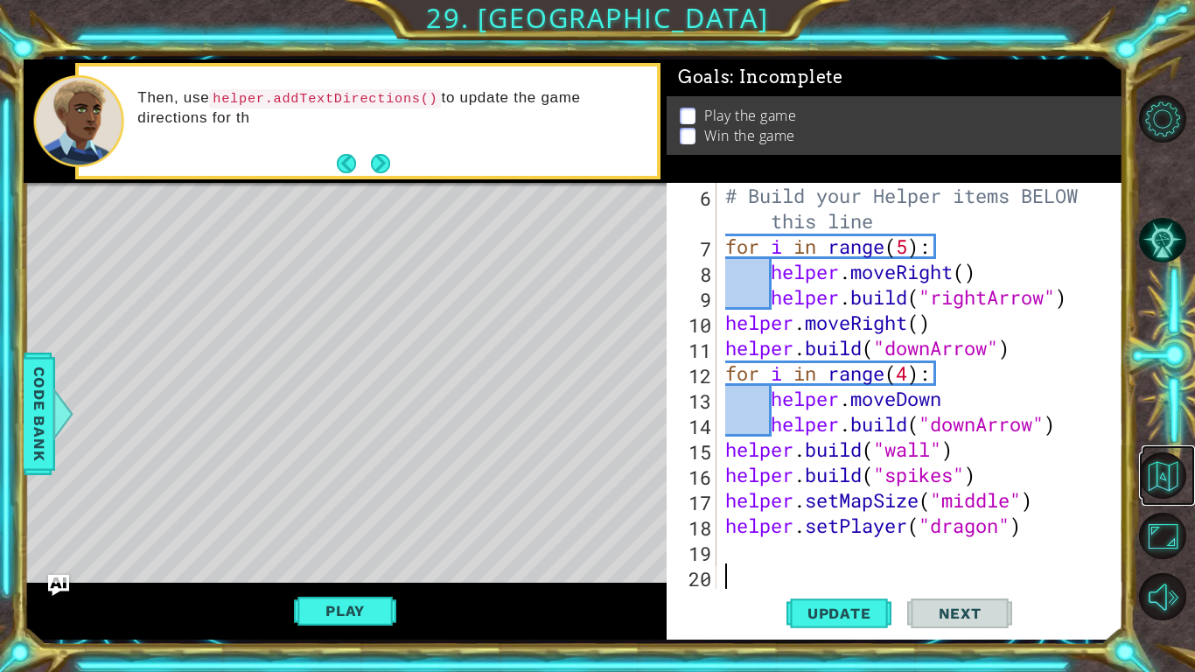
click at [1160, 500] on link at bounding box center [1168, 475] width 53 height 60
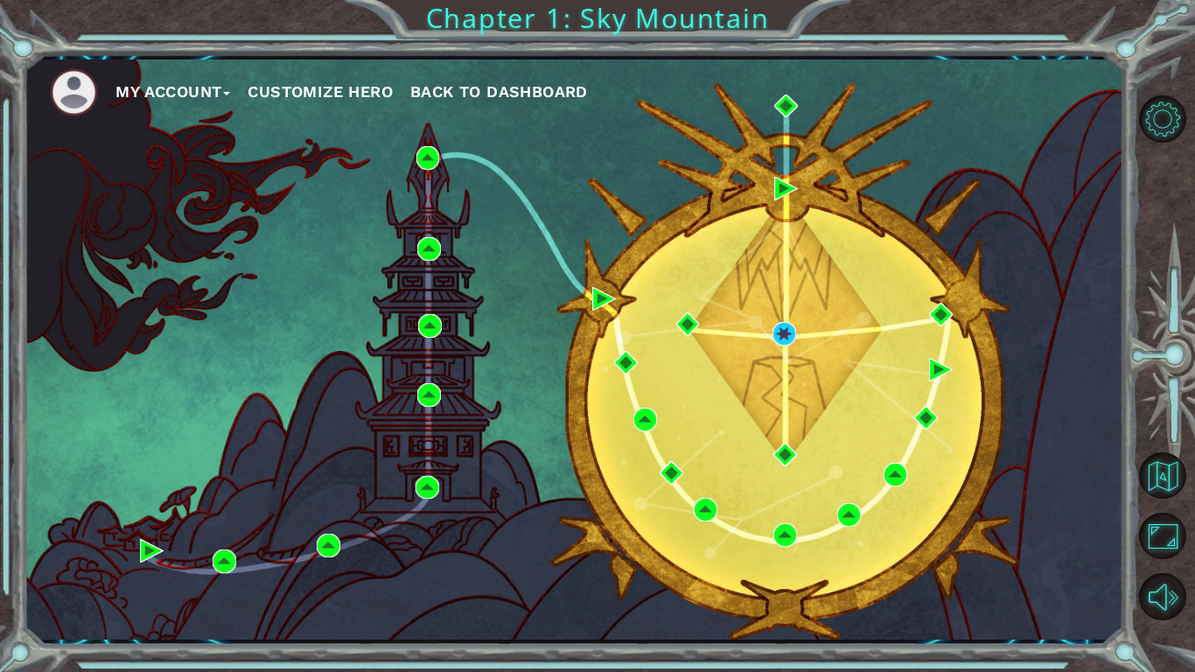
click at [500, 98] on span "Back to Dashboard" at bounding box center [499, 91] width 178 height 18
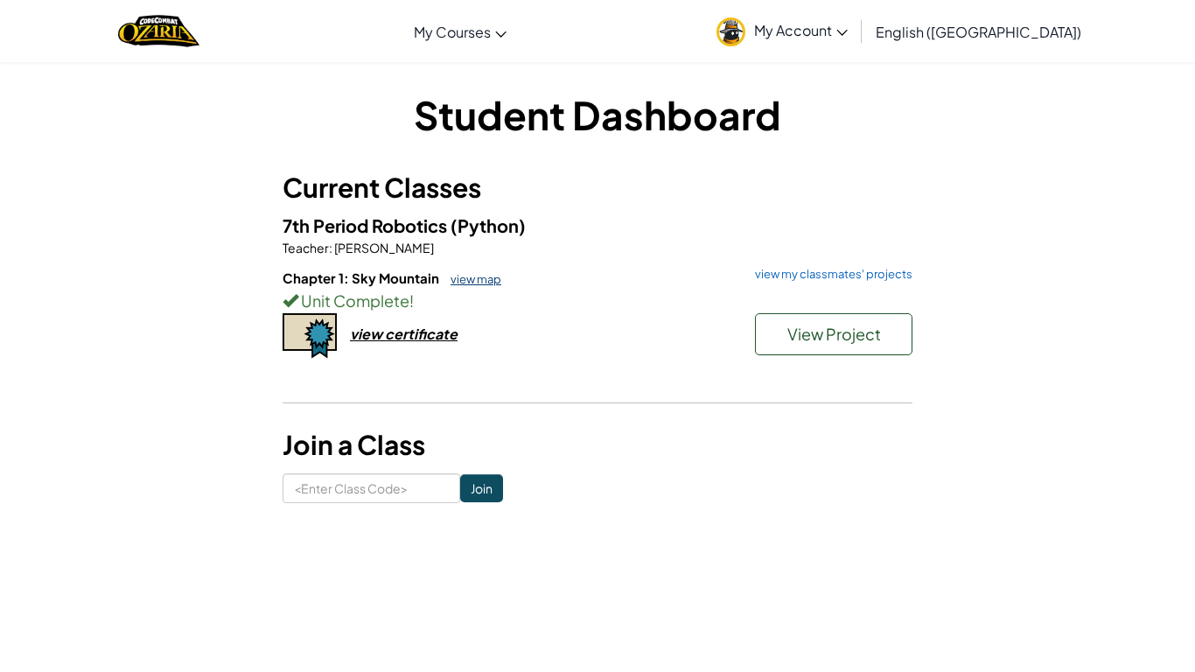
click at [483, 280] on link "view map" at bounding box center [471, 279] width 59 height 14
click at [412, 336] on div "view certificate" at bounding box center [404, 334] width 108 height 18
click at [597, 162] on div "Student Dashboard Current Classes 7th Period Robotics (Python) Teacher : [PERSO…" at bounding box center [598, 295] width 630 height 416
